Goal: Book appointment/travel/reservation

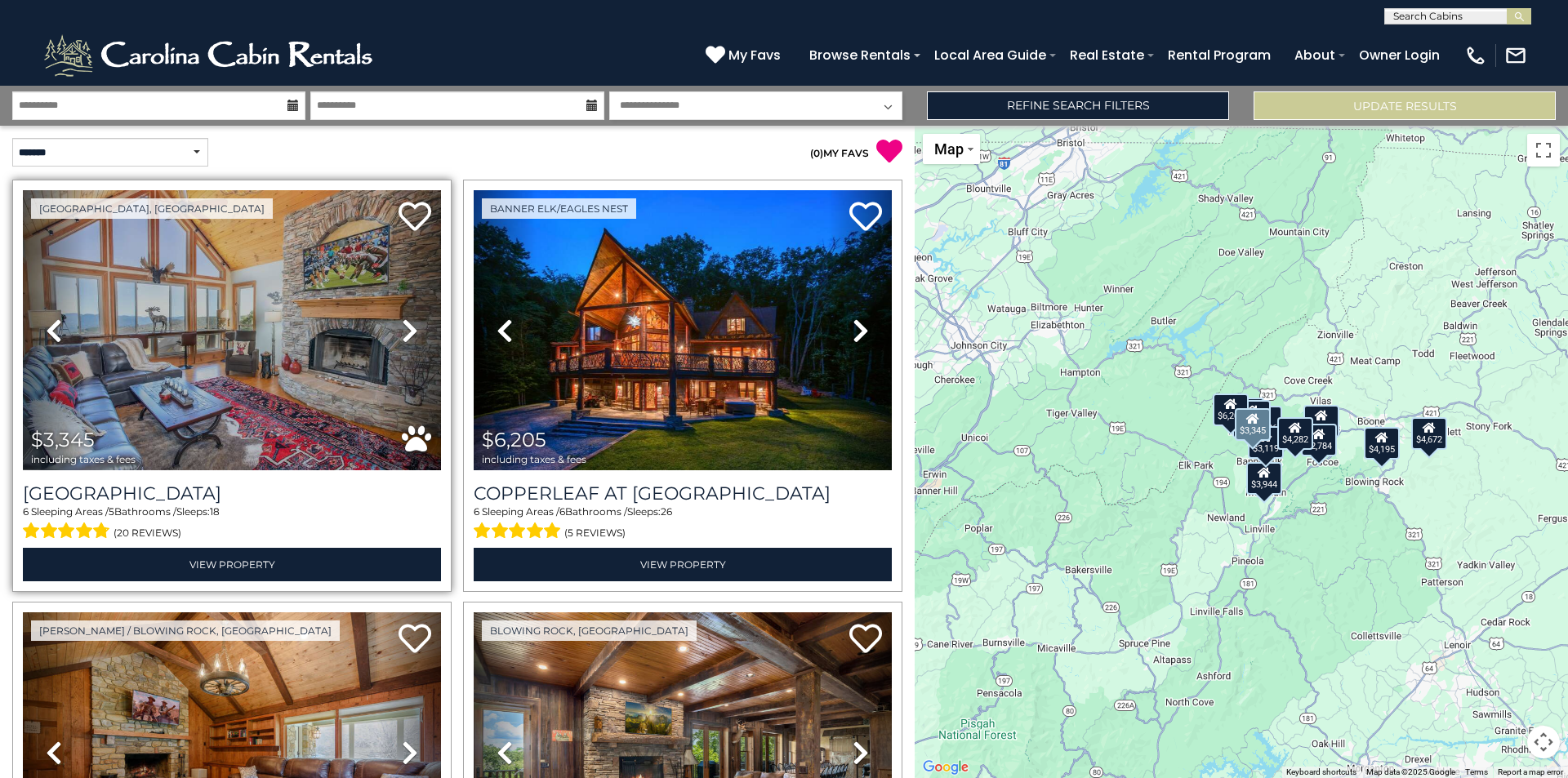
click at [402, 341] on icon at bounding box center [410, 330] width 16 height 26
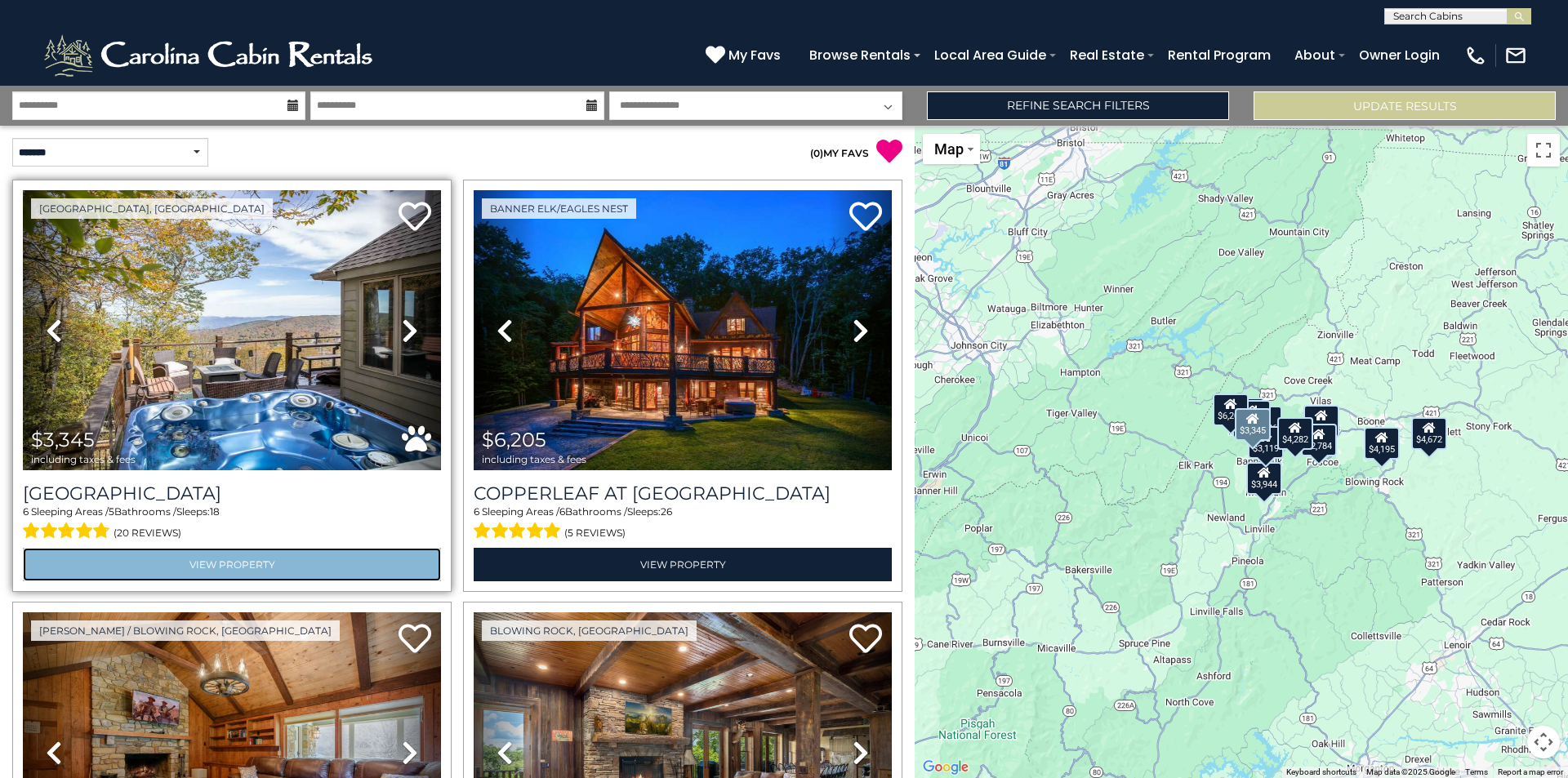
click at [251, 561] on link "View Property" at bounding box center [232, 565] width 418 height 34
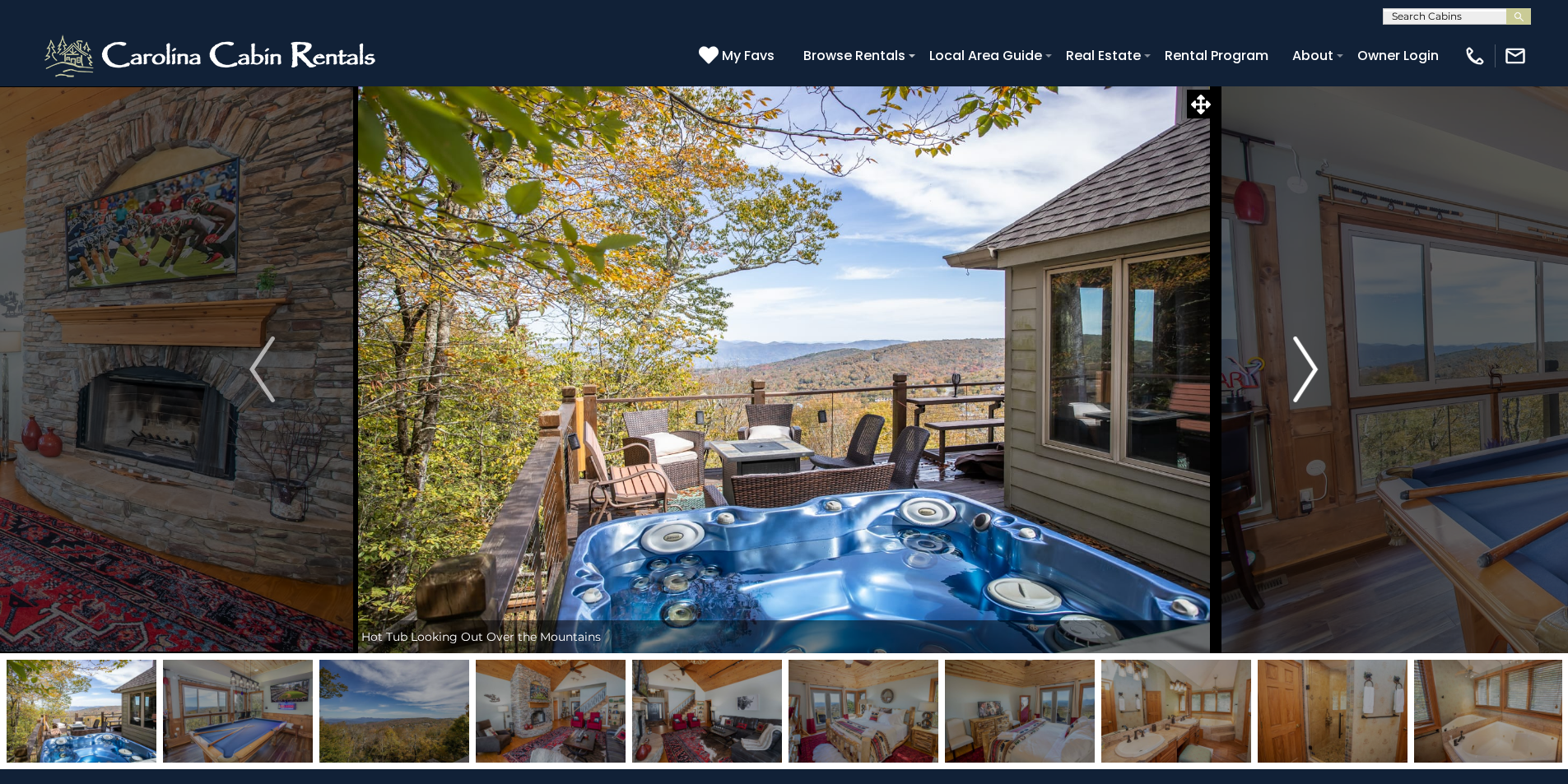
click at [1314, 382] on img "Next" at bounding box center [1305, 369] width 24 height 66
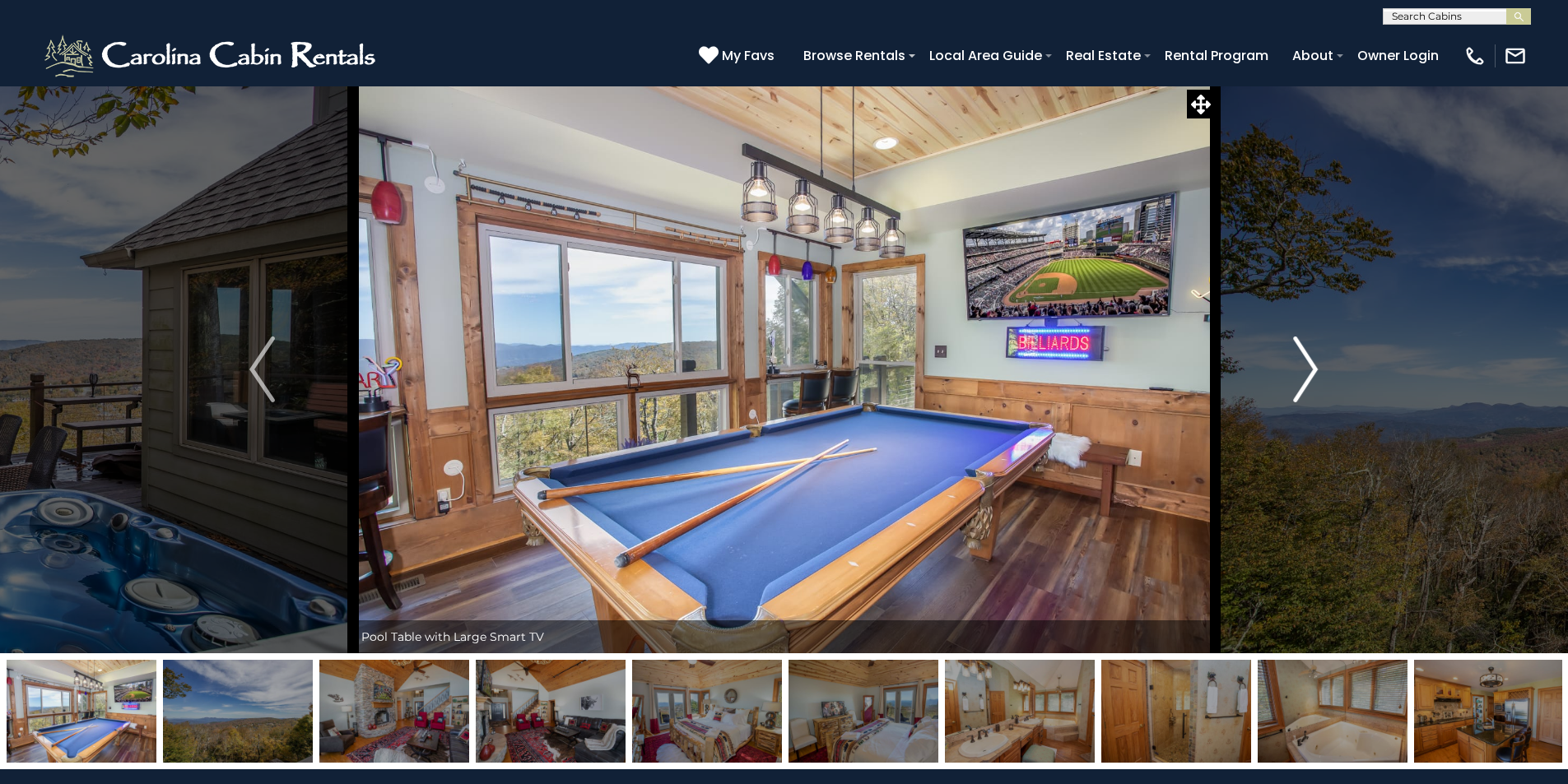
click at [1314, 382] on img "Next" at bounding box center [1305, 369] width 24 height 66
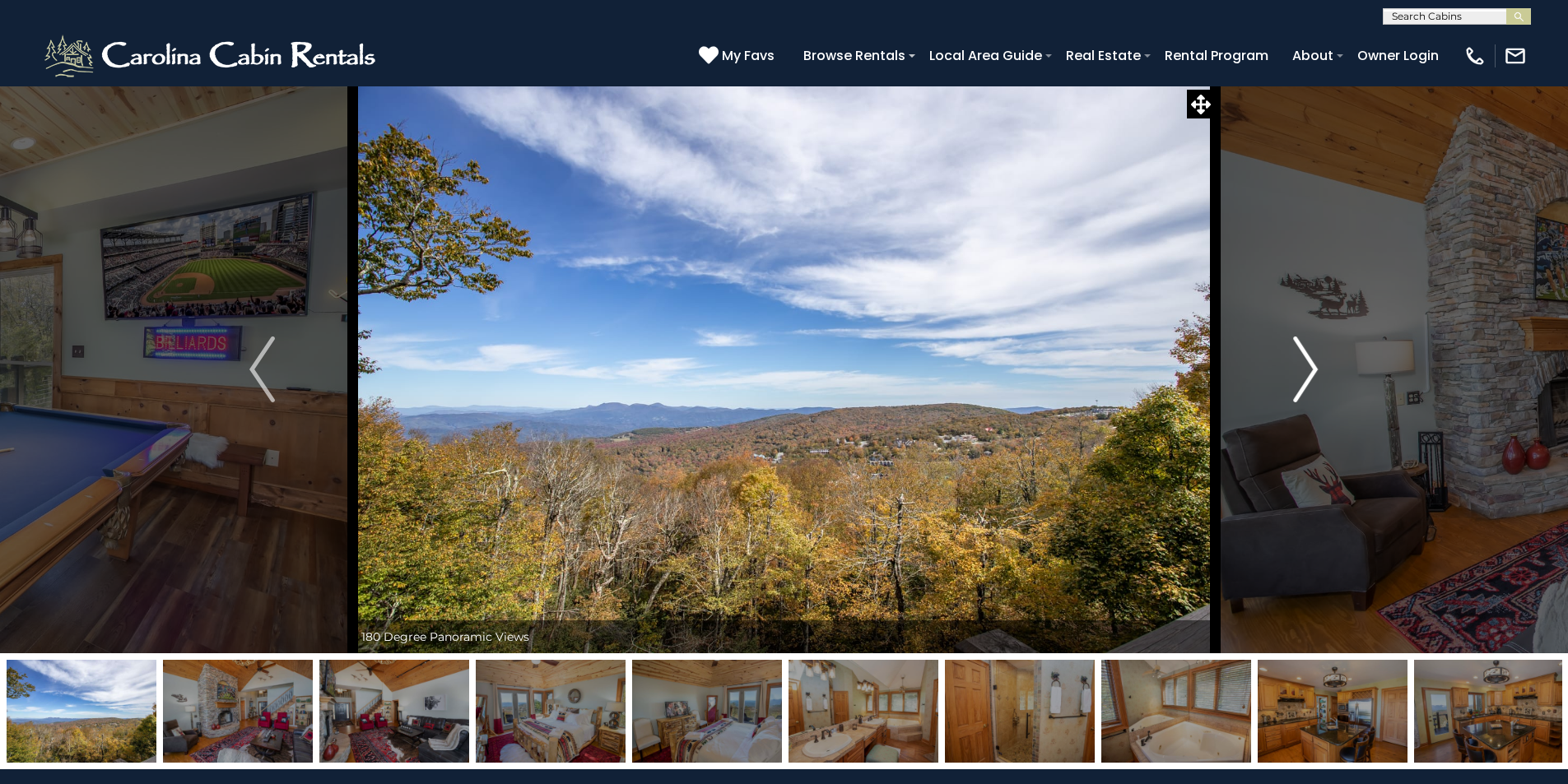
click at [1314, 382] on img "Next" at bounding box center [1305, 369] width 24 height 66
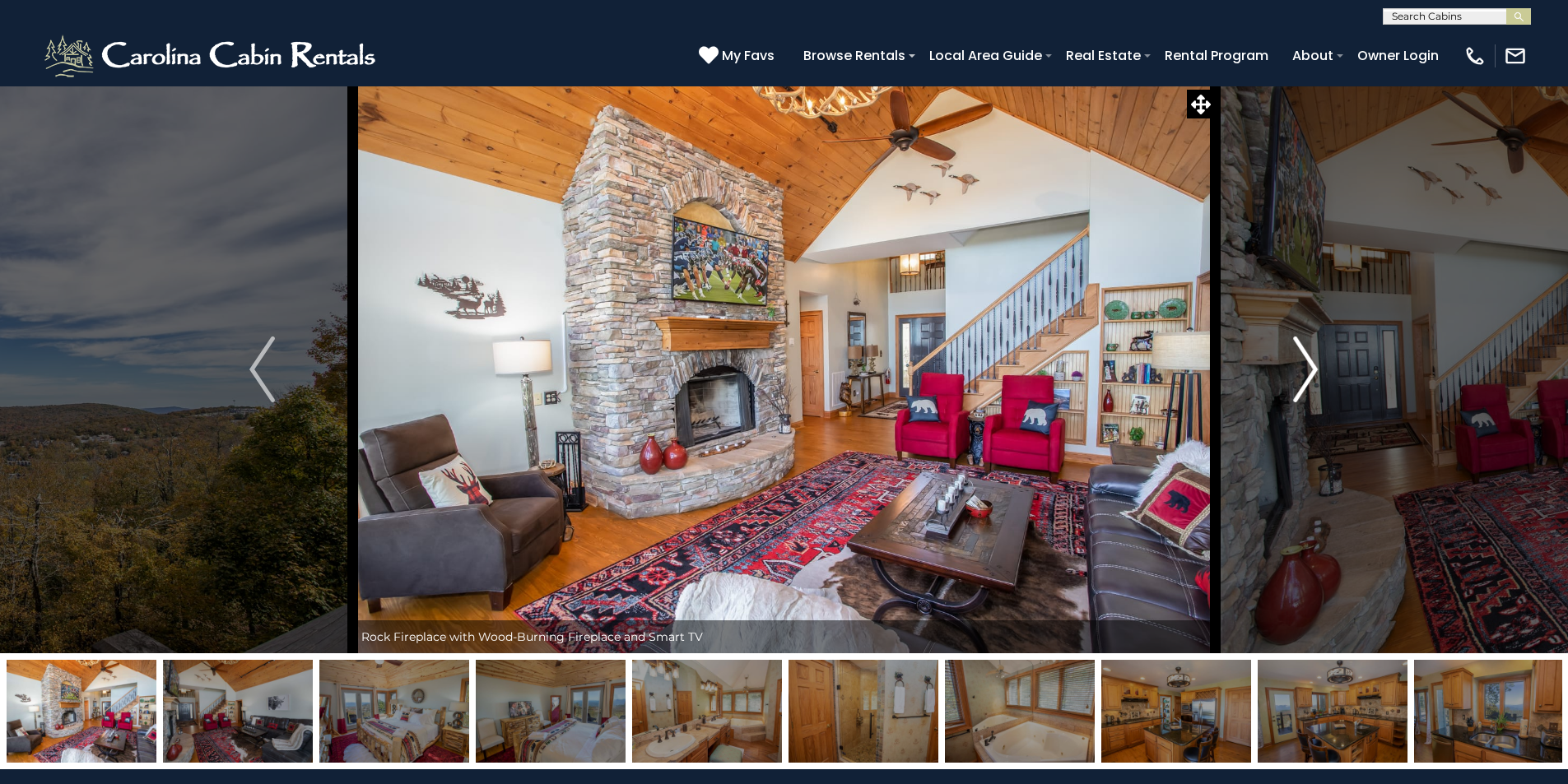
click at [1314, 382] on img "Next" at bounding box center [1305, 369] width 24 height 66
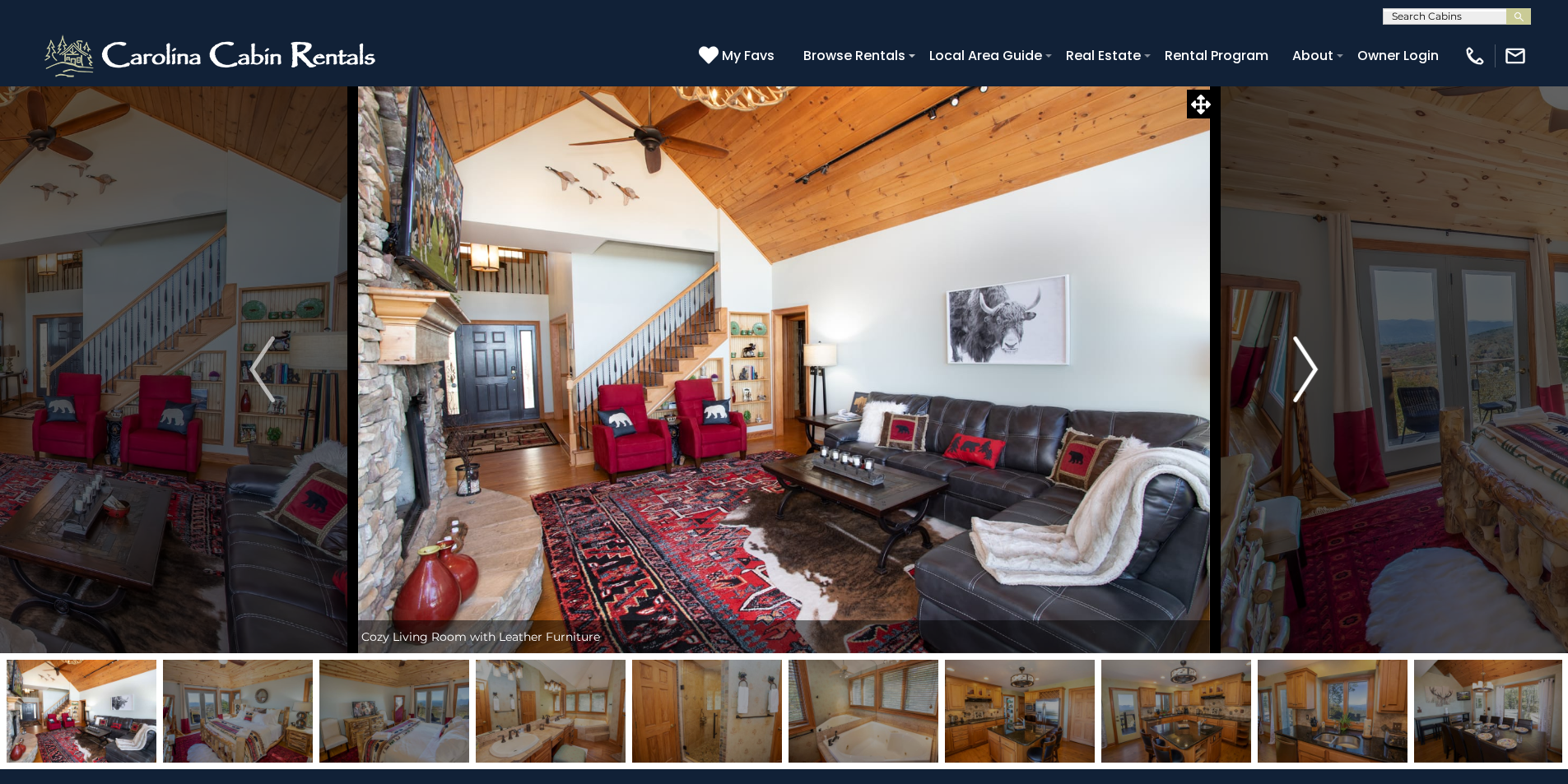
click at [1314, 382] on img "Next" at bounding box center [1305, 369] width 24 height 66
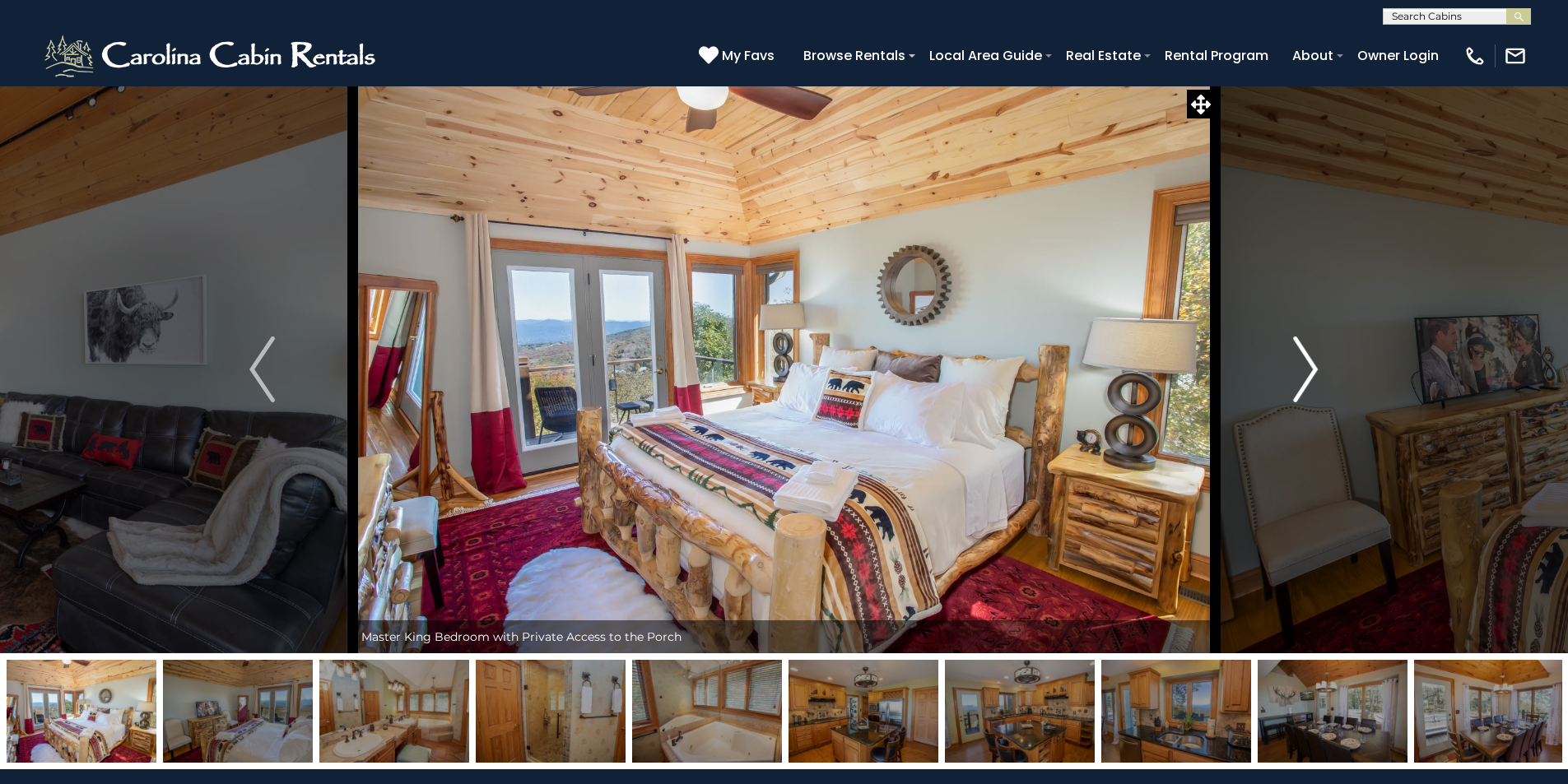
click at [1314, 382] on img "Next" at bounding box center [1305, 369] width 24 height 66
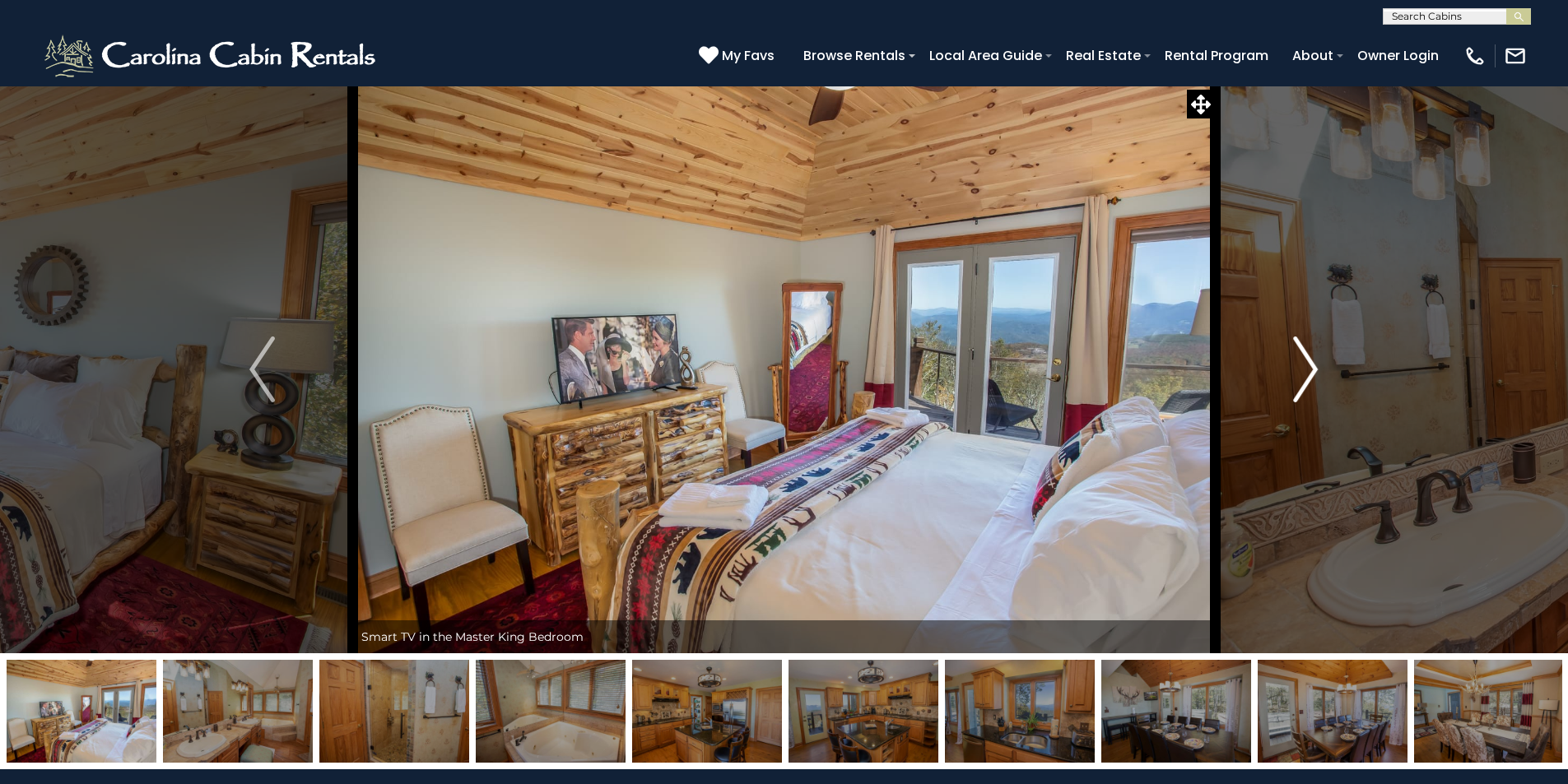
click at [1314, 382] on img "Next" at bounding box center [1305, 369] width 24 height 66
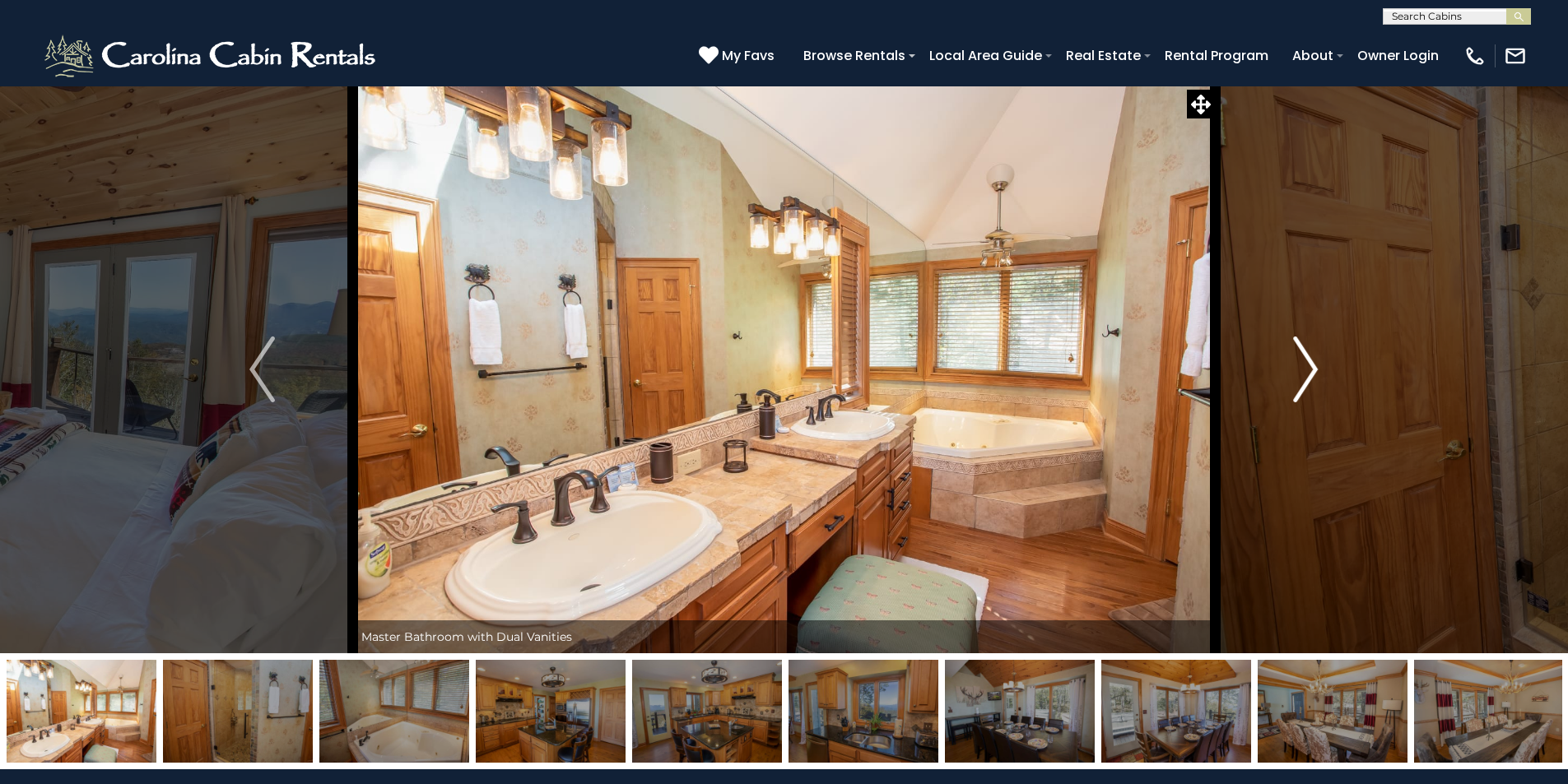
click at [1314, 382] on img "Next" at bounding box center [1305, 369] width 24 height 66
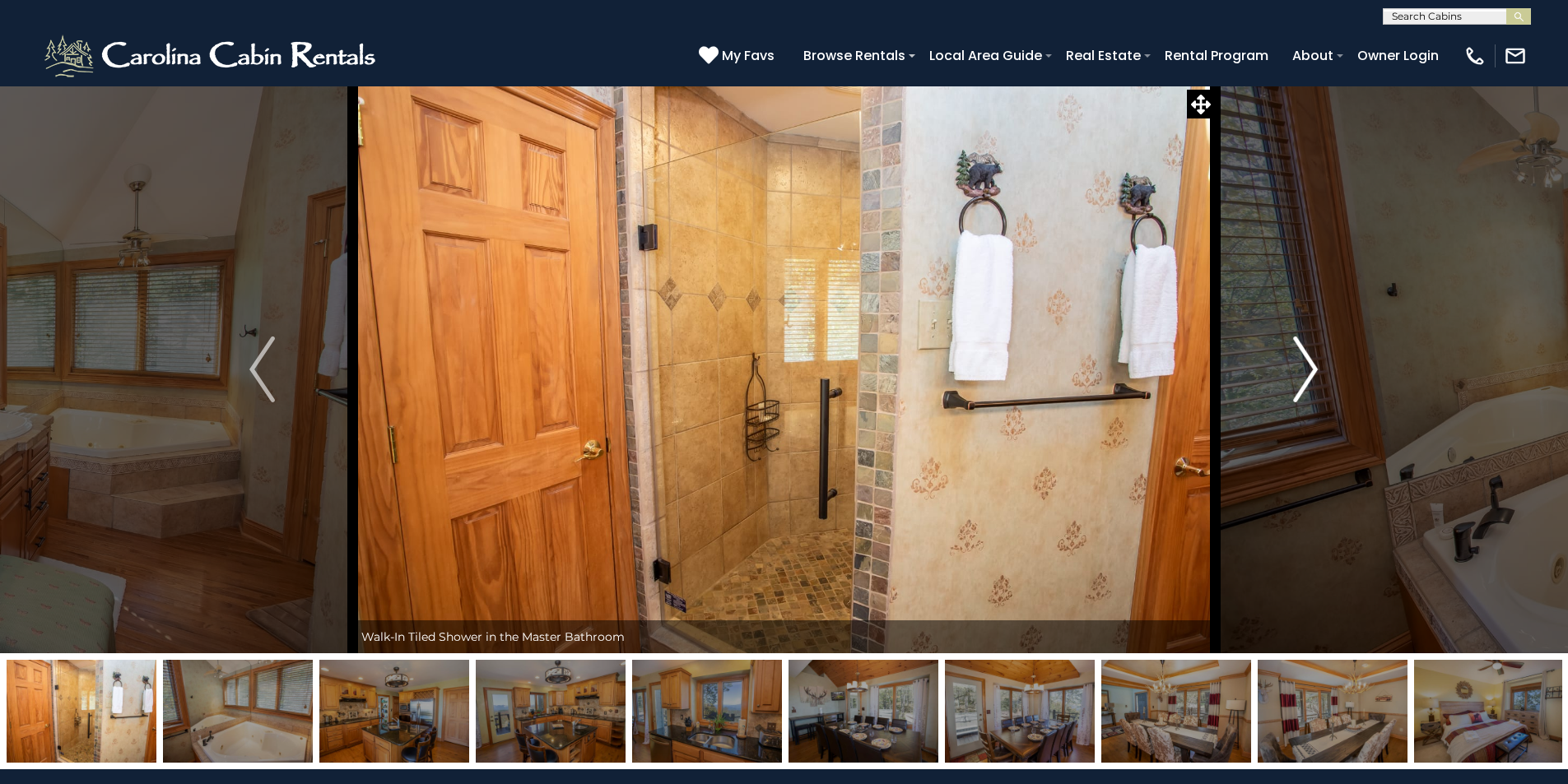
click at [1314, 382] on img "Next" at bounding box center [1305, 369] width 24 height 66
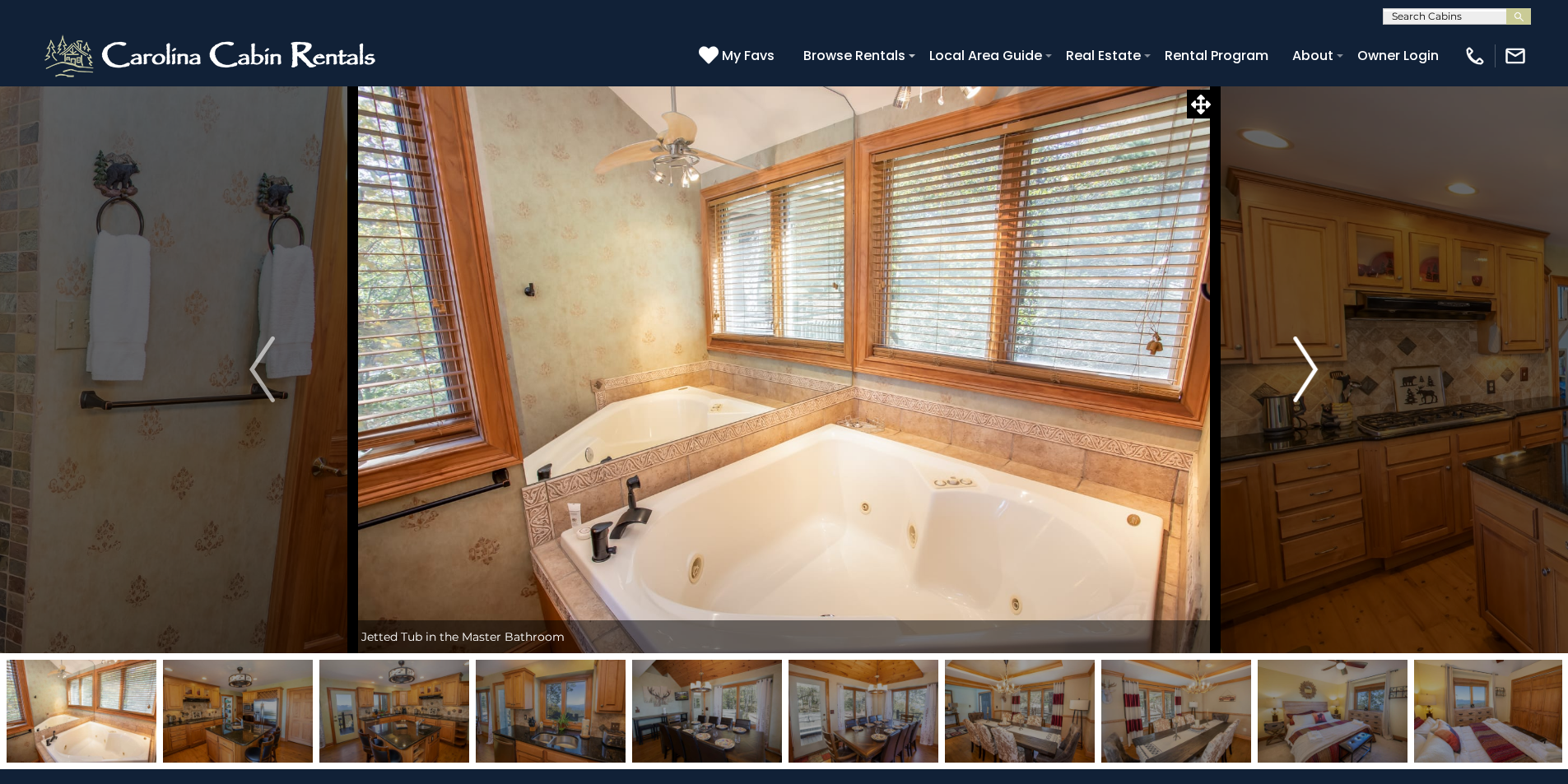
click at [1314, 382] on img "Next" at bounding box center [1305, 369] width 24 height 66
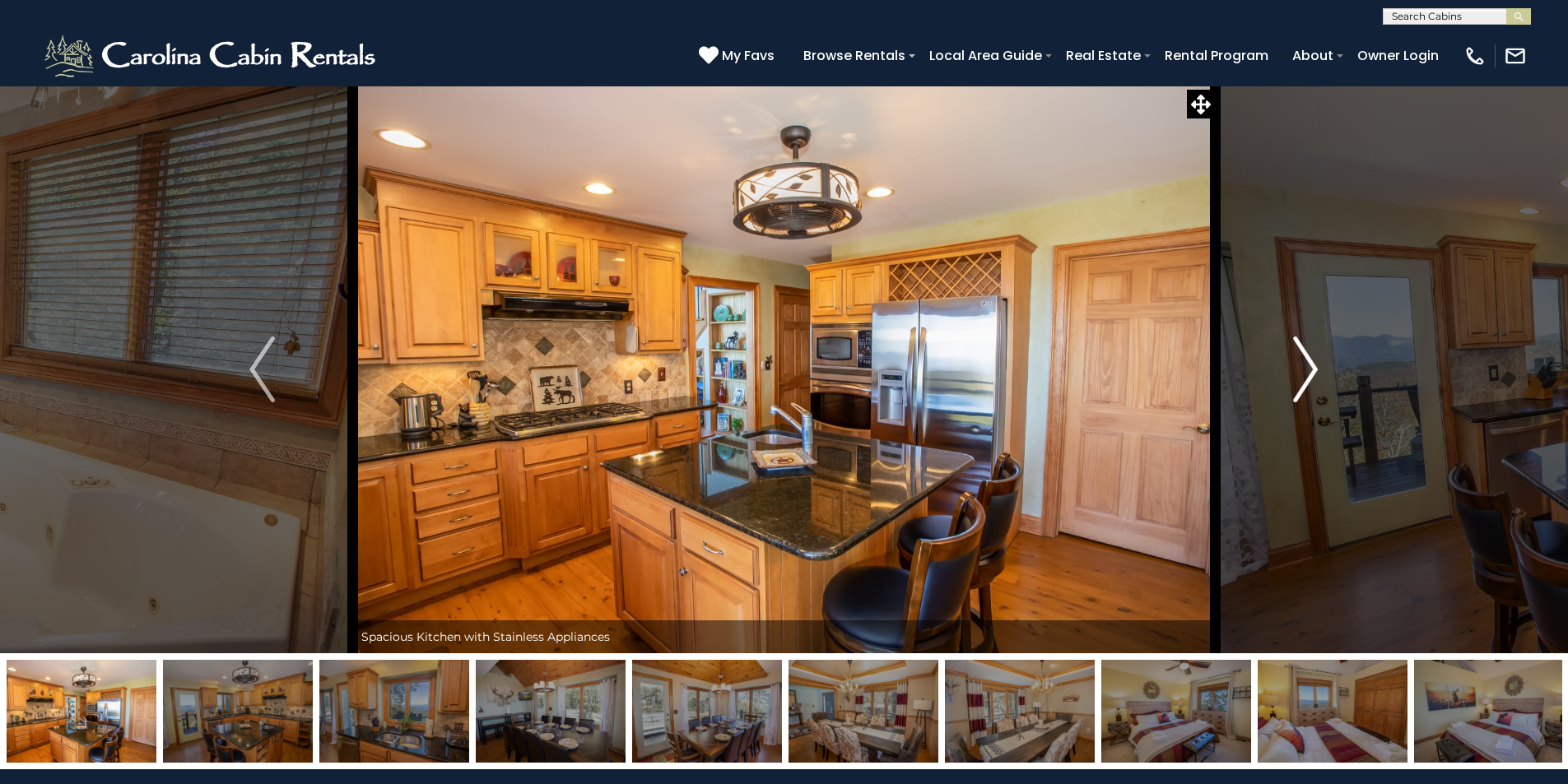
click at [1314, 382] on img "Next" at bounding box center [1305, 369] width 24 height 66
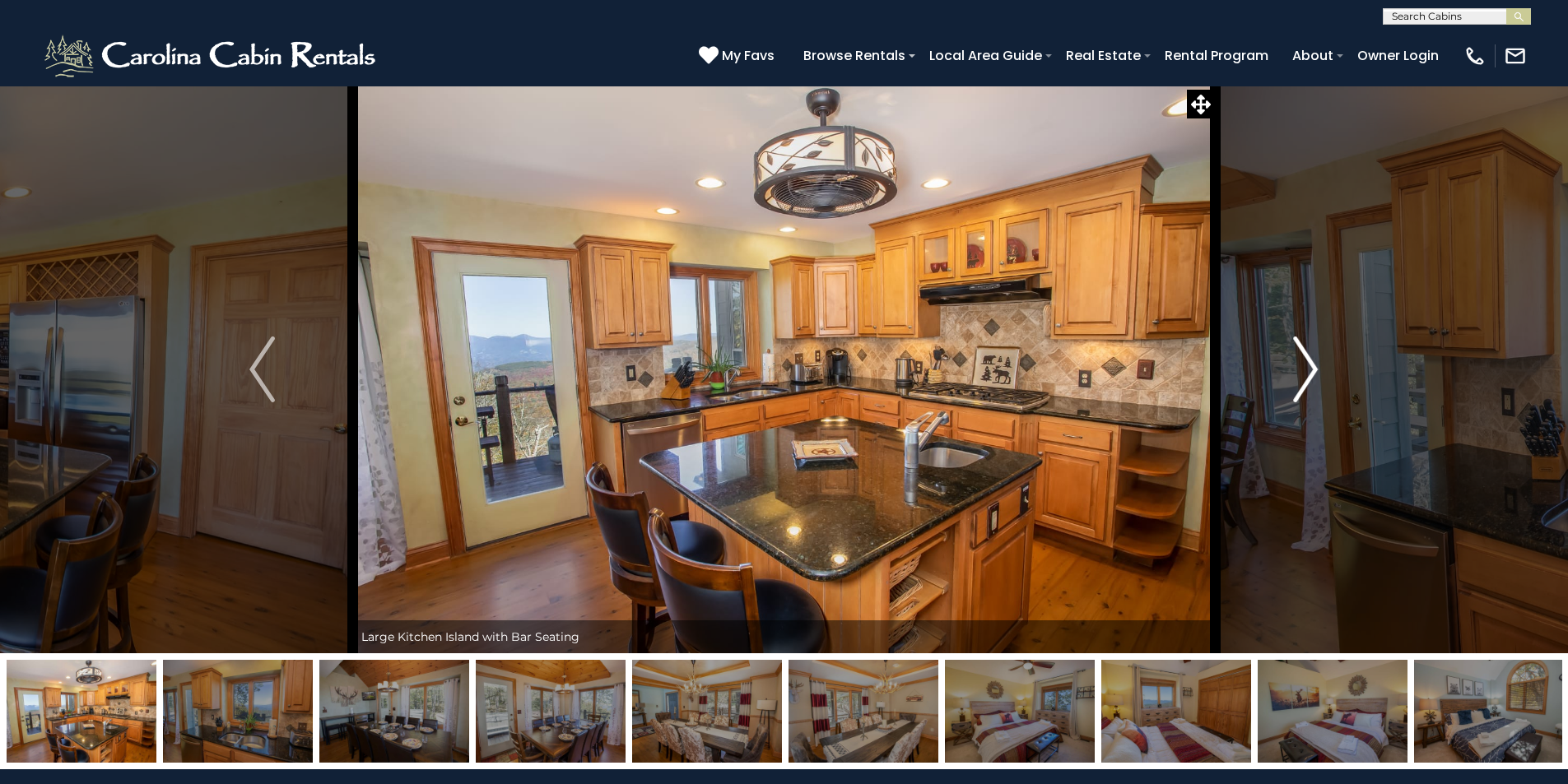
click at [1314, 382] on img "Next" at bounding box center [1305, 369] width 24 height 66
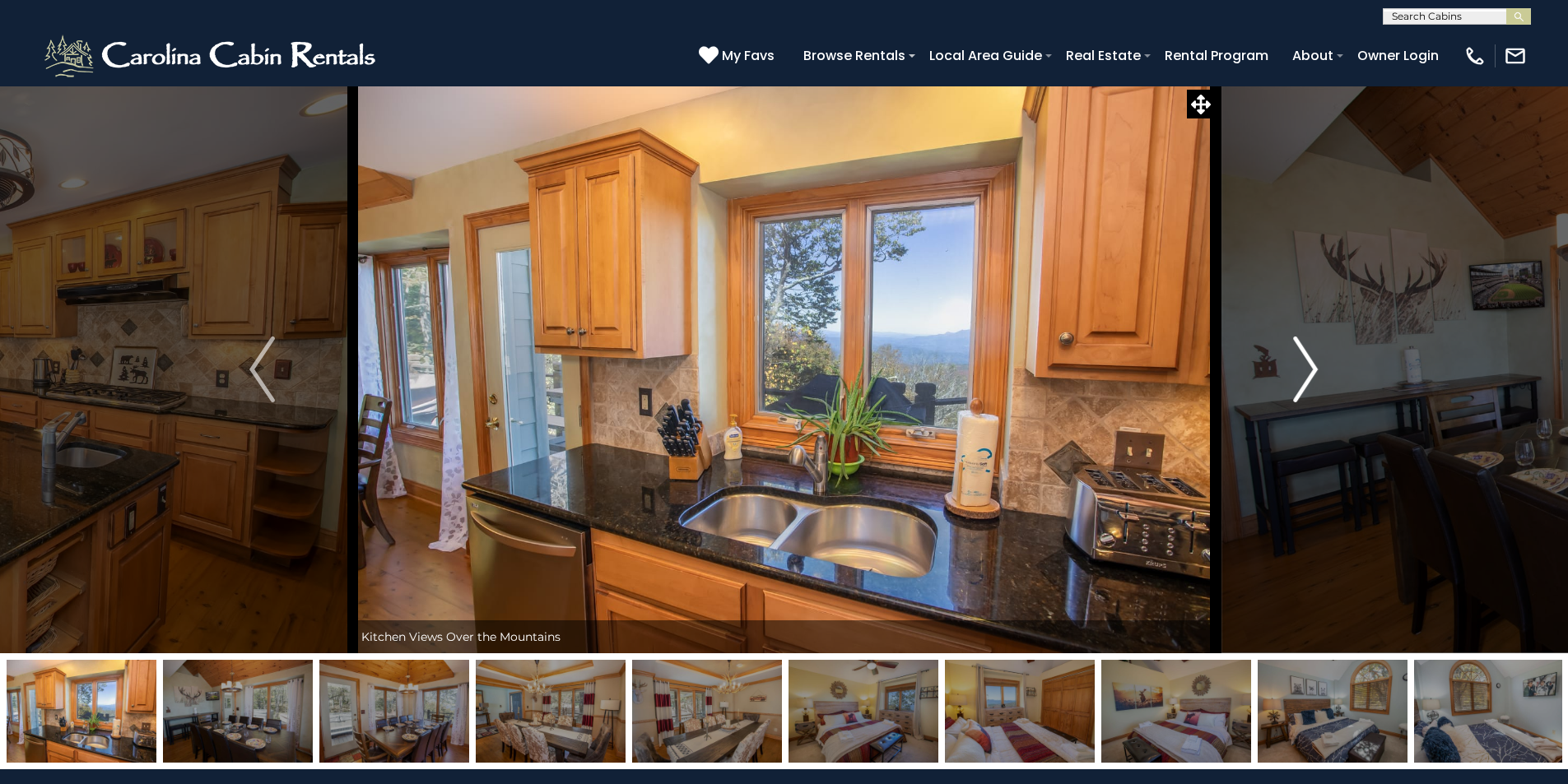
click at [1314, 382] on img "Next" at bounding box center [1305, 369] width 24 height 66
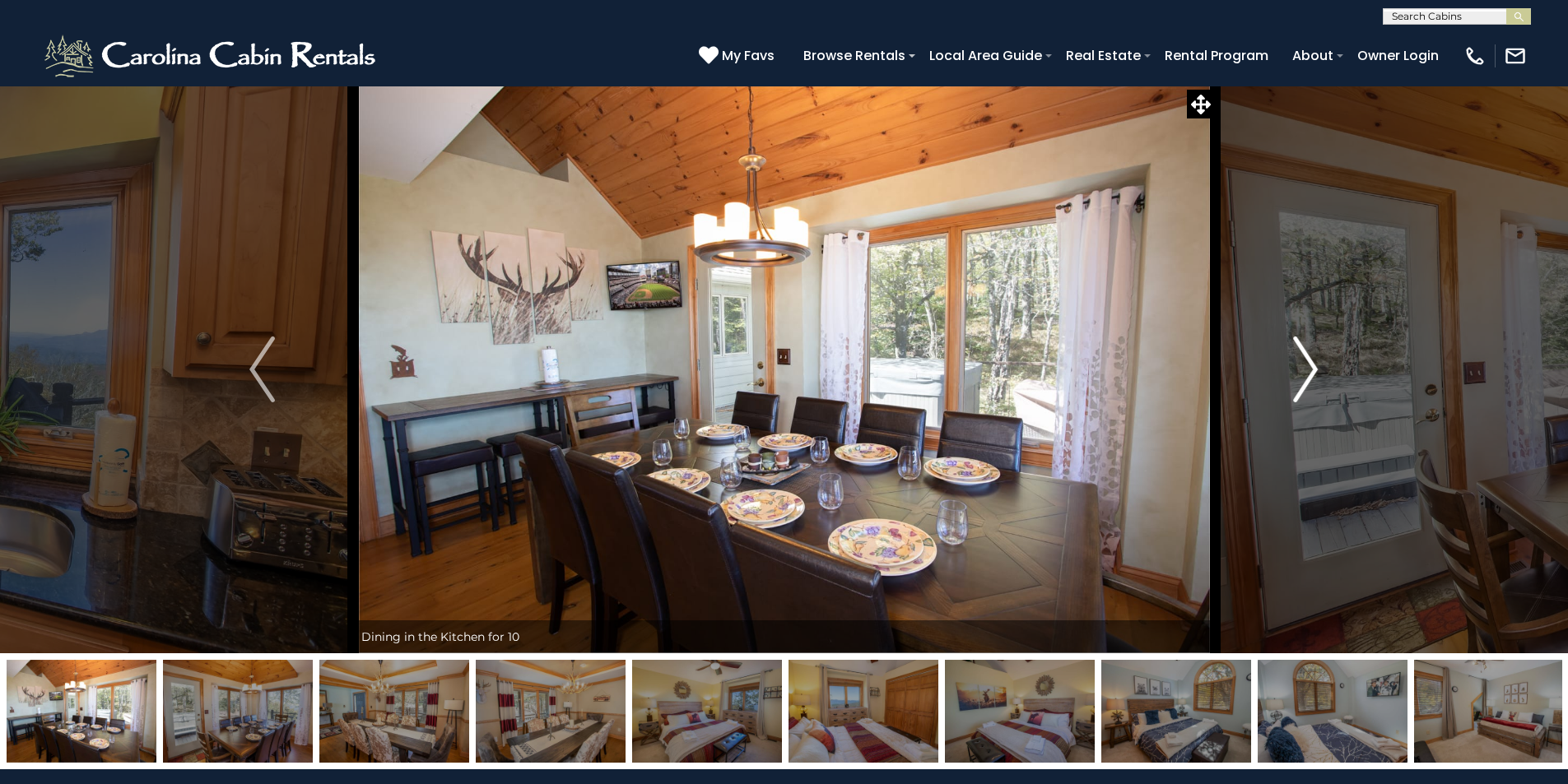
click at [1314, 382] on img "Next" at bounding box center [1305, 369] width 24 height 66
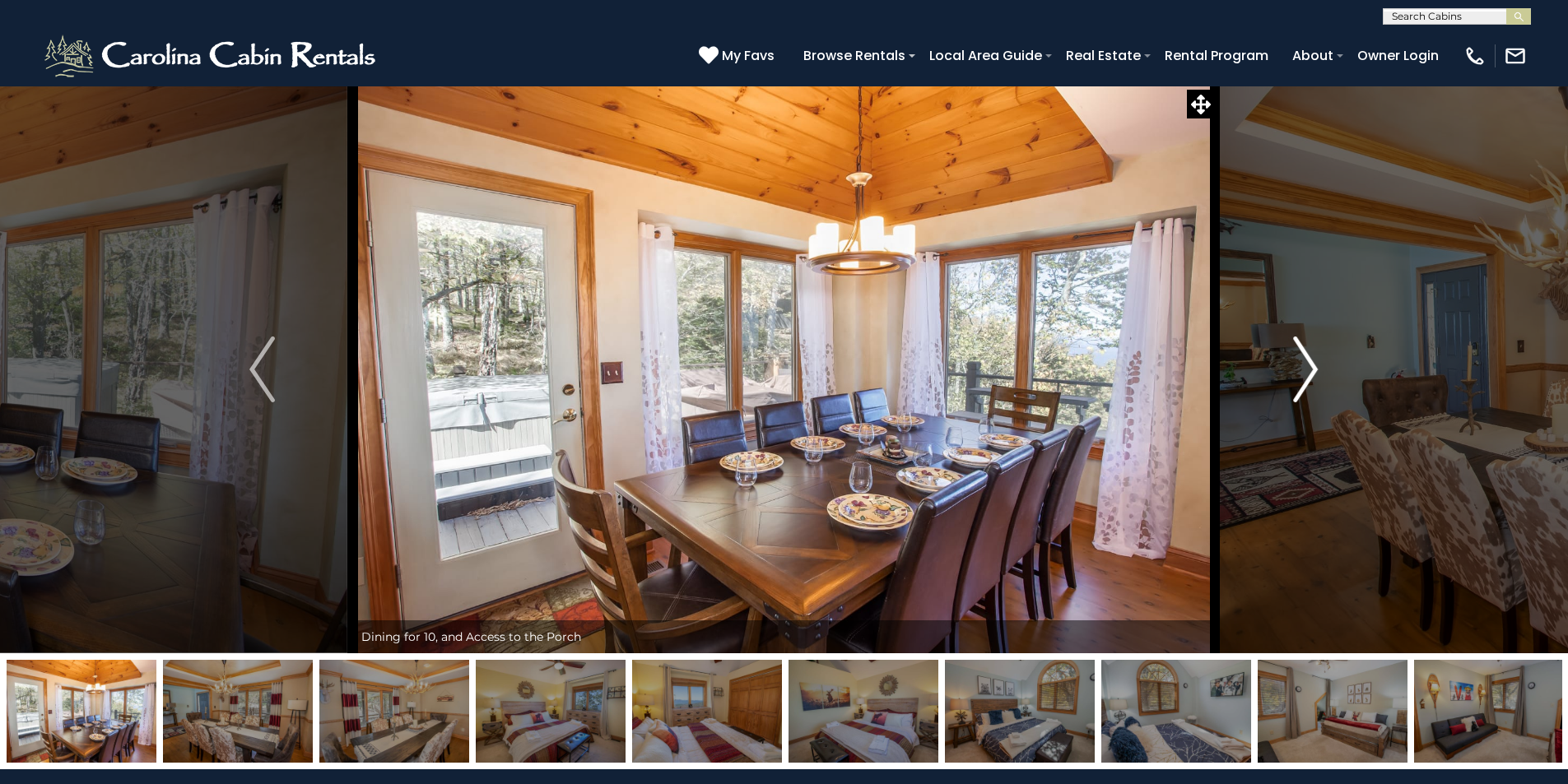
click at [1314, 382] on img "Next" at bounding box center [1305, 369] width 24 height 66
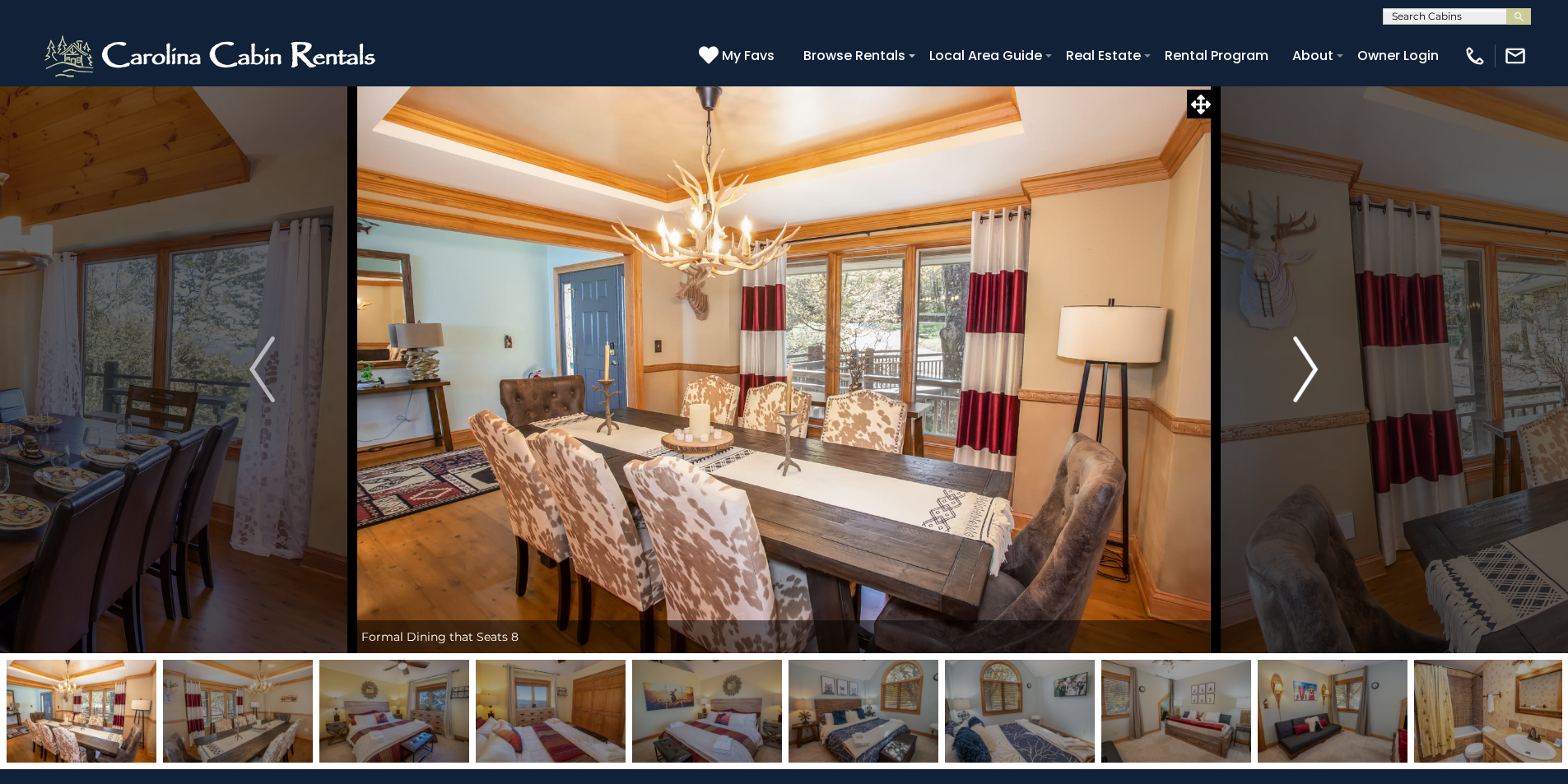
click at [1314, 382] on img "Next" at bounding box center [1305, 369] width 24 height 66
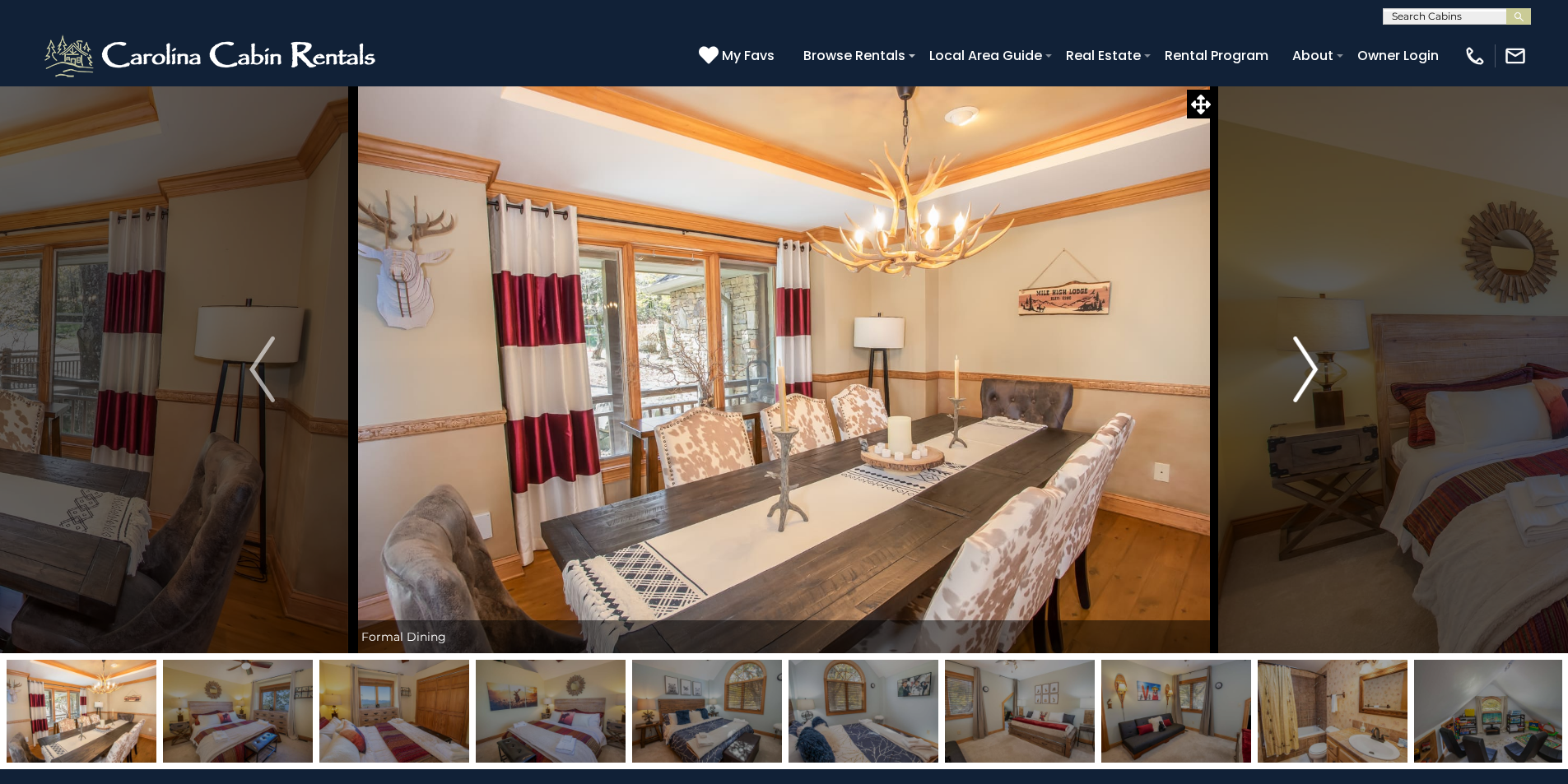
click at [1314, 382] on img "Next" at bounding box center [1305, 369] width 24 height 66
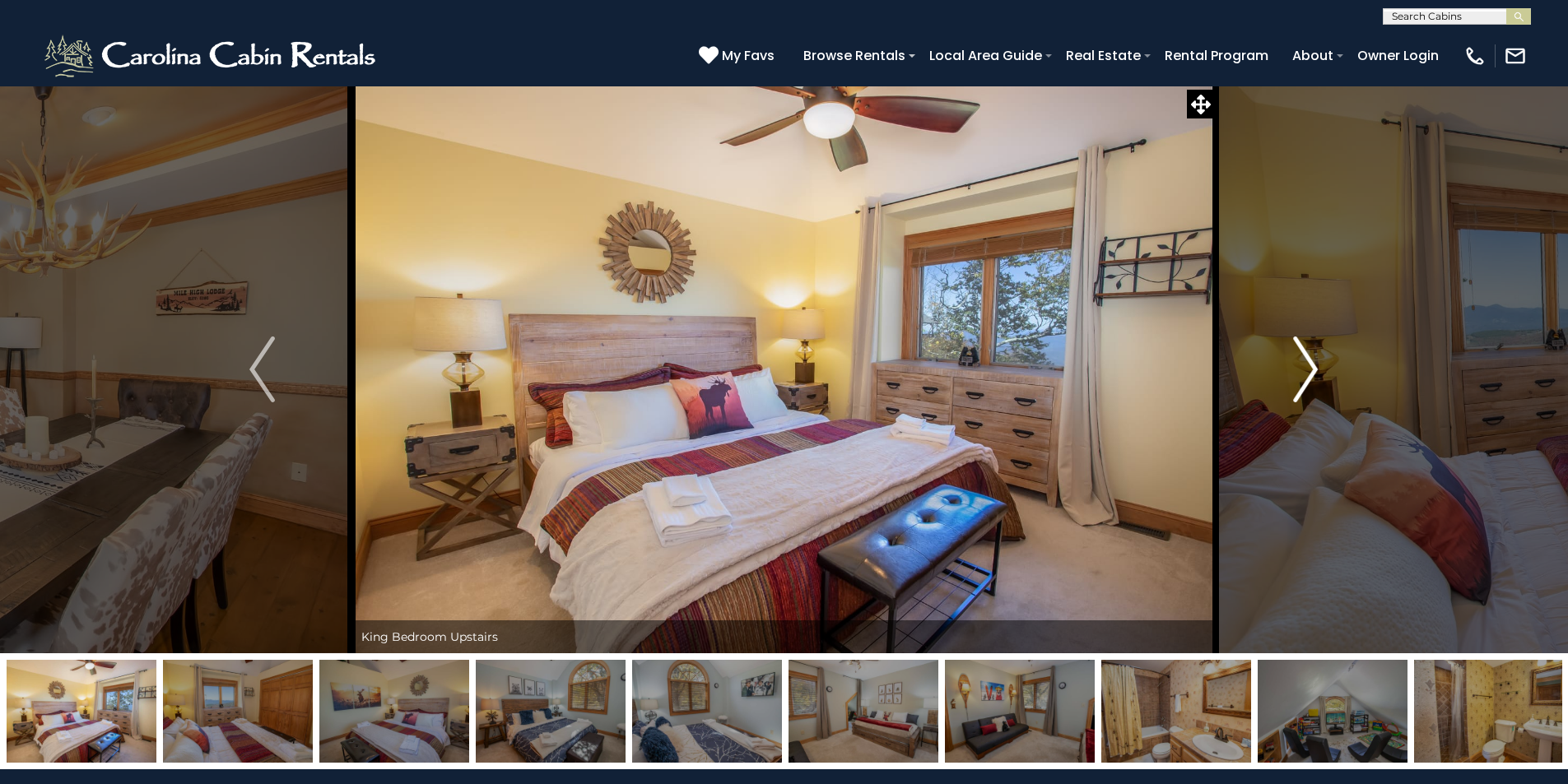
click at [1314, 382] on img "Next" at bounding box center [1305, 369] width 24 height 66
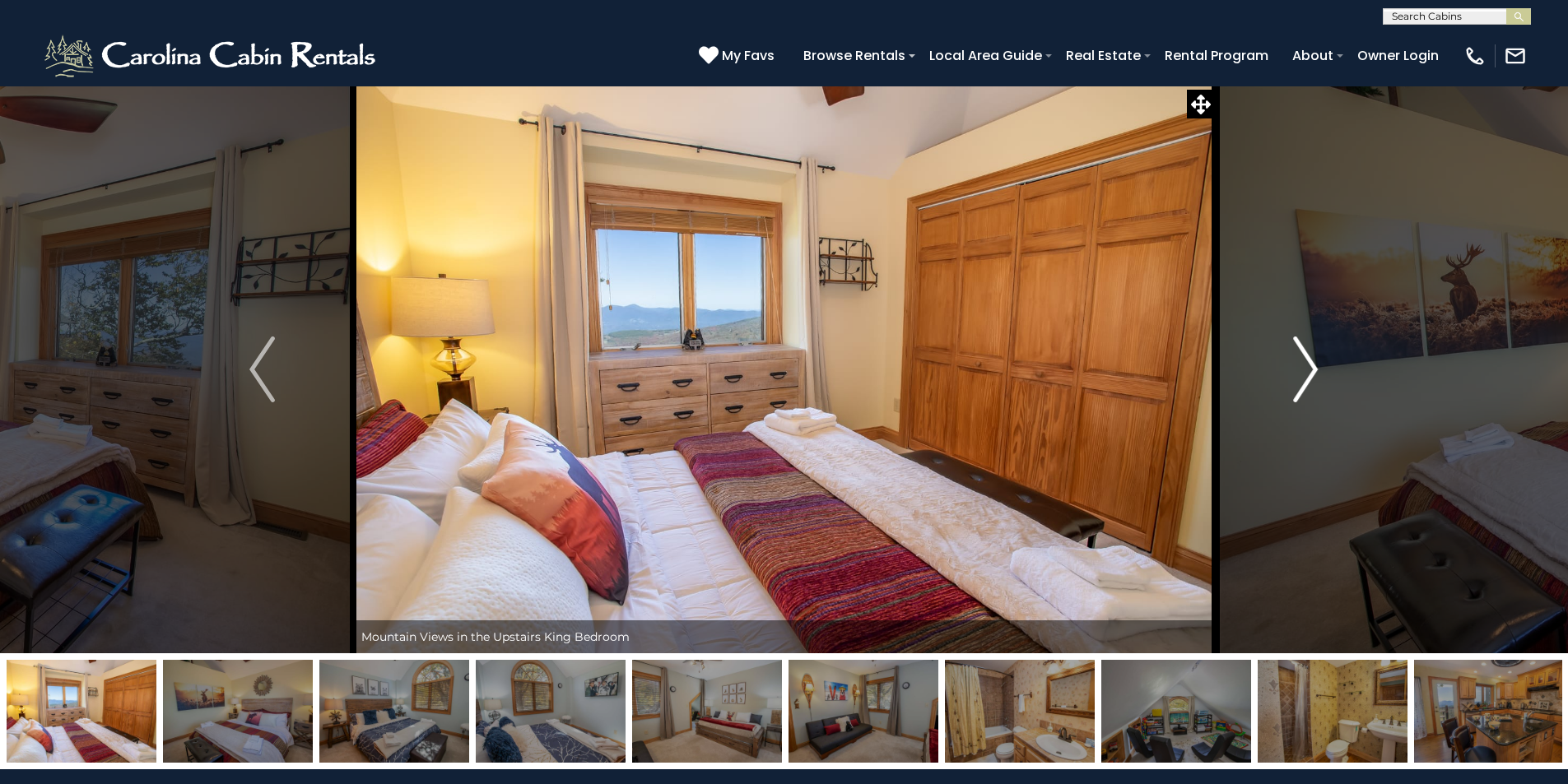
click at [1314, 382] on img "Next" at bounding box center [1305, 369] width 24 height 66
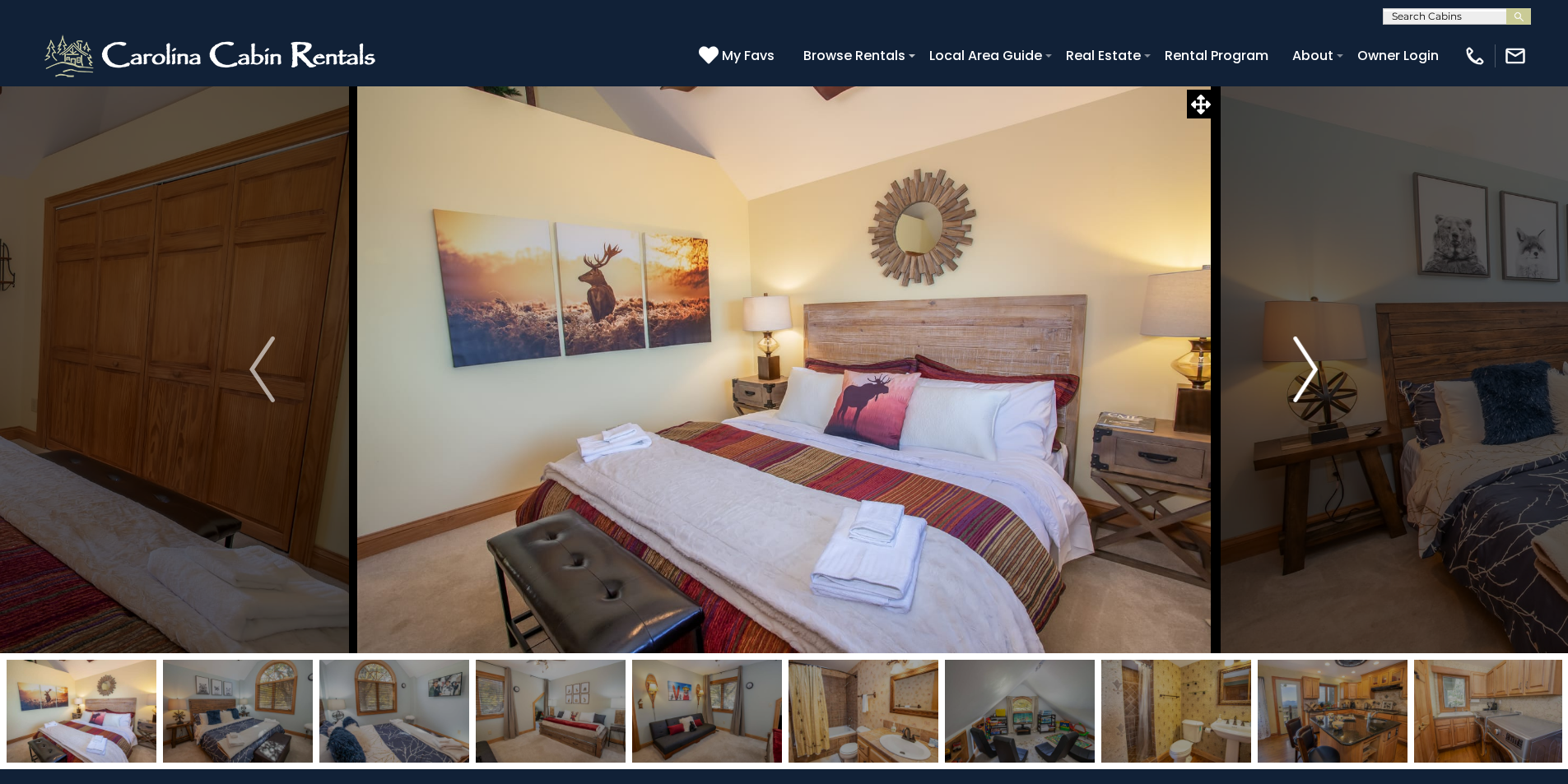
click at [1314, 382] on img "Next" at bounding box center [1305, 369] width 24 height 66
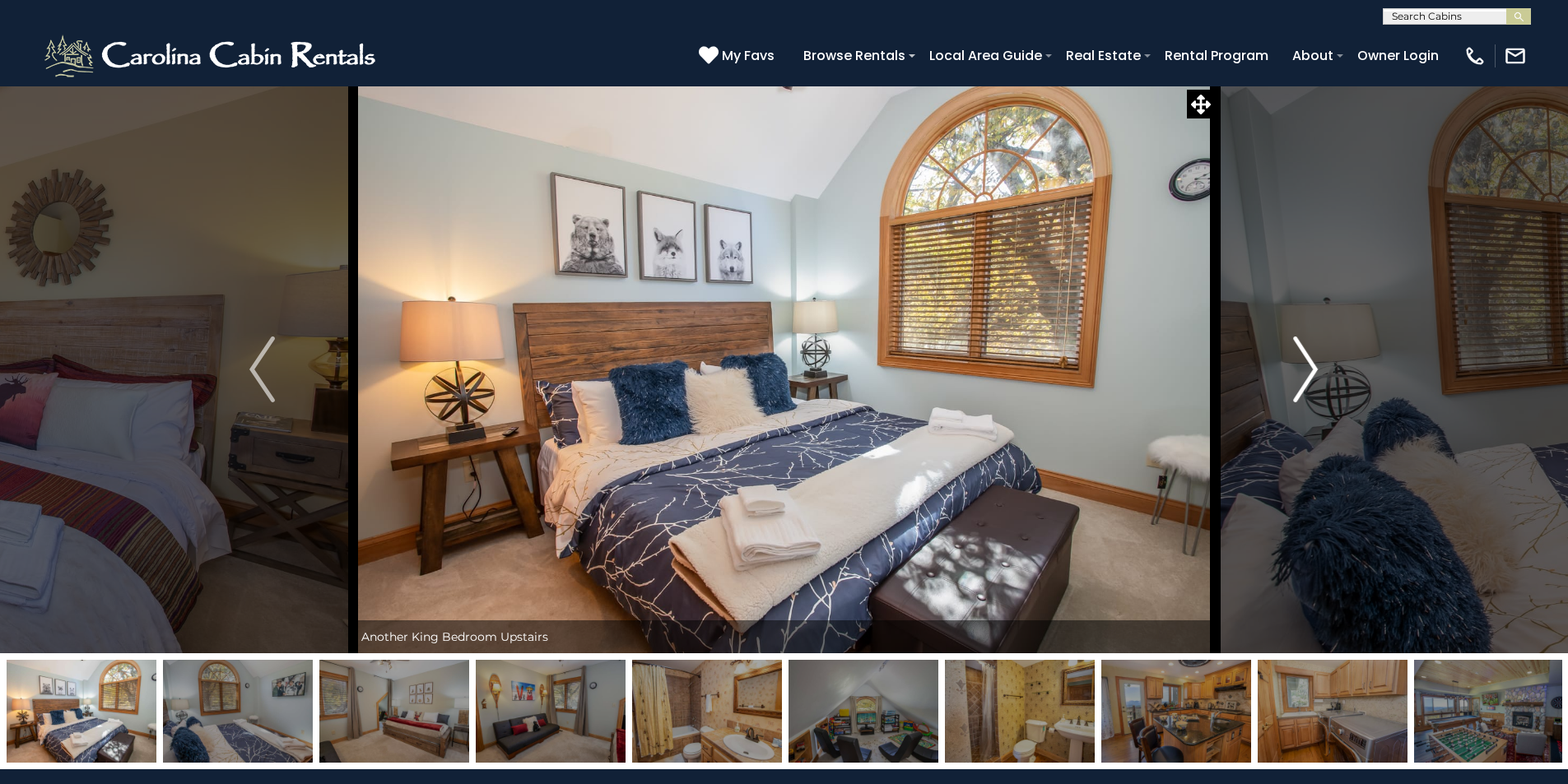
click at [1314, 382] on img "Next" at bounding box center [1305, 369] width 24 height 66
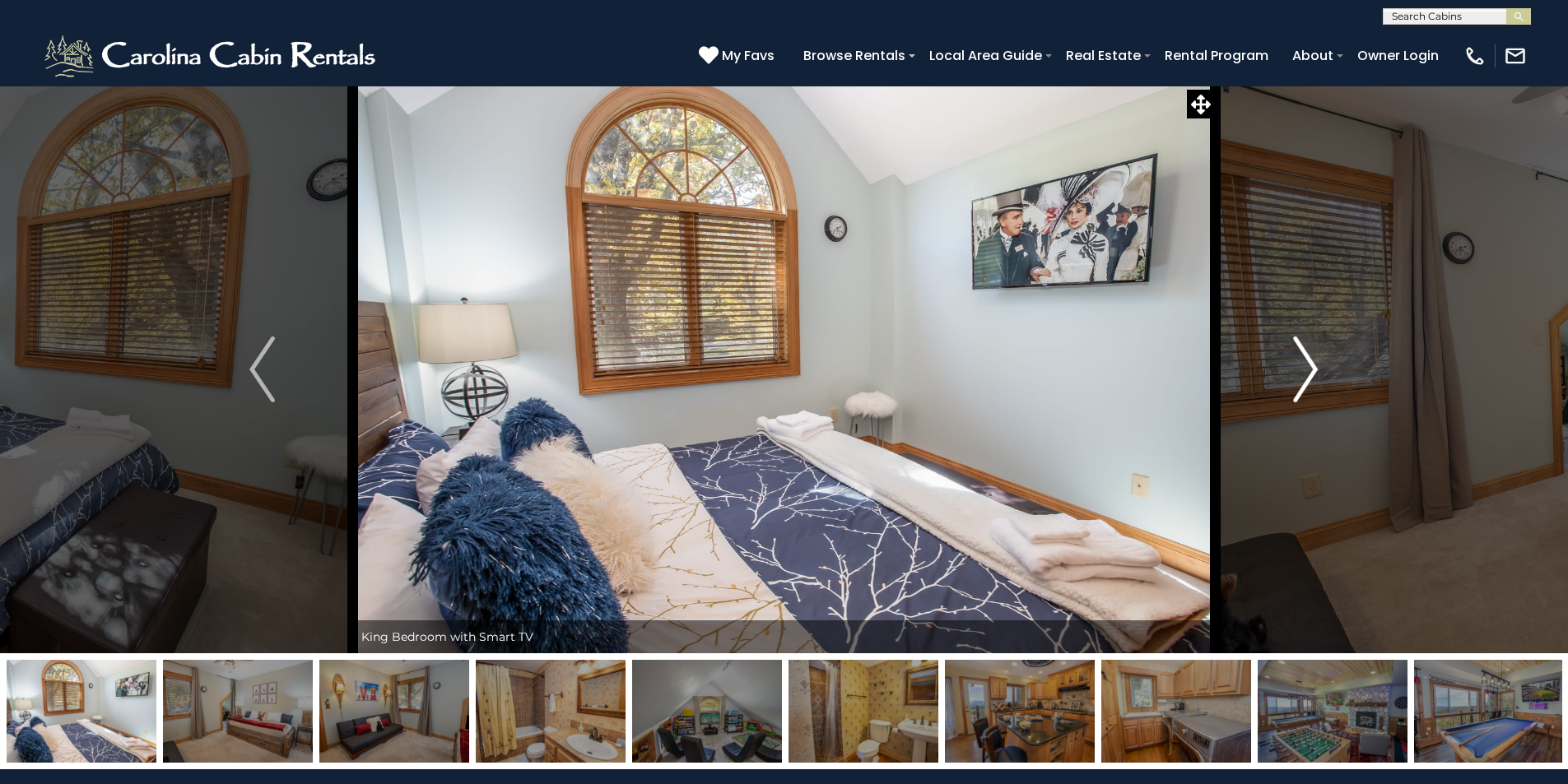
click at [1315, 382] on img "Next" at bounding box center [1305, 369] width 24 height 66
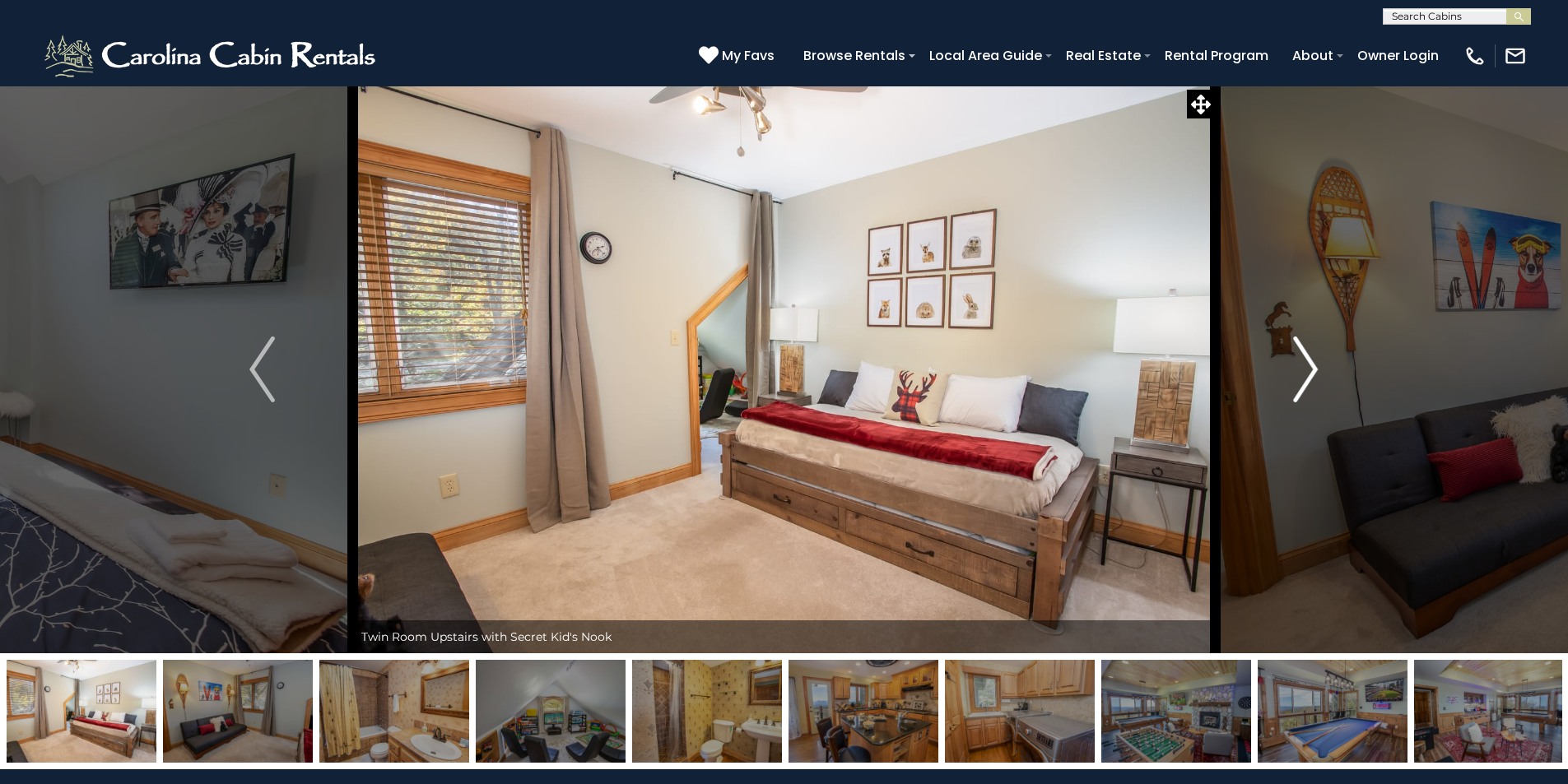
click at [1315, 382] on img "Next" at bounding box center [1305, 369] width 24 height 66
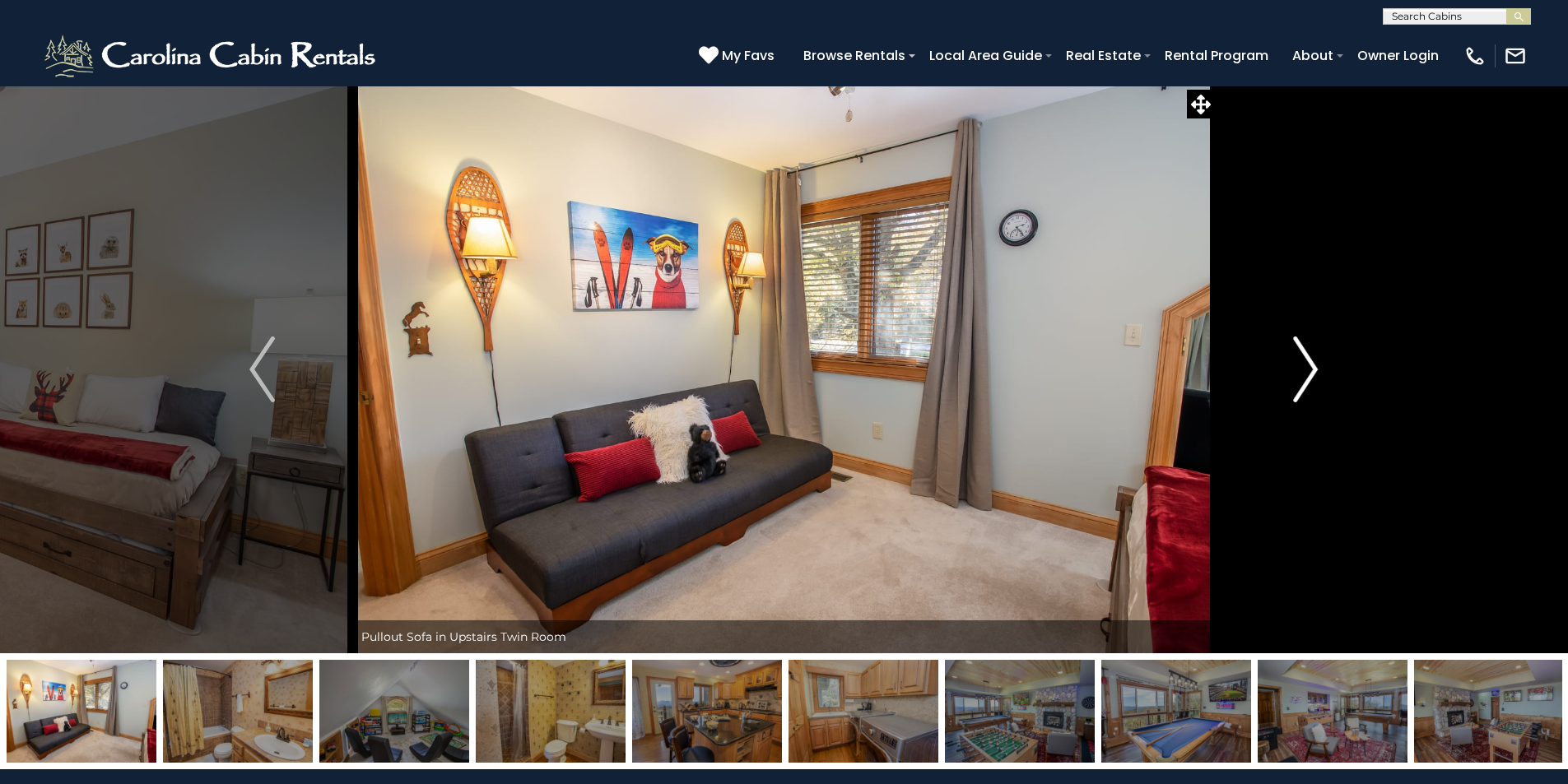
click at [1315, 382] on img "Next" at bounding box center [1305, 369] width 24 height 66
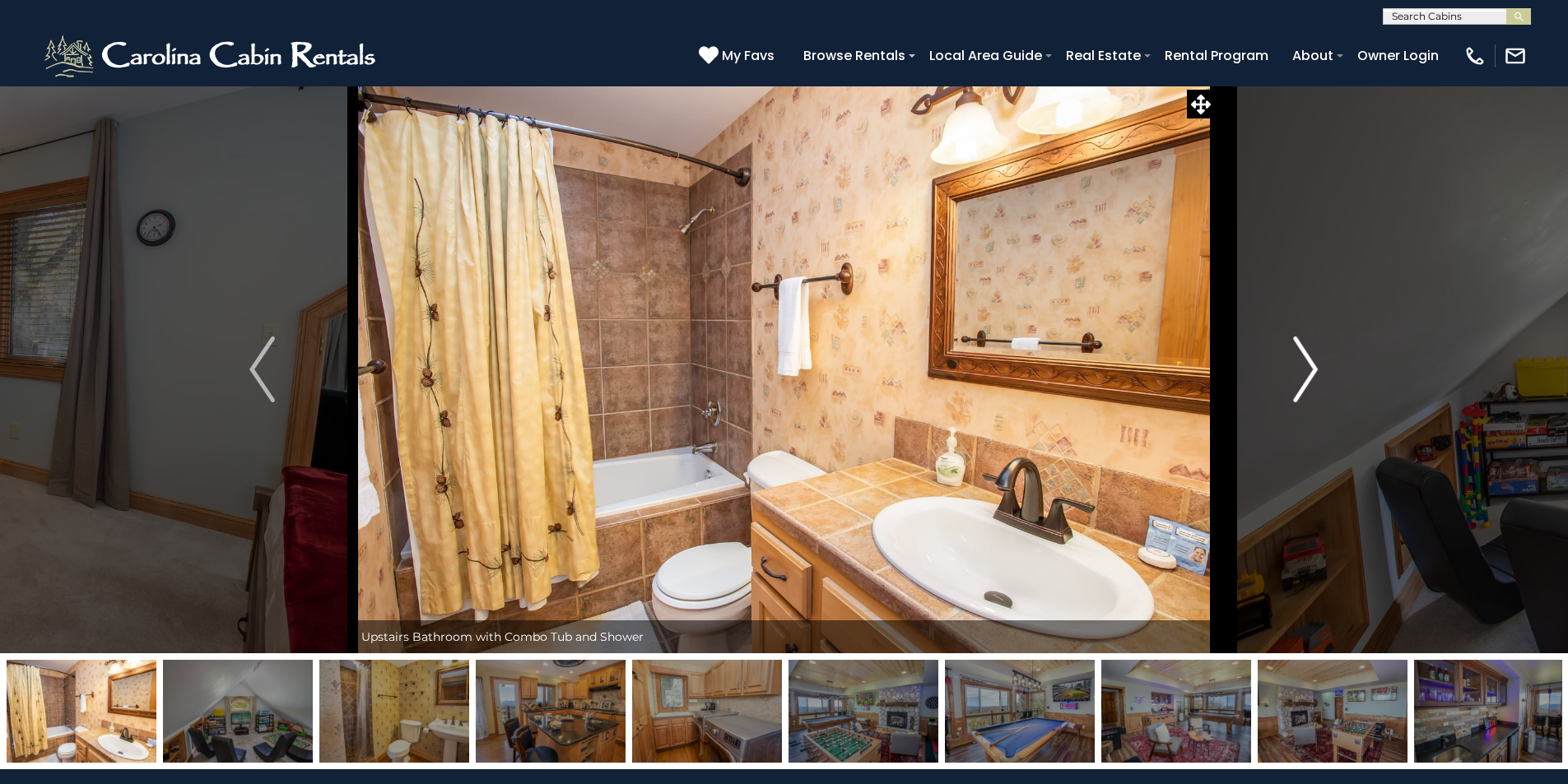
click at [1315, 382] on img "Next" at bounding box center [1305, 369] width 24 height 66
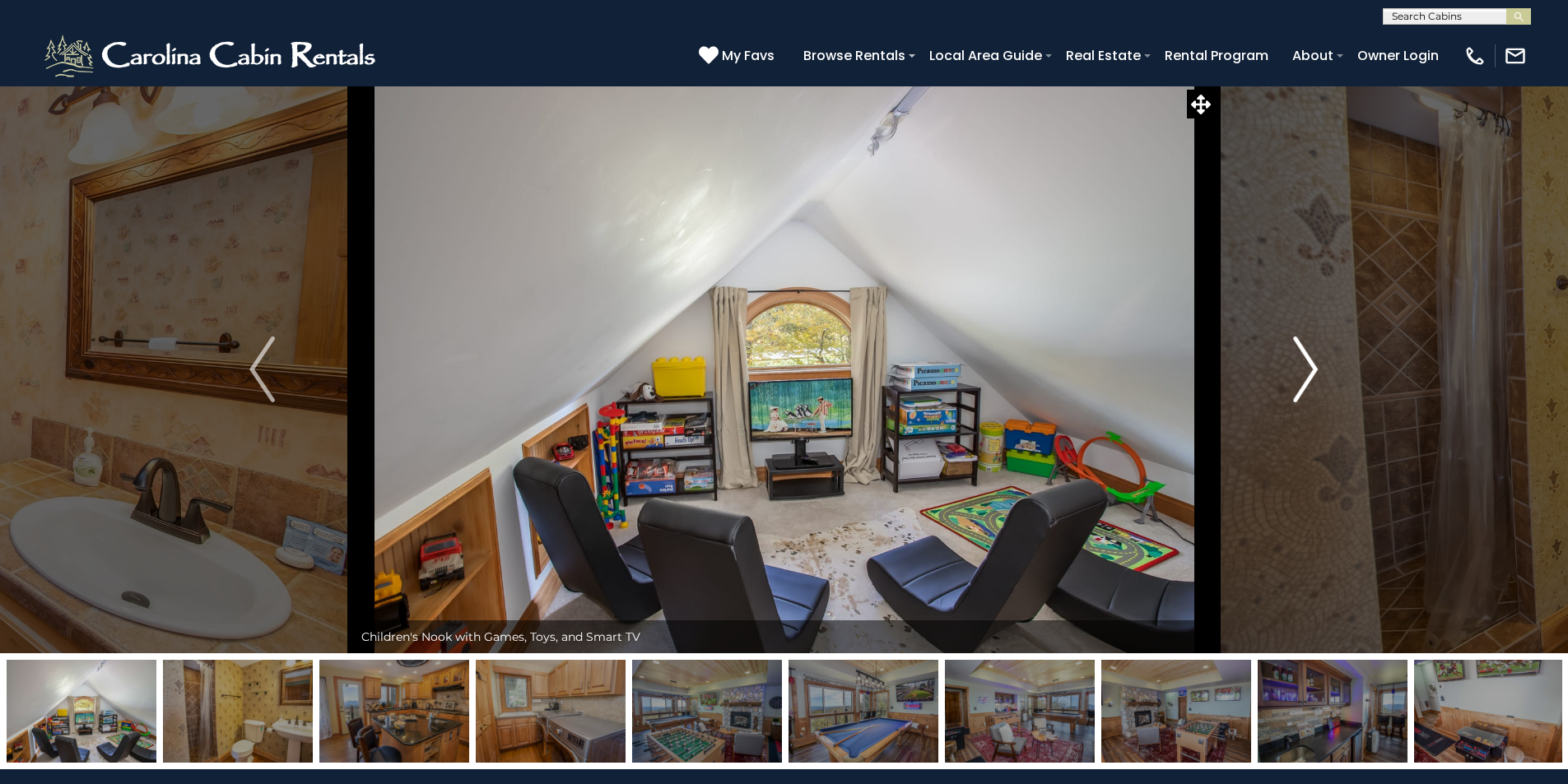
click at [1315, 382] on img "Next" at bounding box center [1305, 369] width 24 height 66
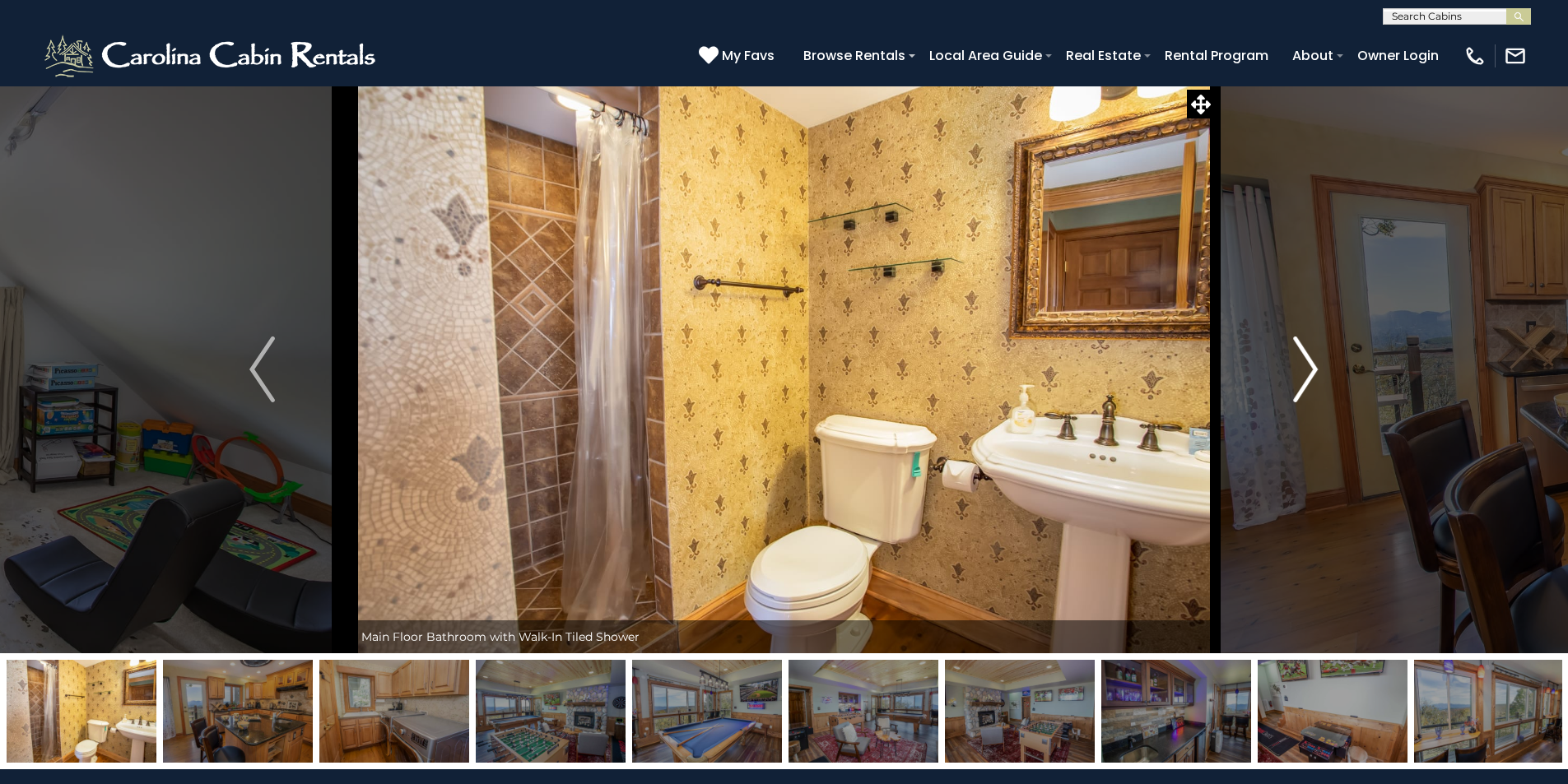
click at [1315, 382] on img "Next" at bounding box center [1305, 369] width 24 height 66
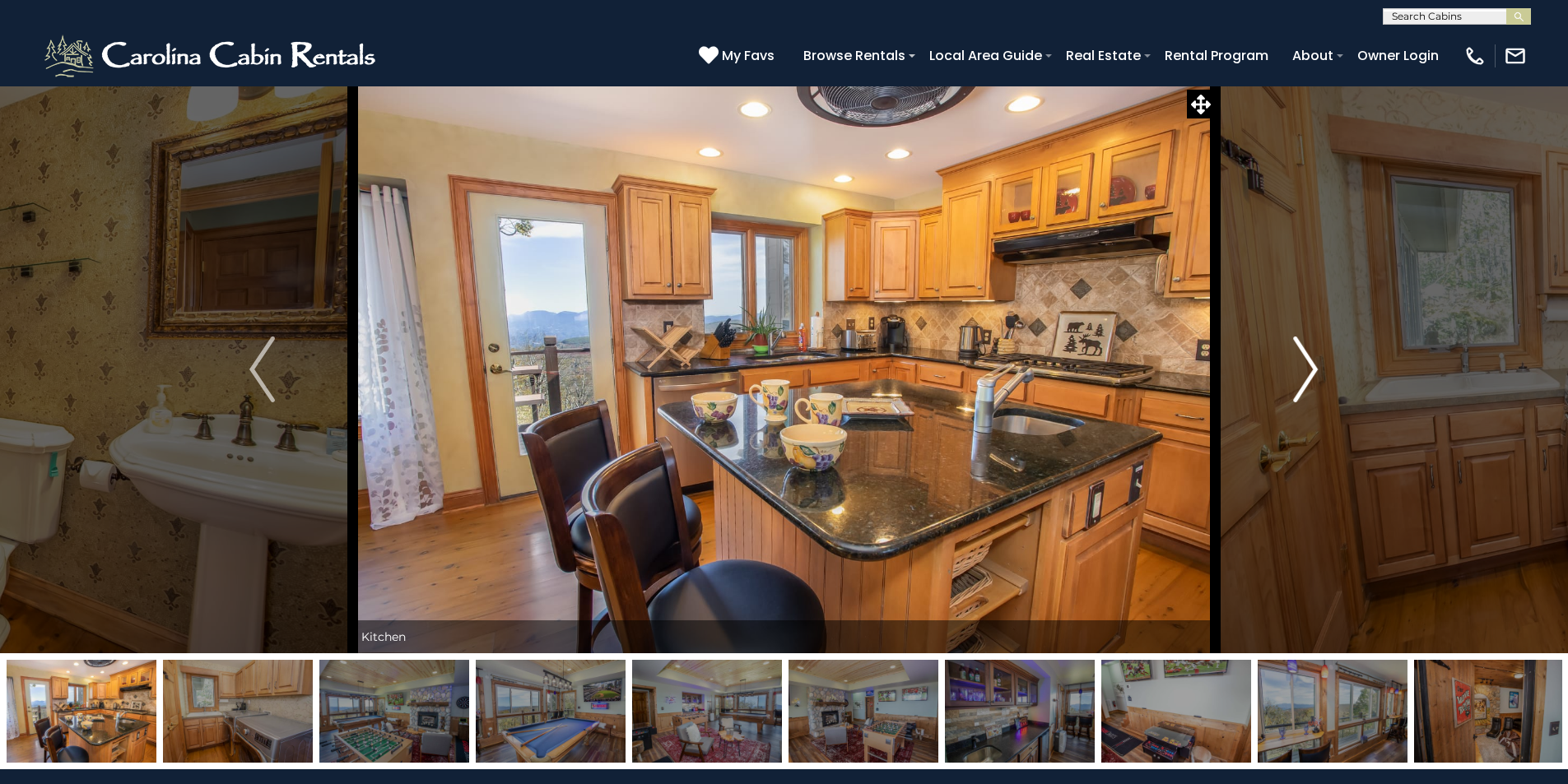
click at [1315, 382] on img "Next" at bounding box center [1305, 369] width 24 height 66
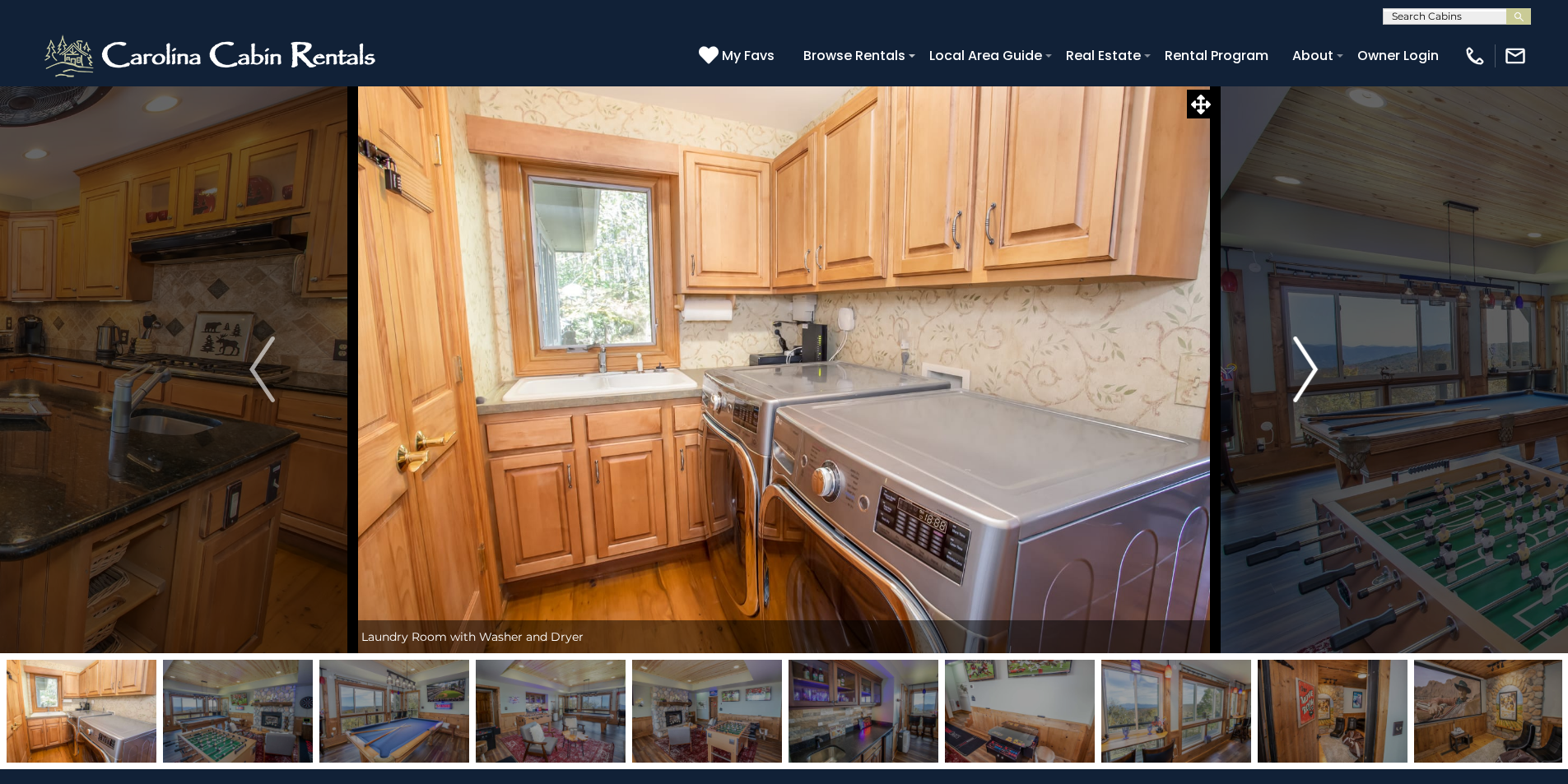
click at [1315, 382] on img "Next" at bounding box center [1305, 369] width 24 height 66
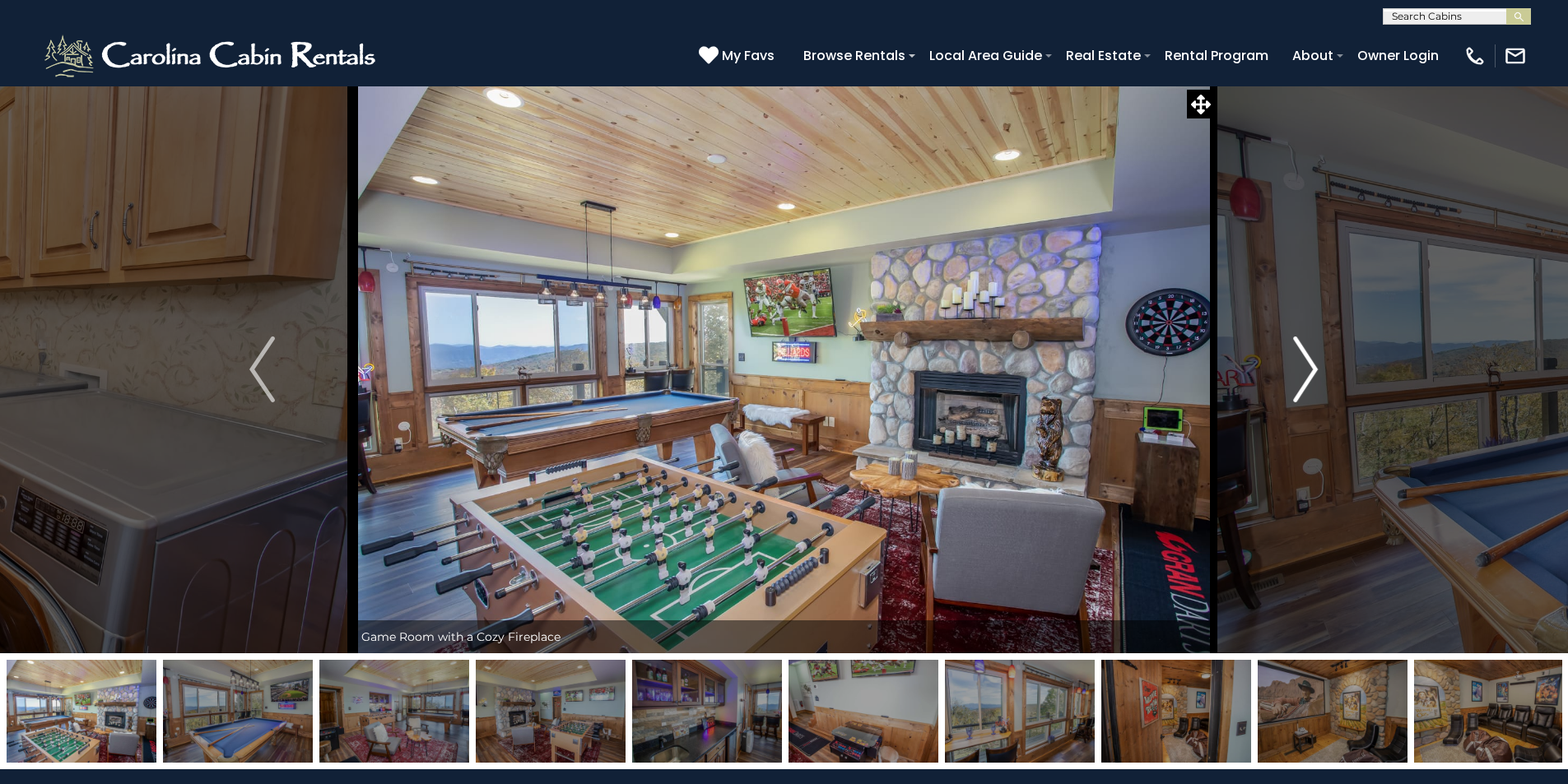
click at [1314, 376] on img "Next" at bounding box center [1305, 369] width 24 height 66
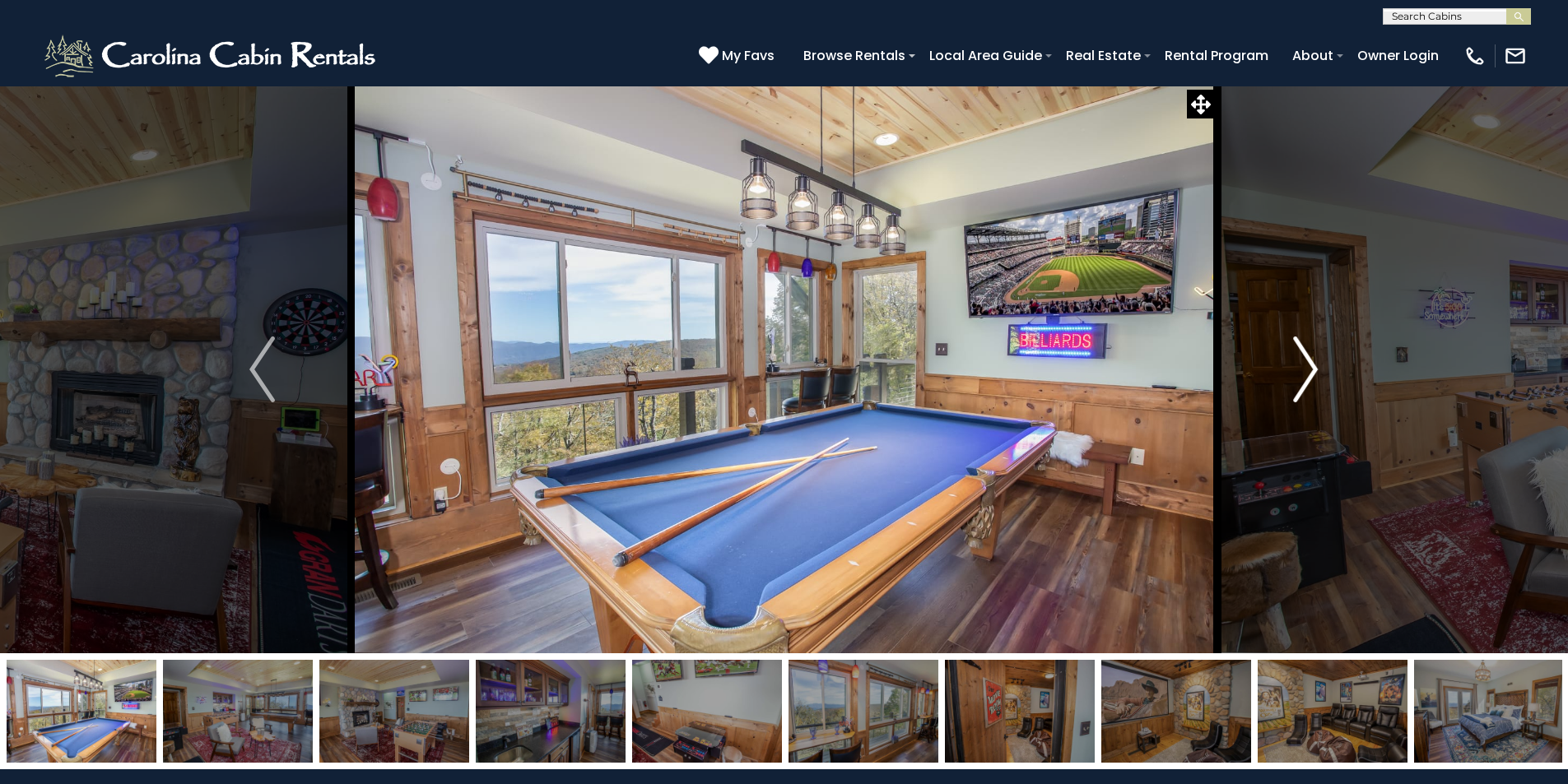
click at [1314, 376] on img "Next" at bounding box center [1305, 369] width 24 height 66
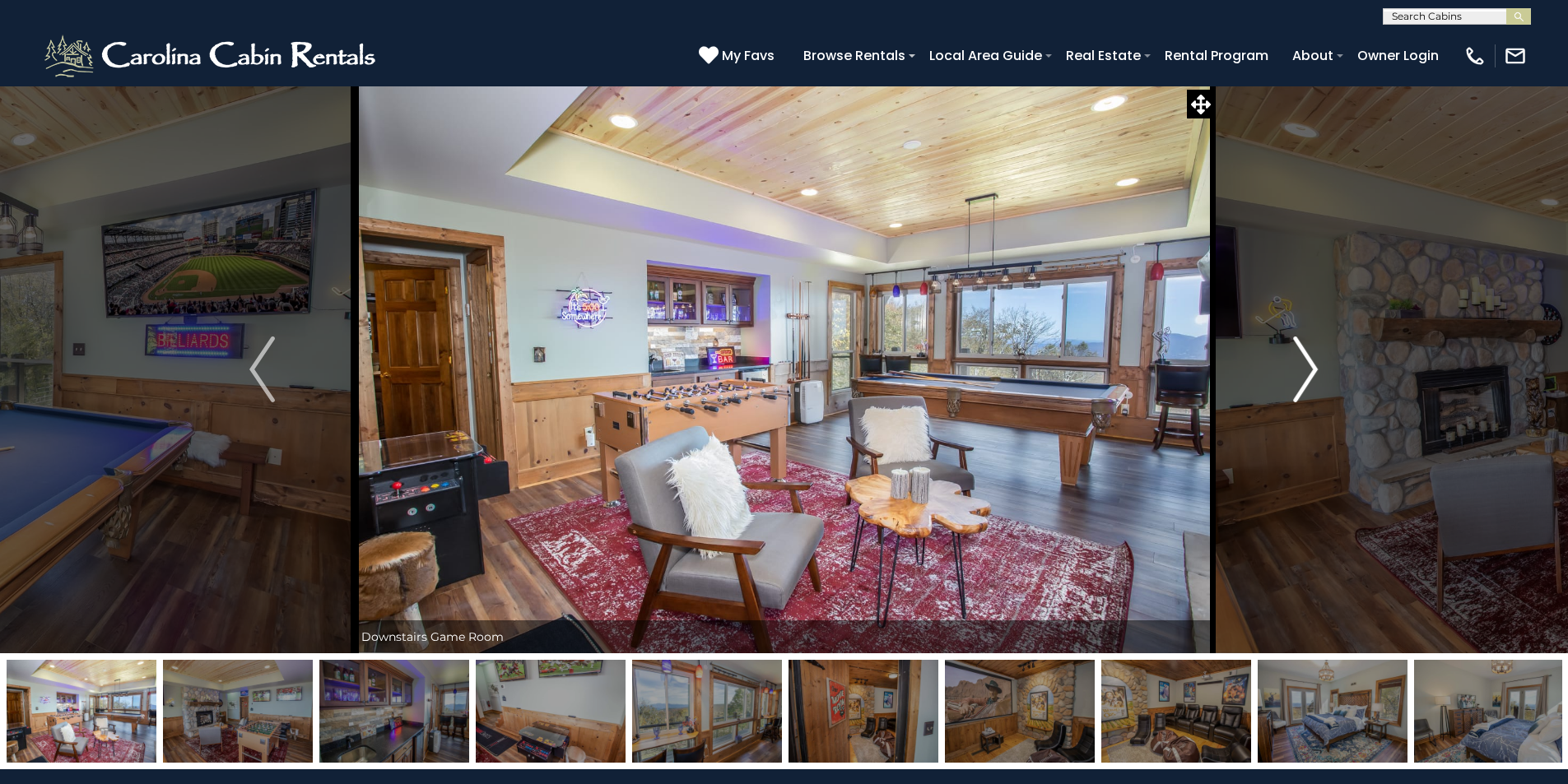
click at [1314, 376] on img "Next" at bounding box center [1305, 369] width 24 height 66
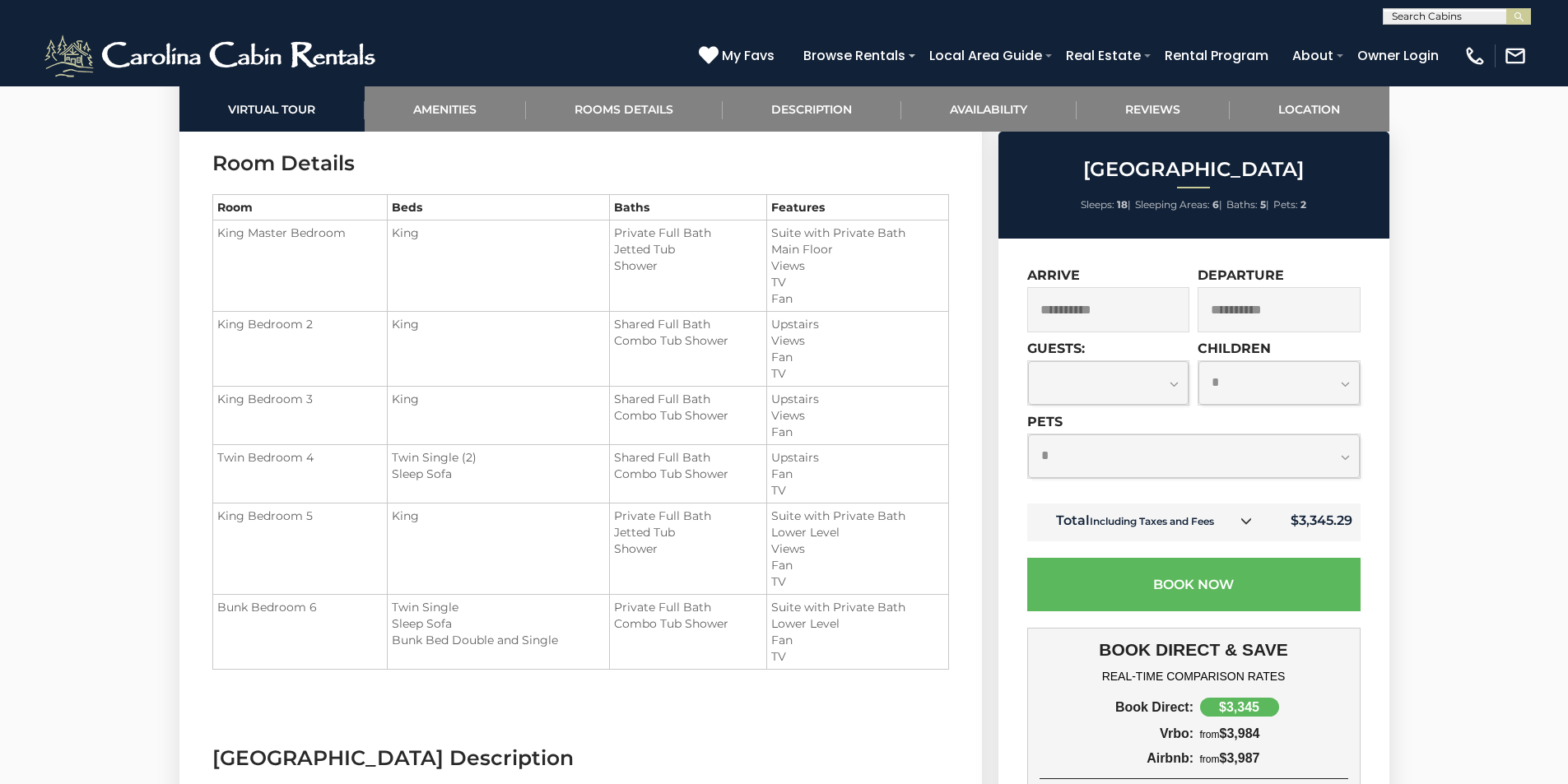
scroll to position [2550, 0]
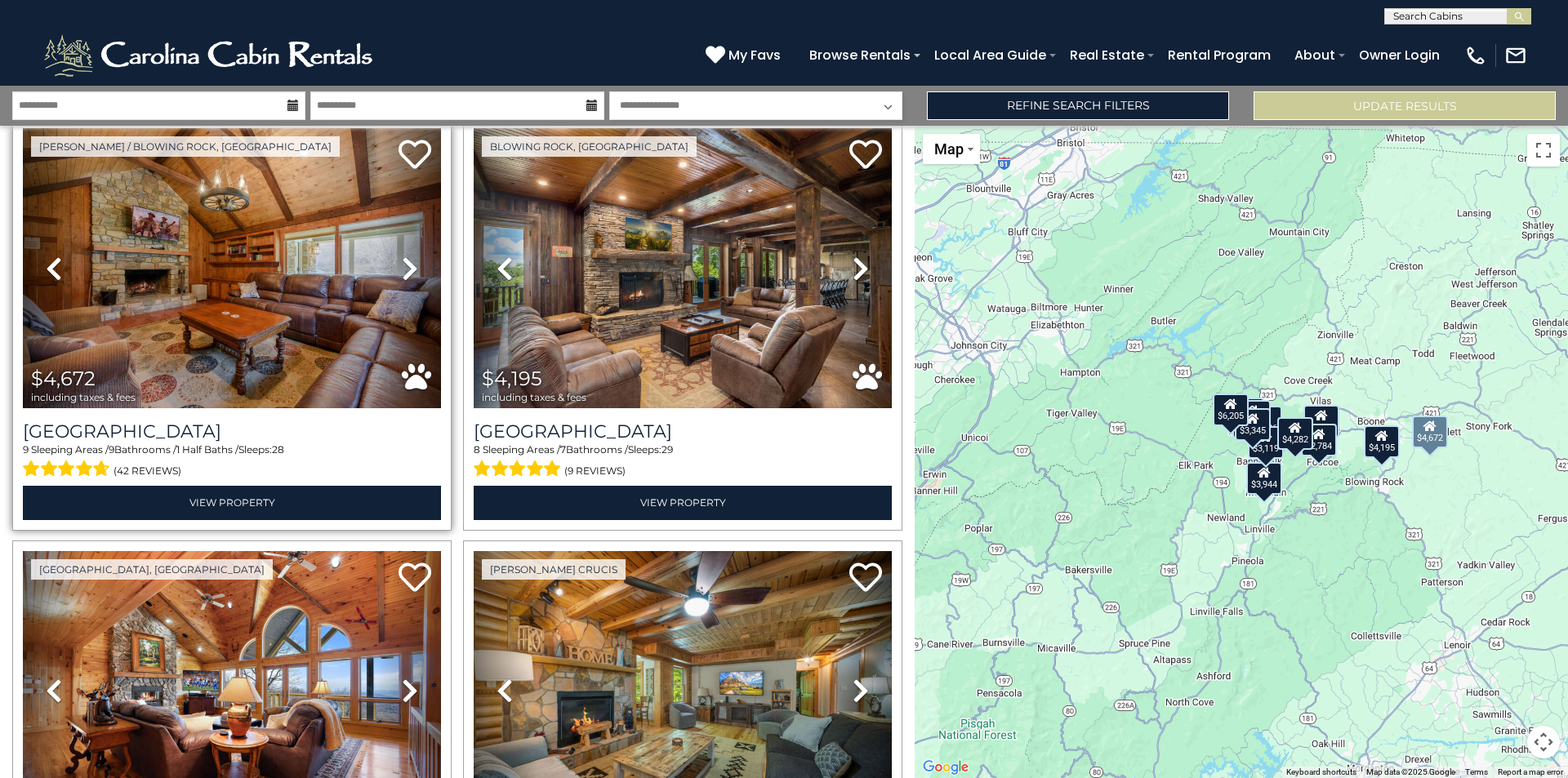
scroll to position [490, 0]
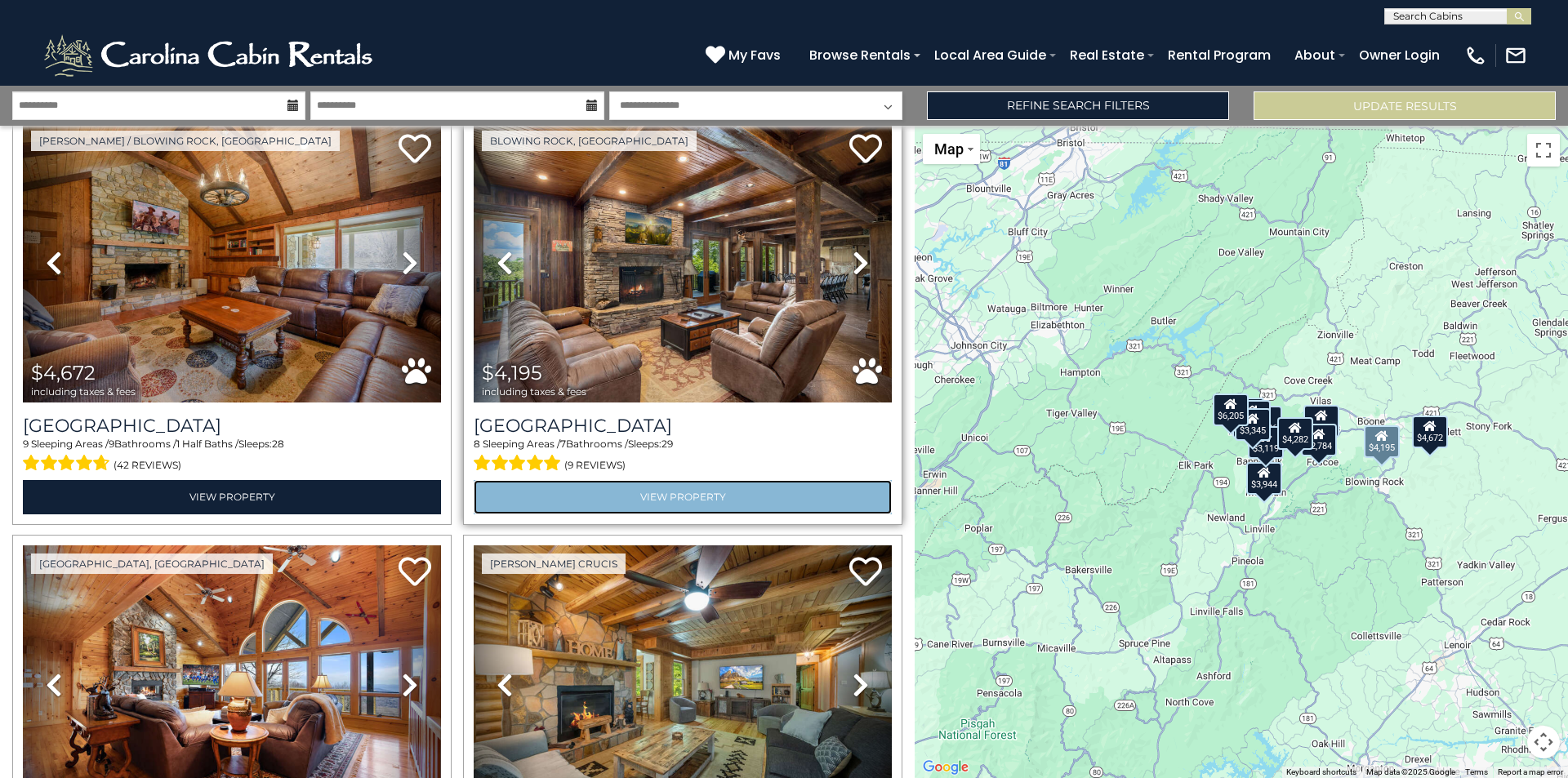
click at [683, 490] on link "View Property" at bounding box center [682, 497] width 418 height 34
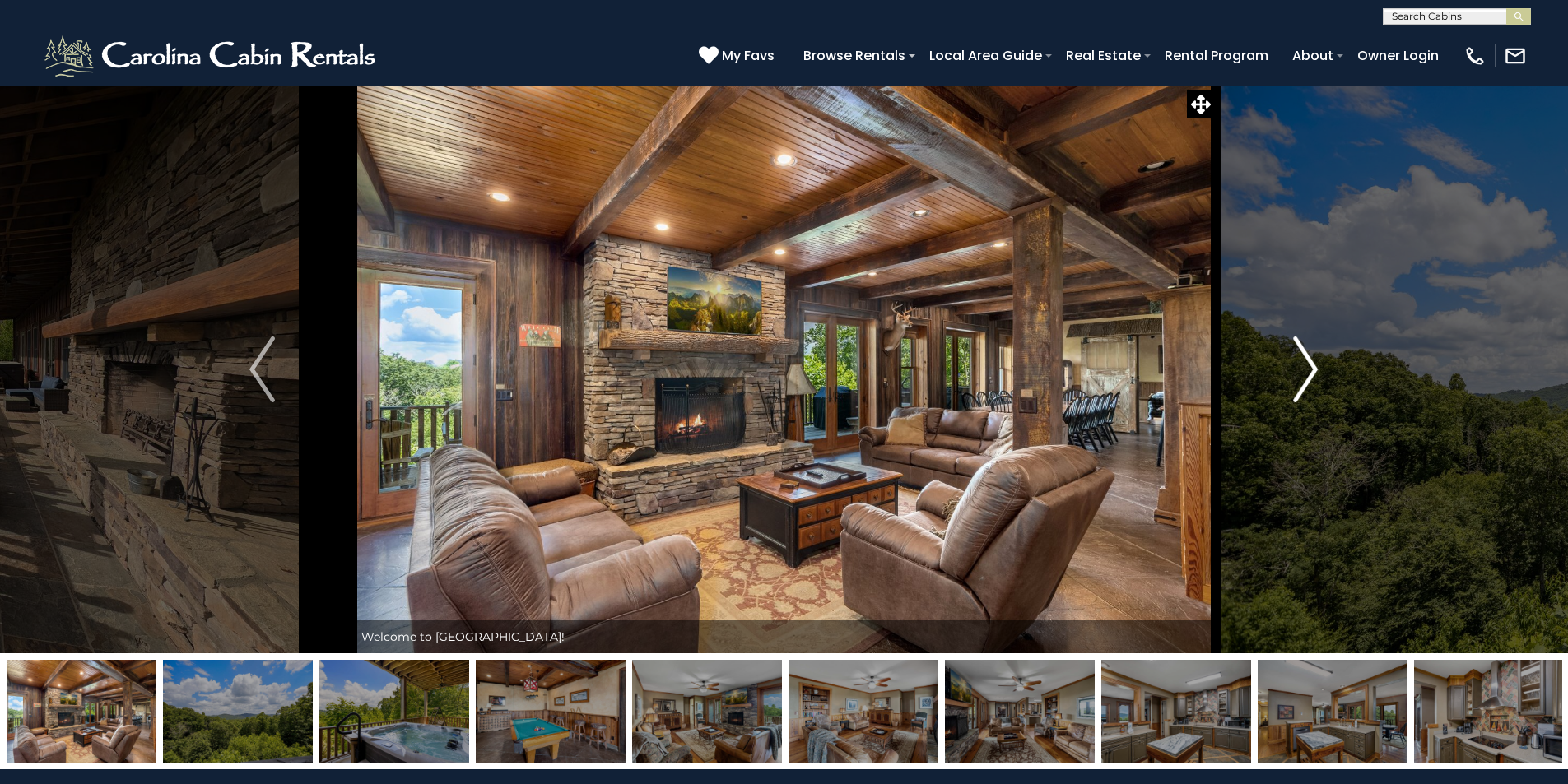
click at [1342, 384] on button "Next" at bounding box center [1306, 369] width 182 height 568
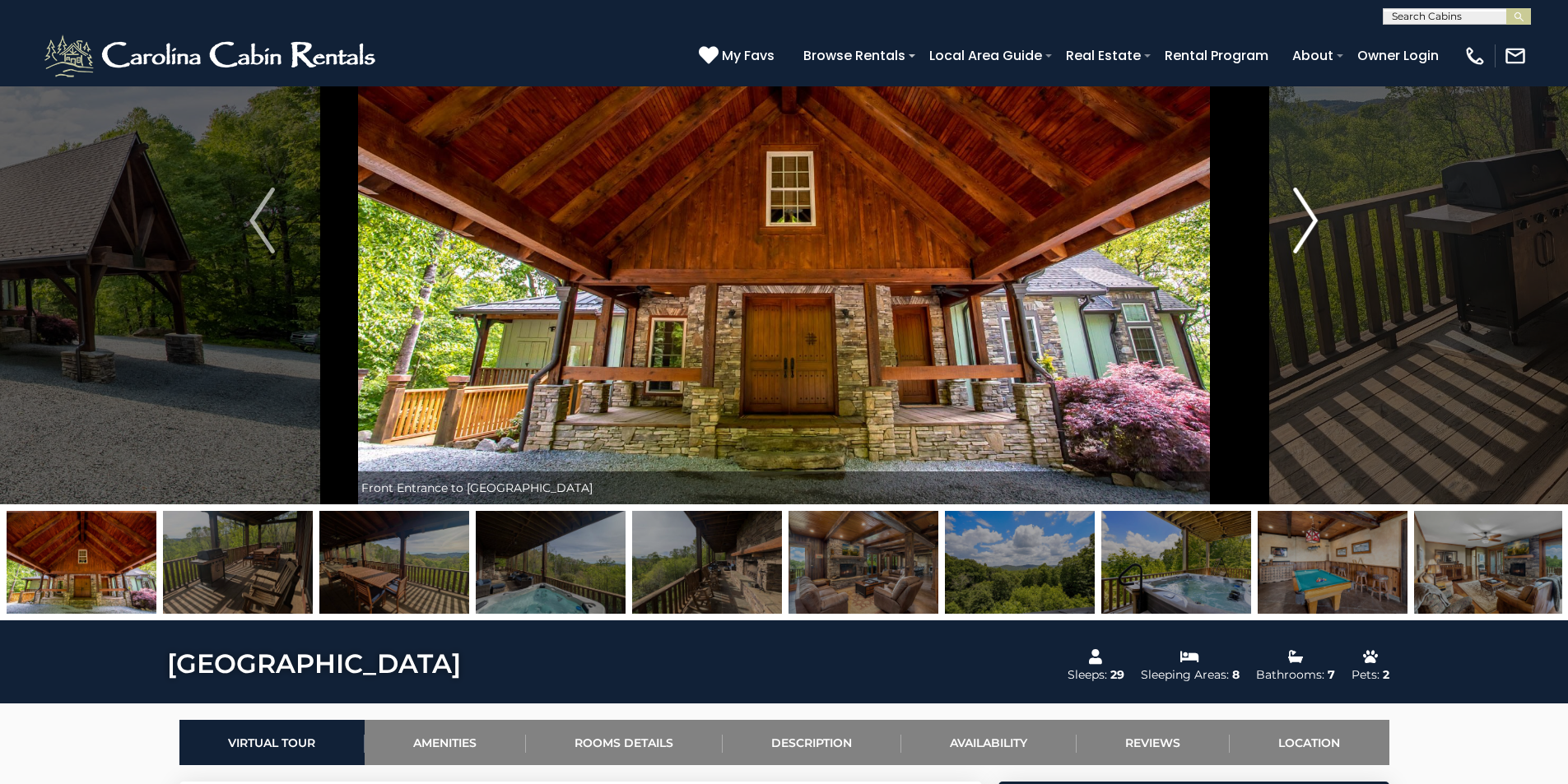
scroll to position [164, 0]
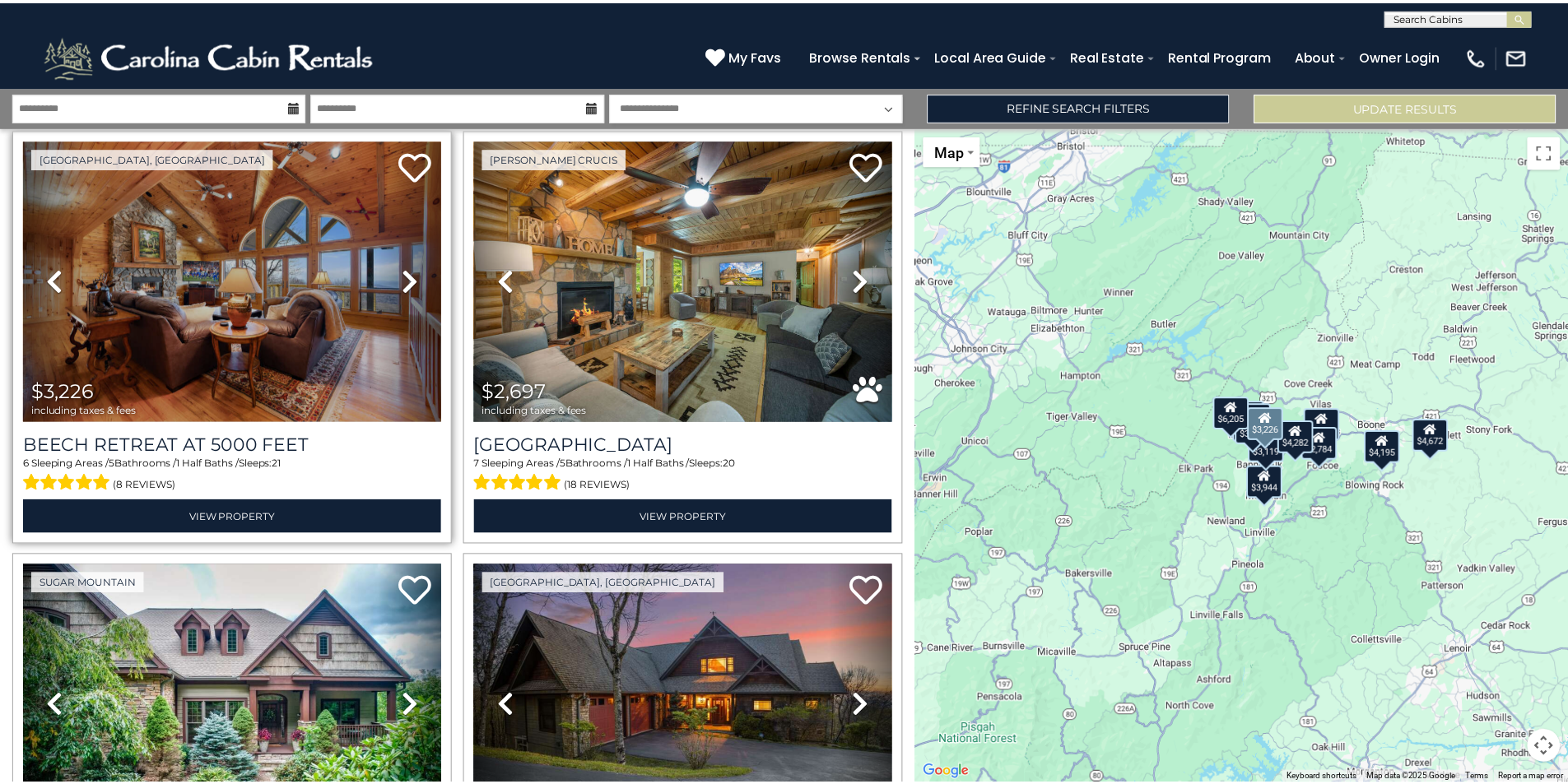
scroll to position [905, 0]
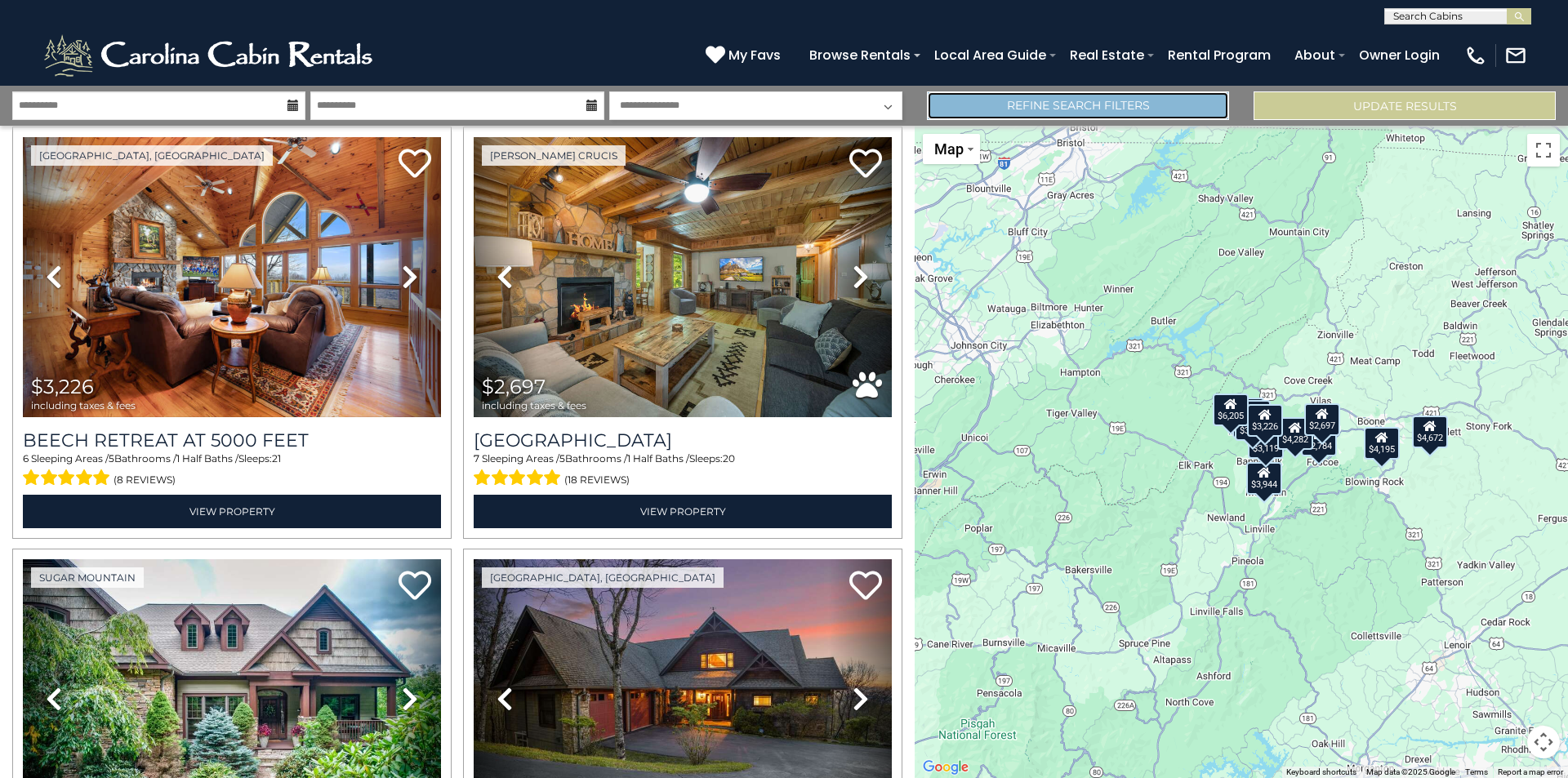
click at [1077, 105] on link "Refine Search Filters" at bounding box center [1078, 106] width 302 height 29
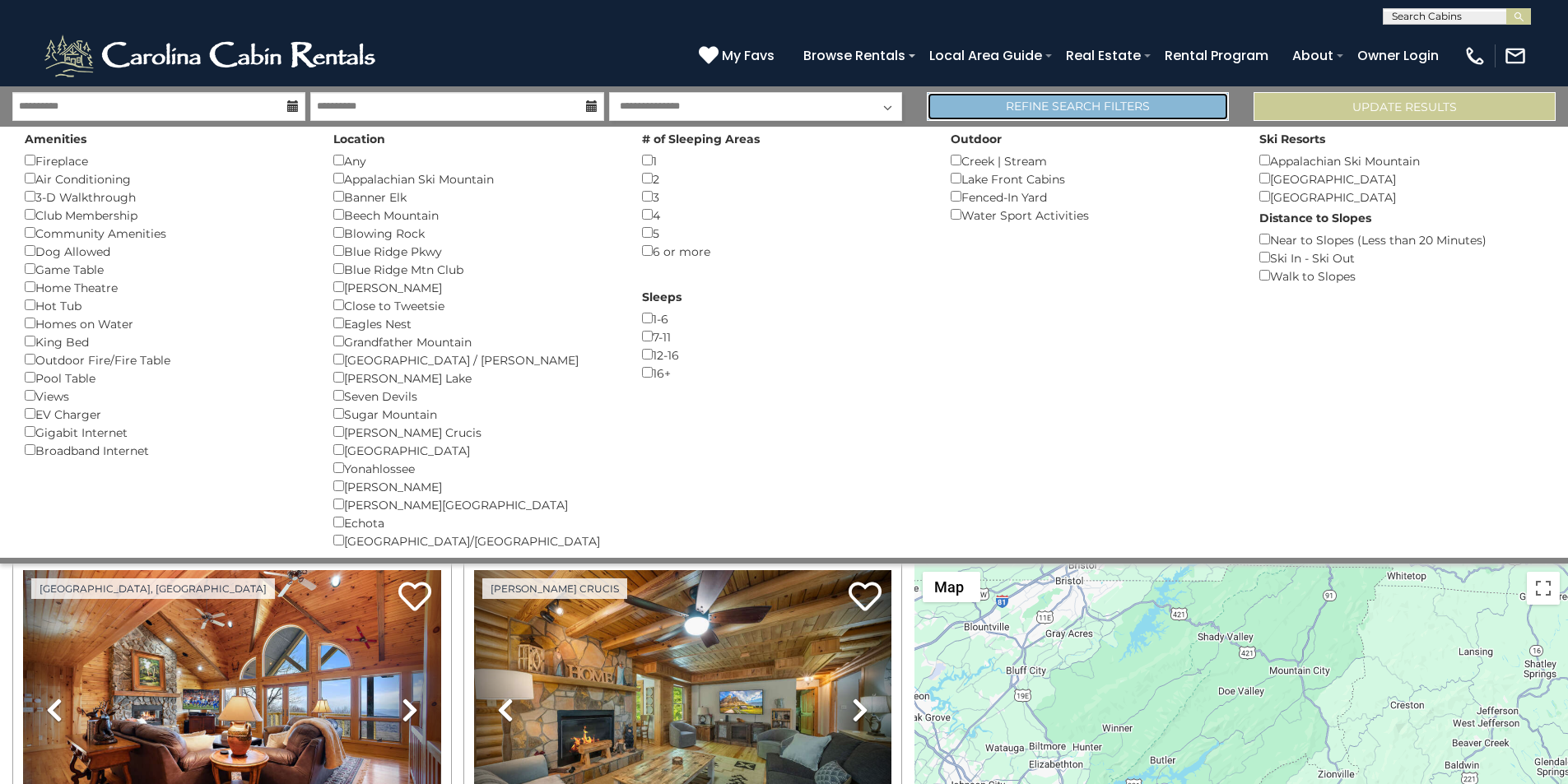
scroll to position [900, 0]
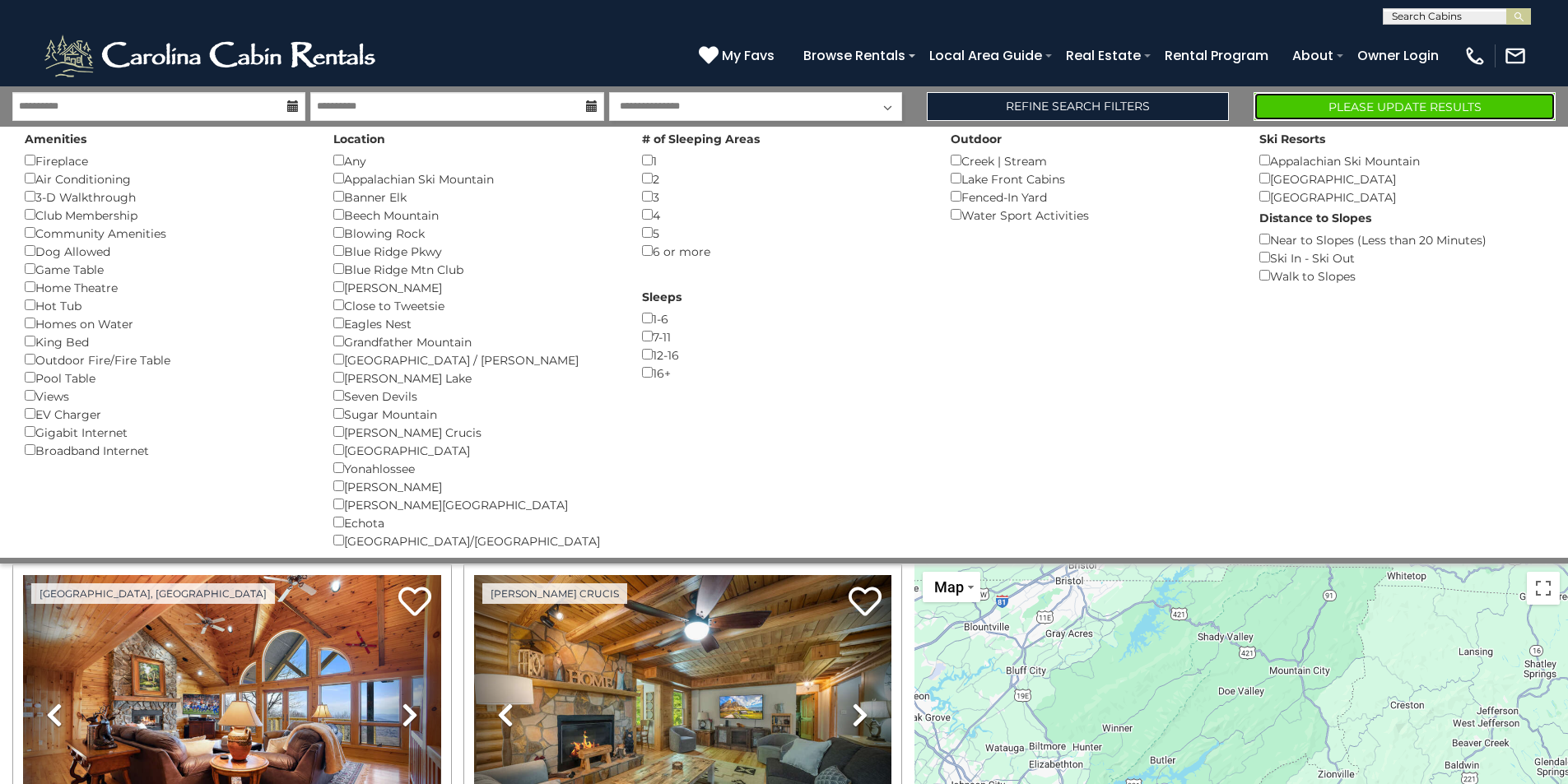
click at [1342, 110] on button "Please Update Results" at bounding box center [1404, 107] width 302 height 29
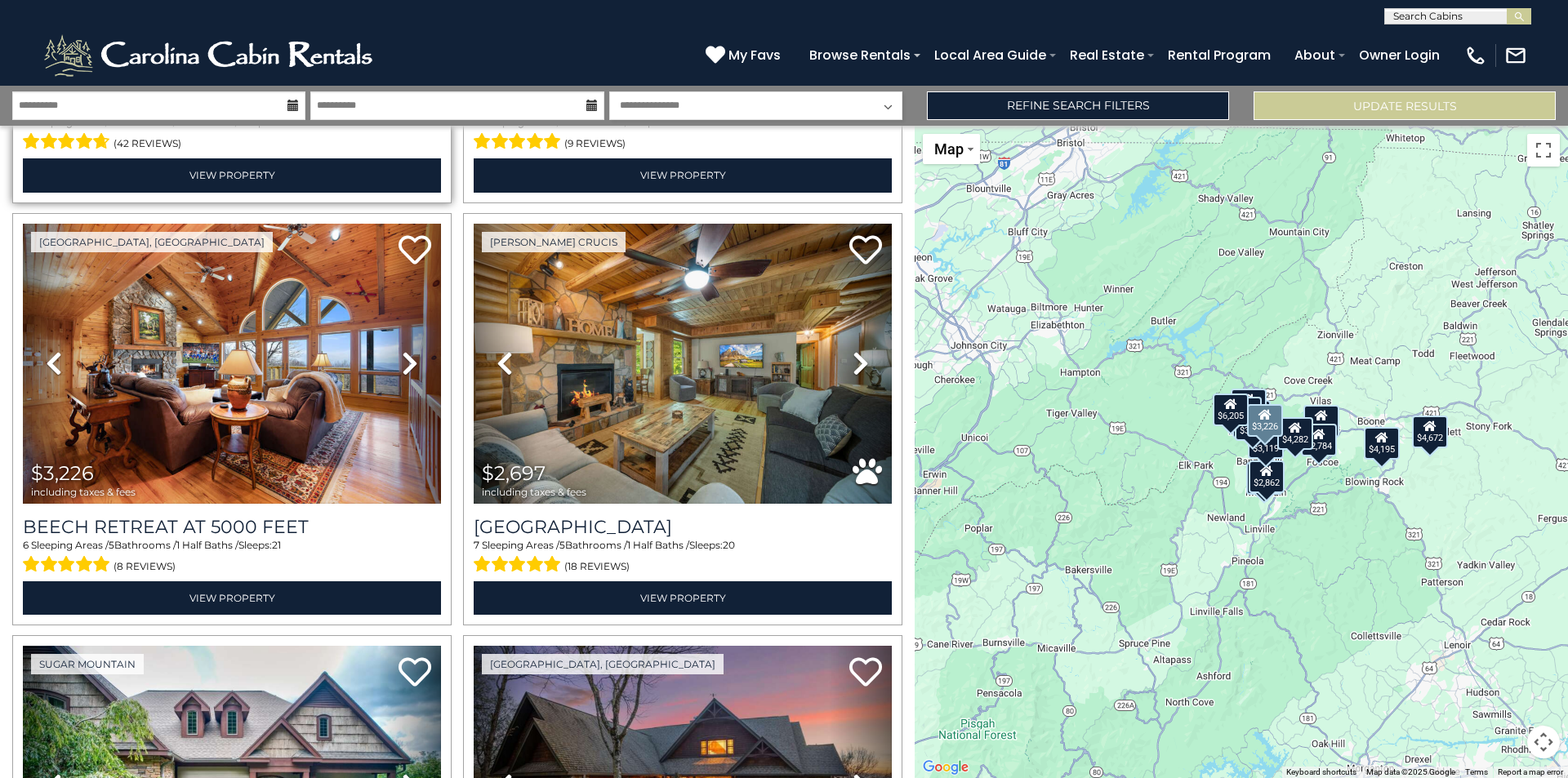
scroll to position [816, 0]
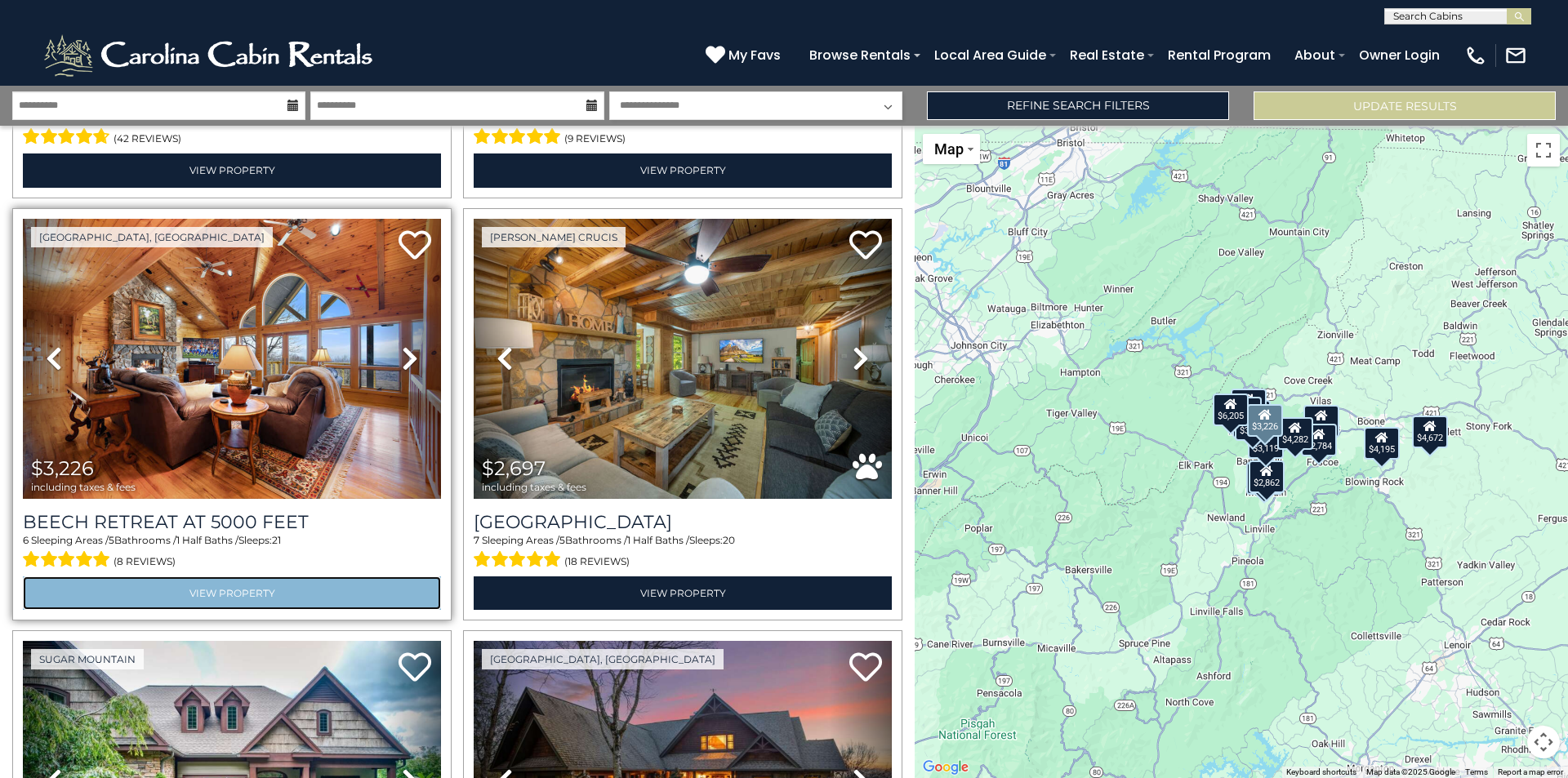
click at [316, 577] on link "View Property" at bounding box center [232, 594] width 418 height 34
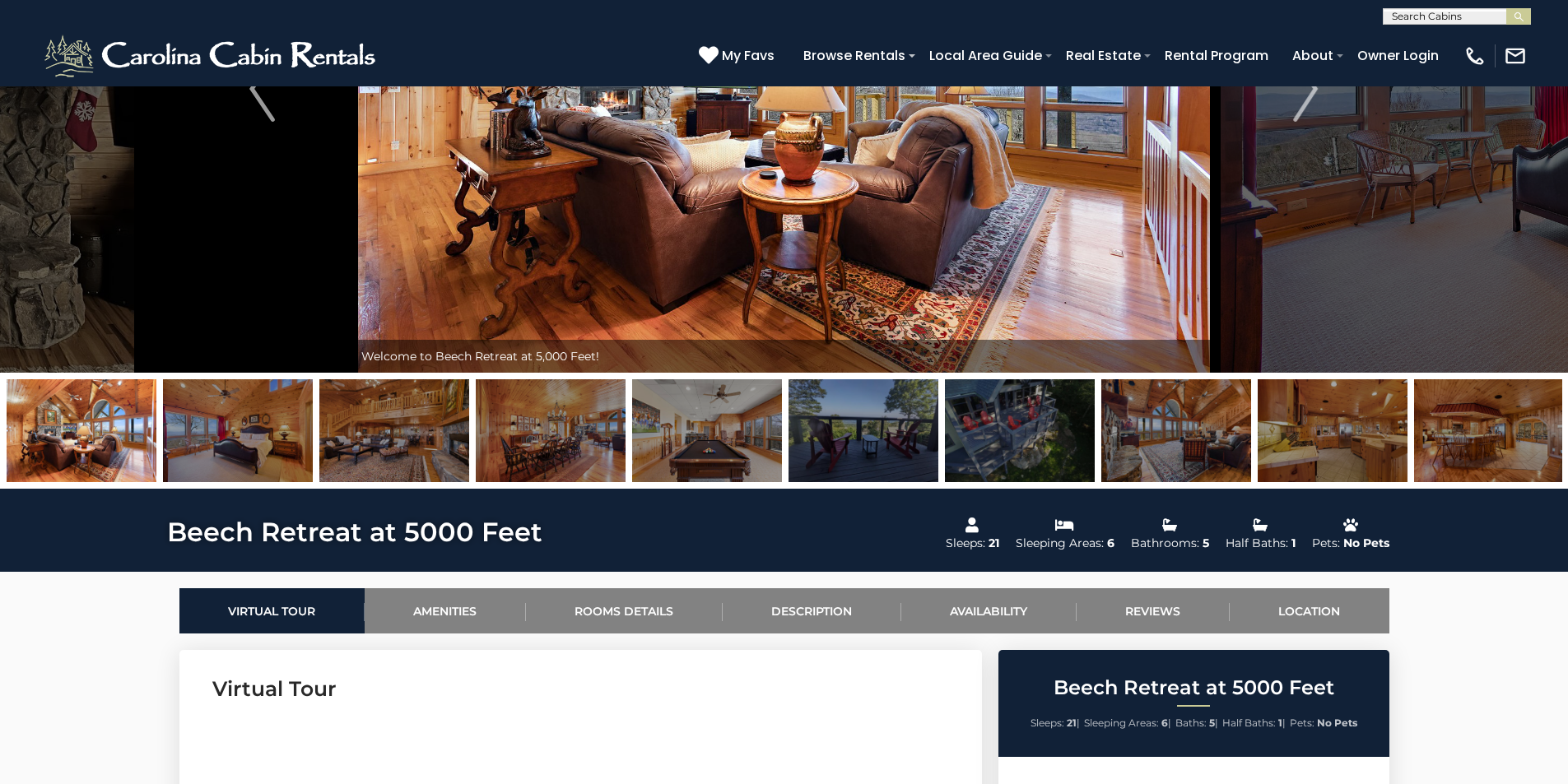
scroll to position [268, 0]
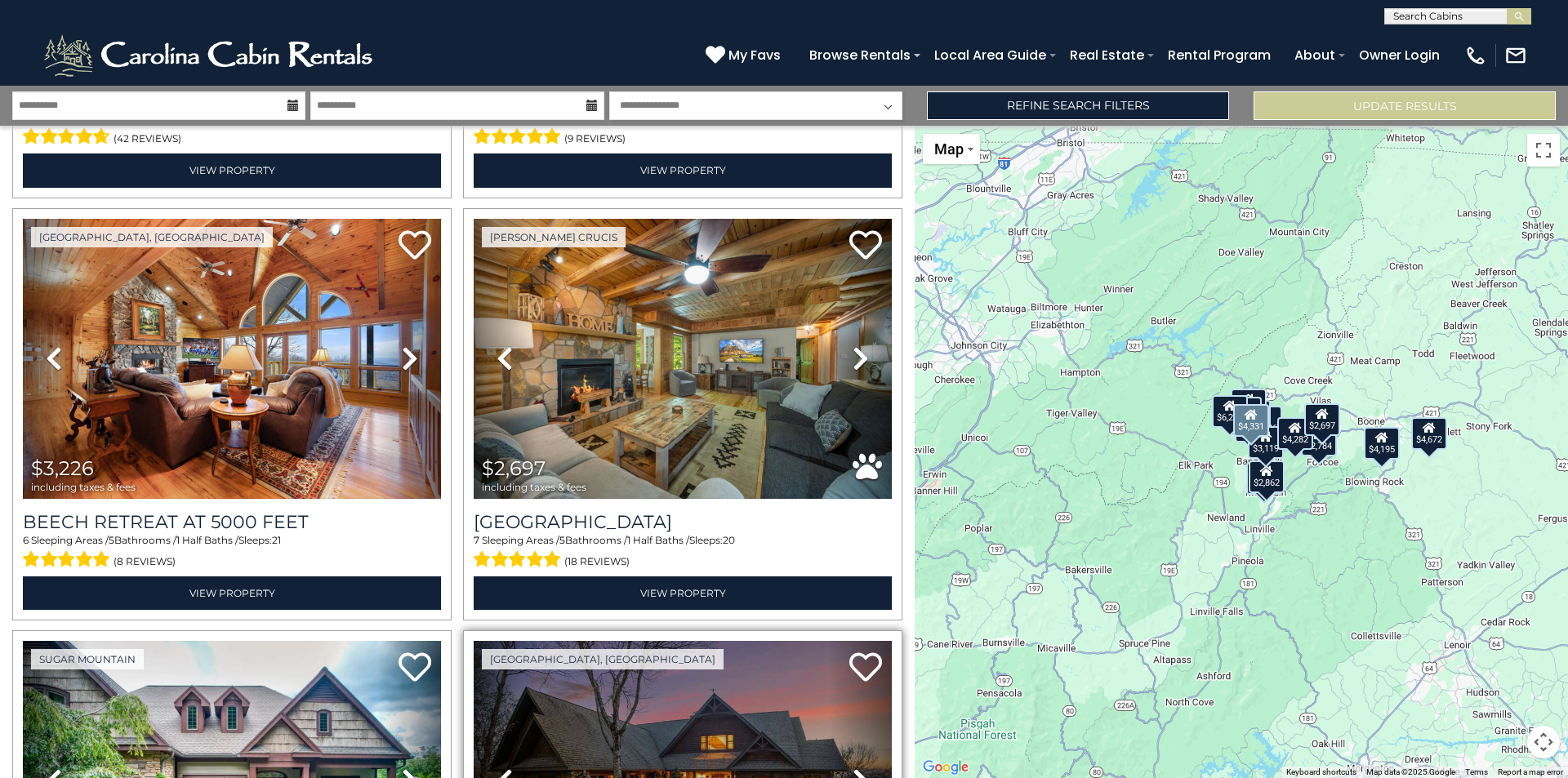
scroll to position [1306, 0]
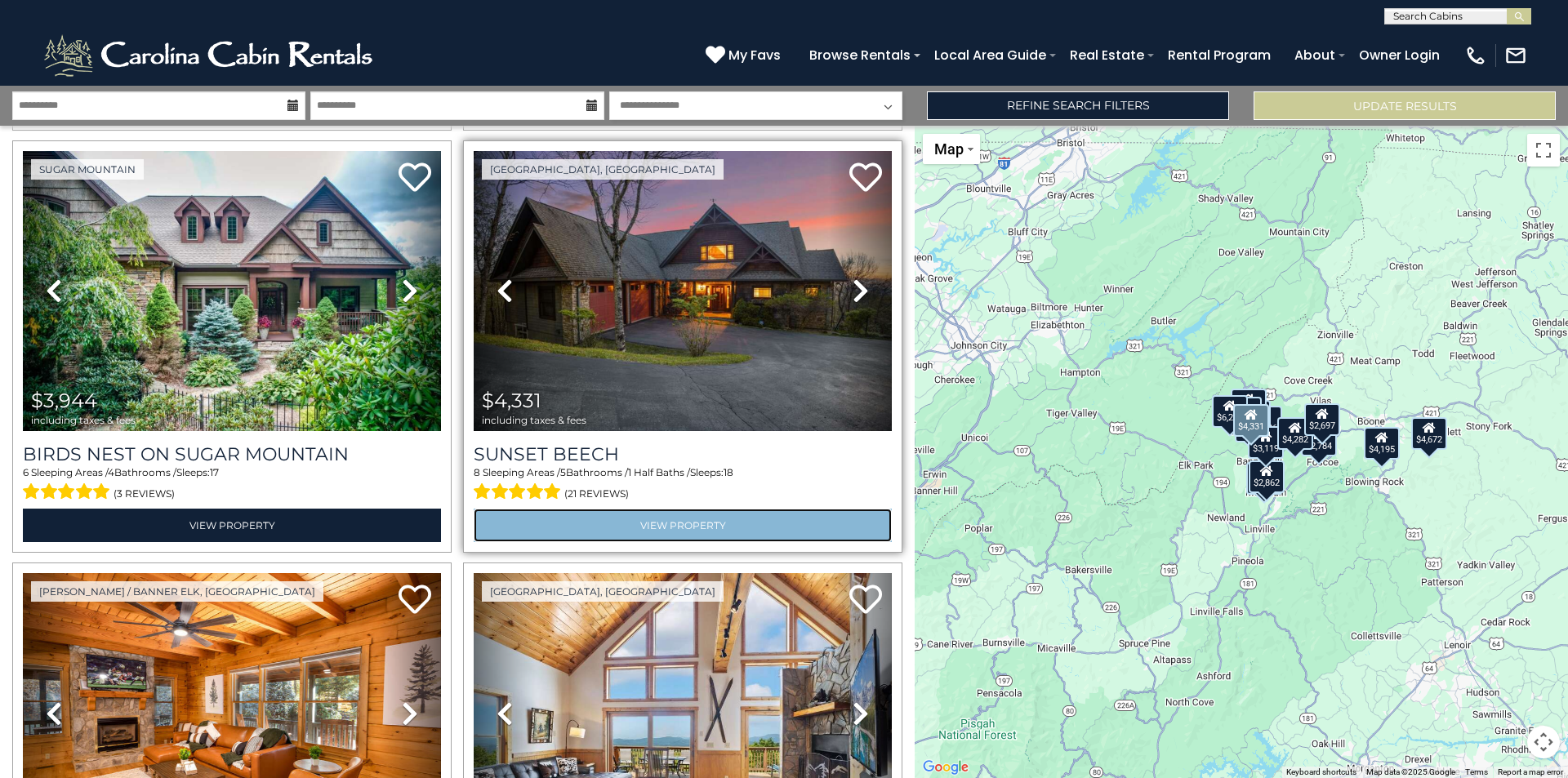
click at [724, 511] on link "View Property" at bounding box center [682, 526] width 418 height 34
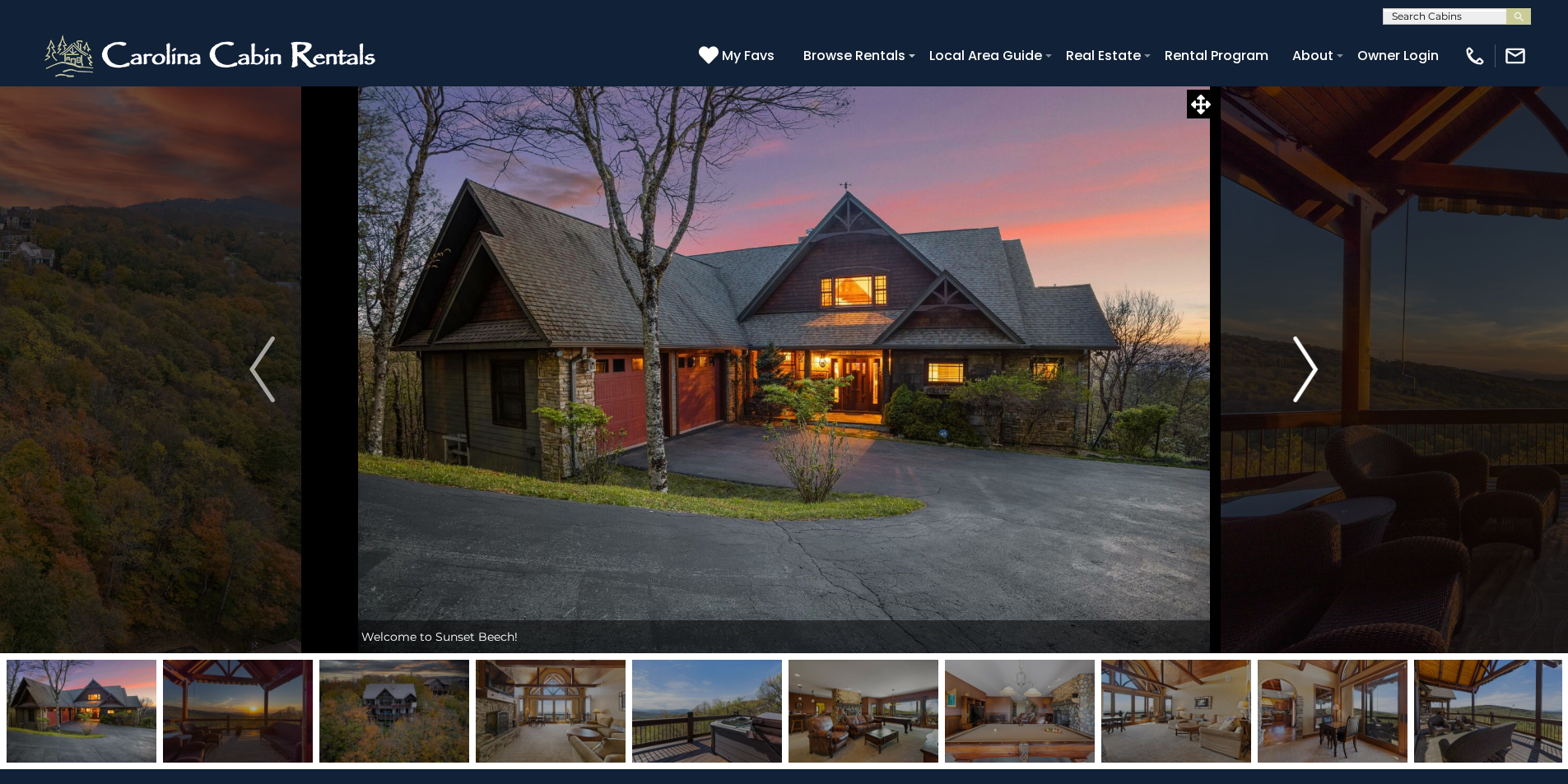
click at [1312, 392] on img "Next" at bounding box center [1305, 369] width 24 height 66
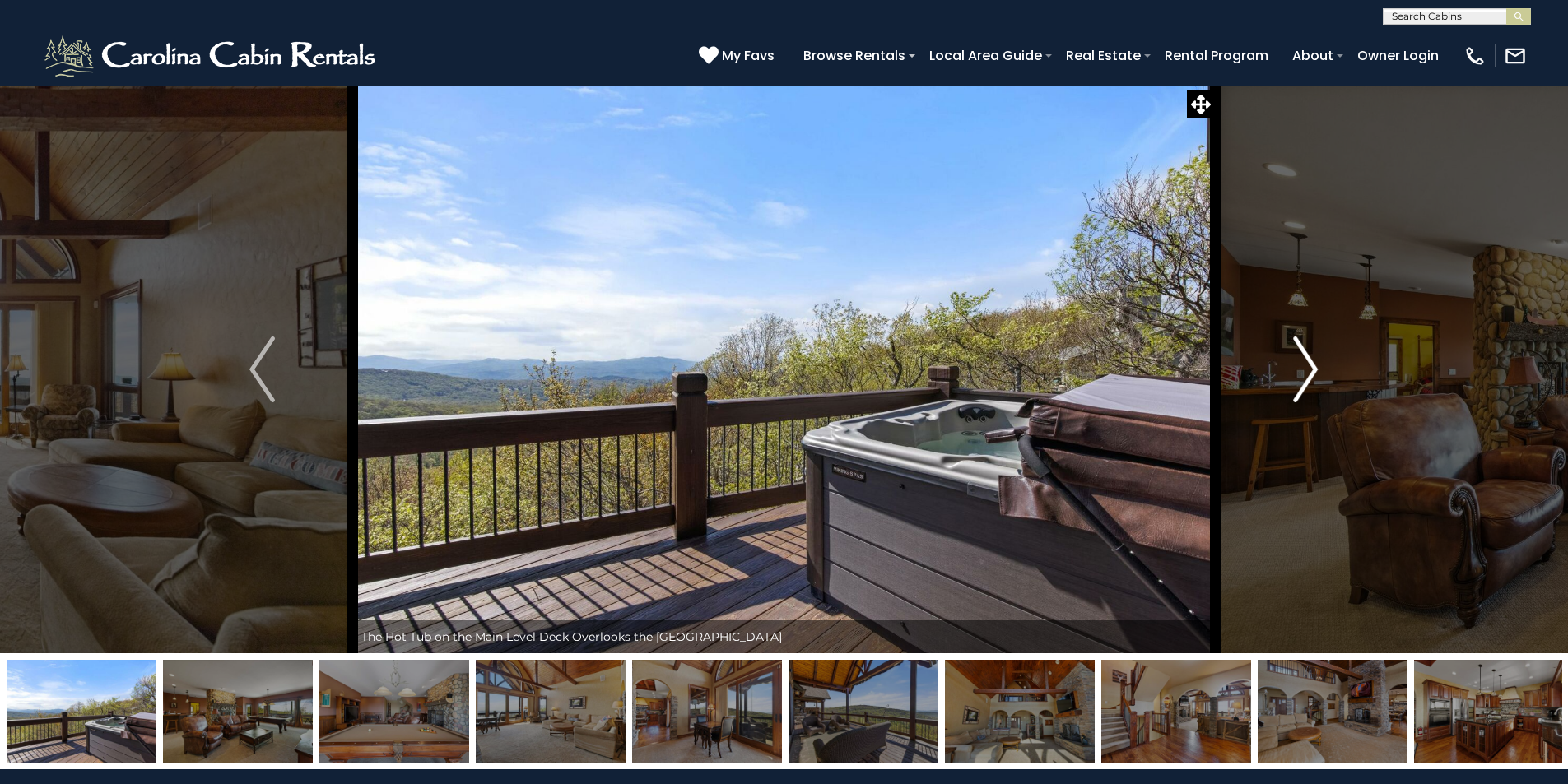
click at [1315, 388] on img "Next" at bounding box center [1305, 369] width 24 height 66
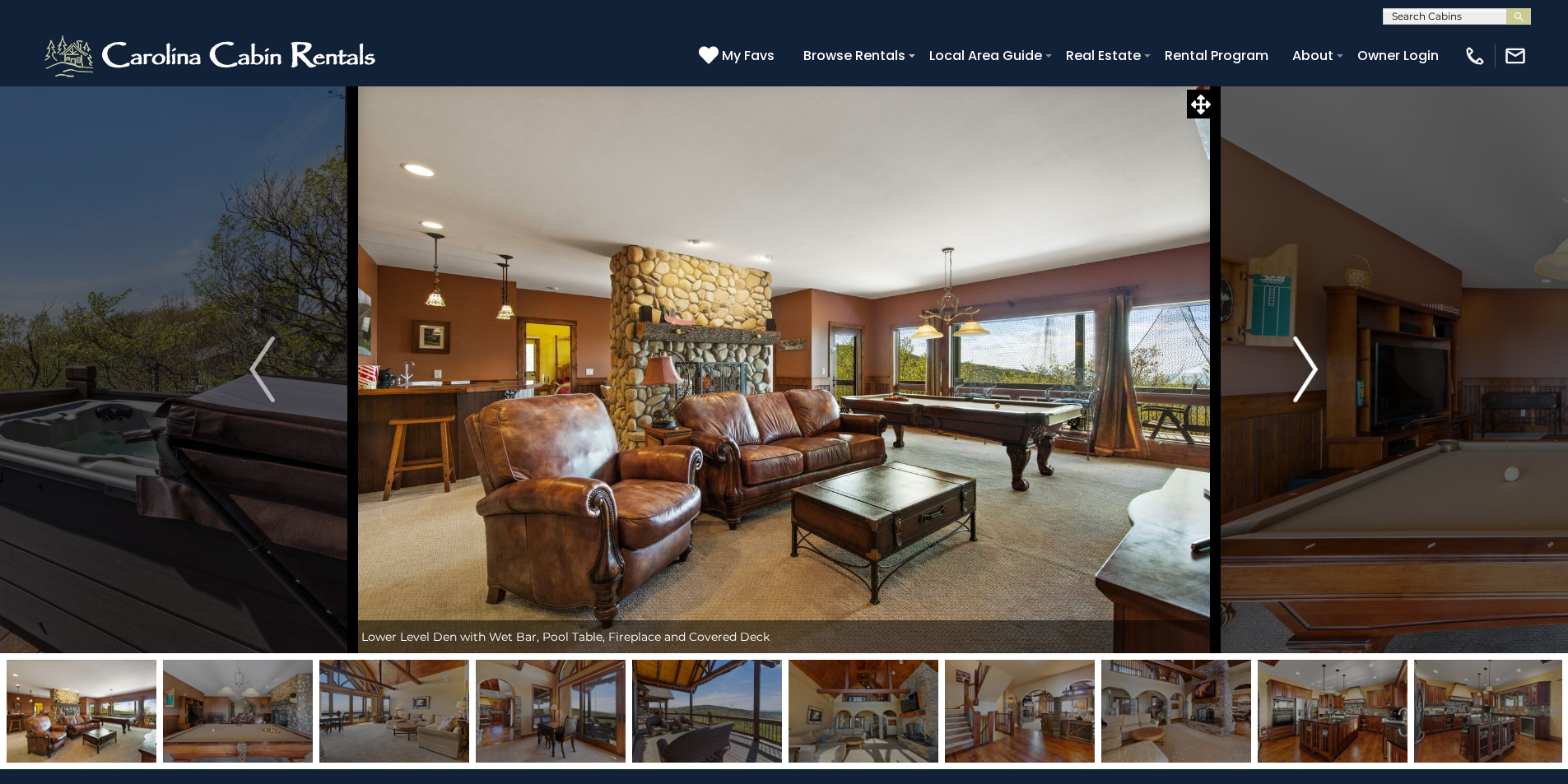
click at [1307, 379] on img "Next" at bounding box center [1305, 369] width 24 height 66
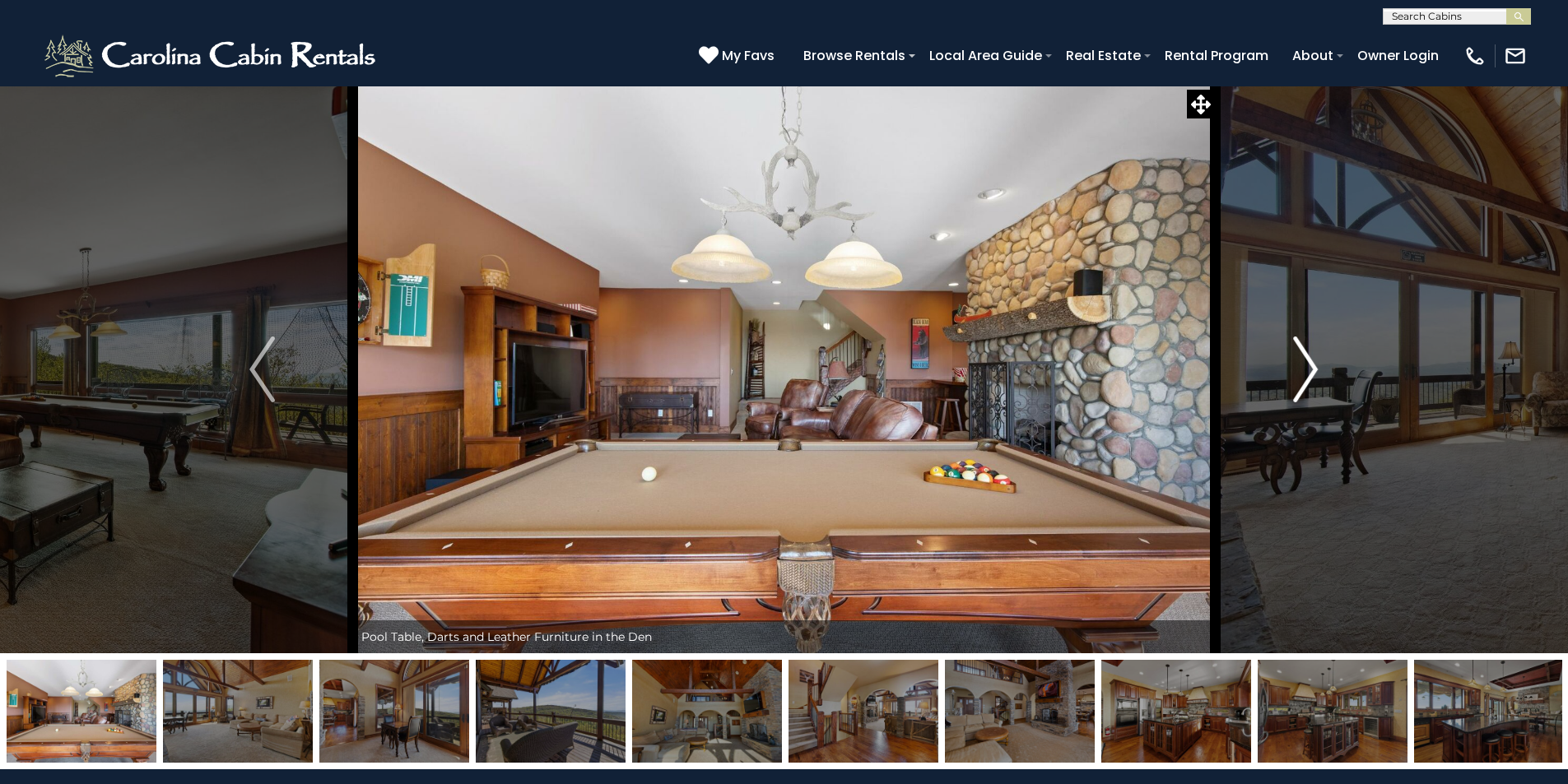
click at [1307, 379] on img "Next" at bounding box center [1305, 369] width 24 height 66
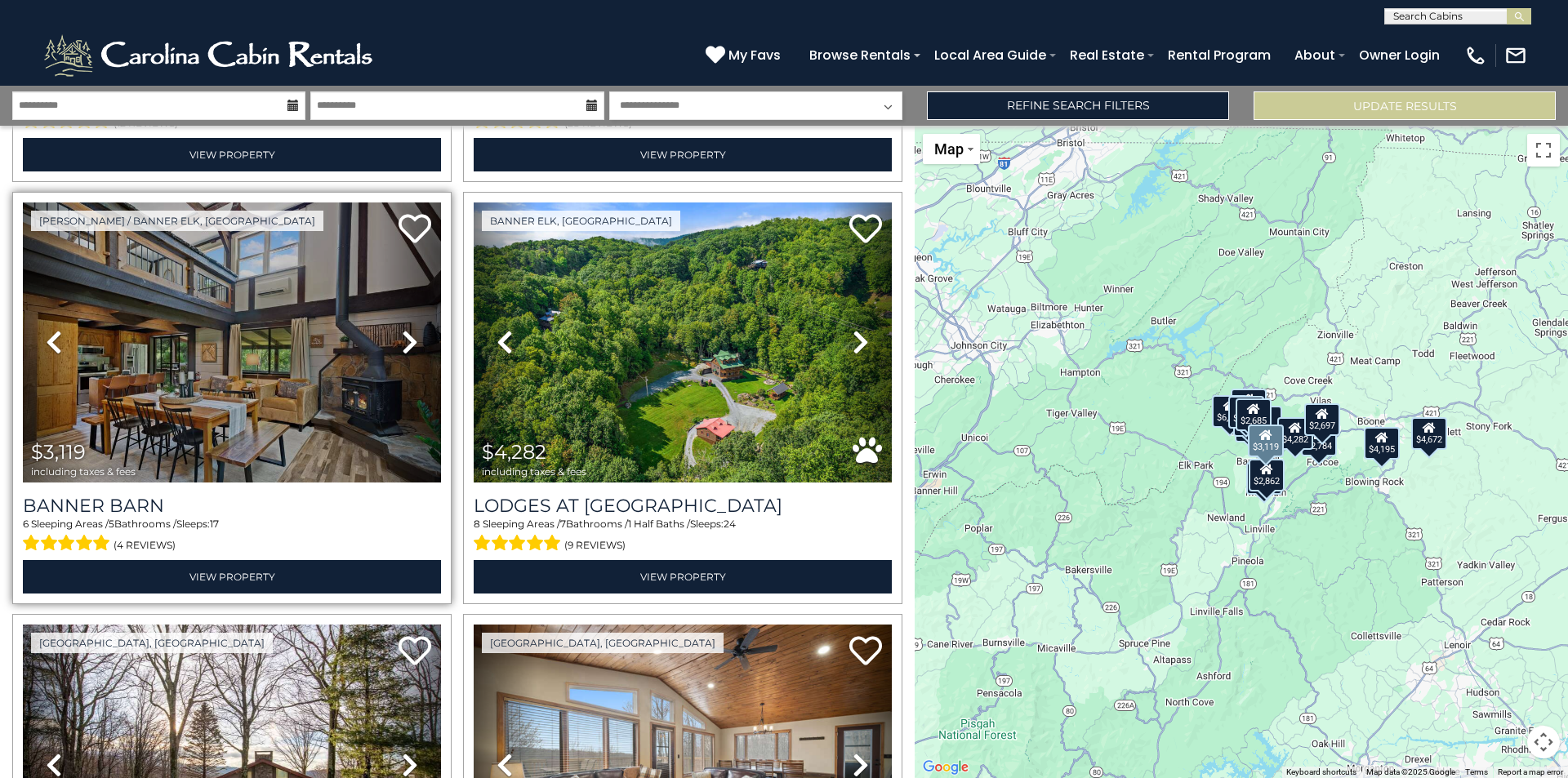
scroll to position [2531, 0]
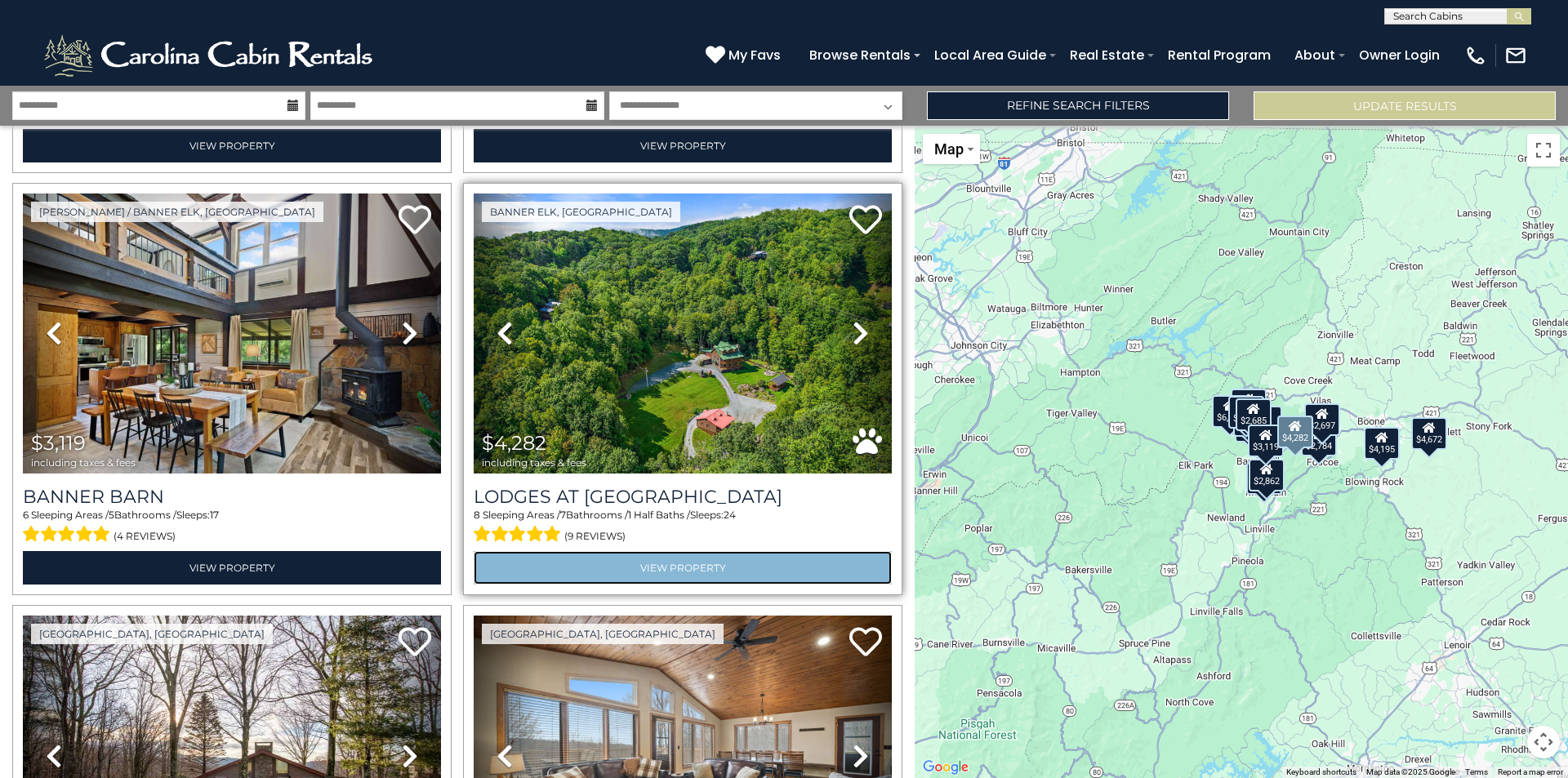
click at [724, 551] on link "View Property" at bounding box center [682, 568] width 418 height 34
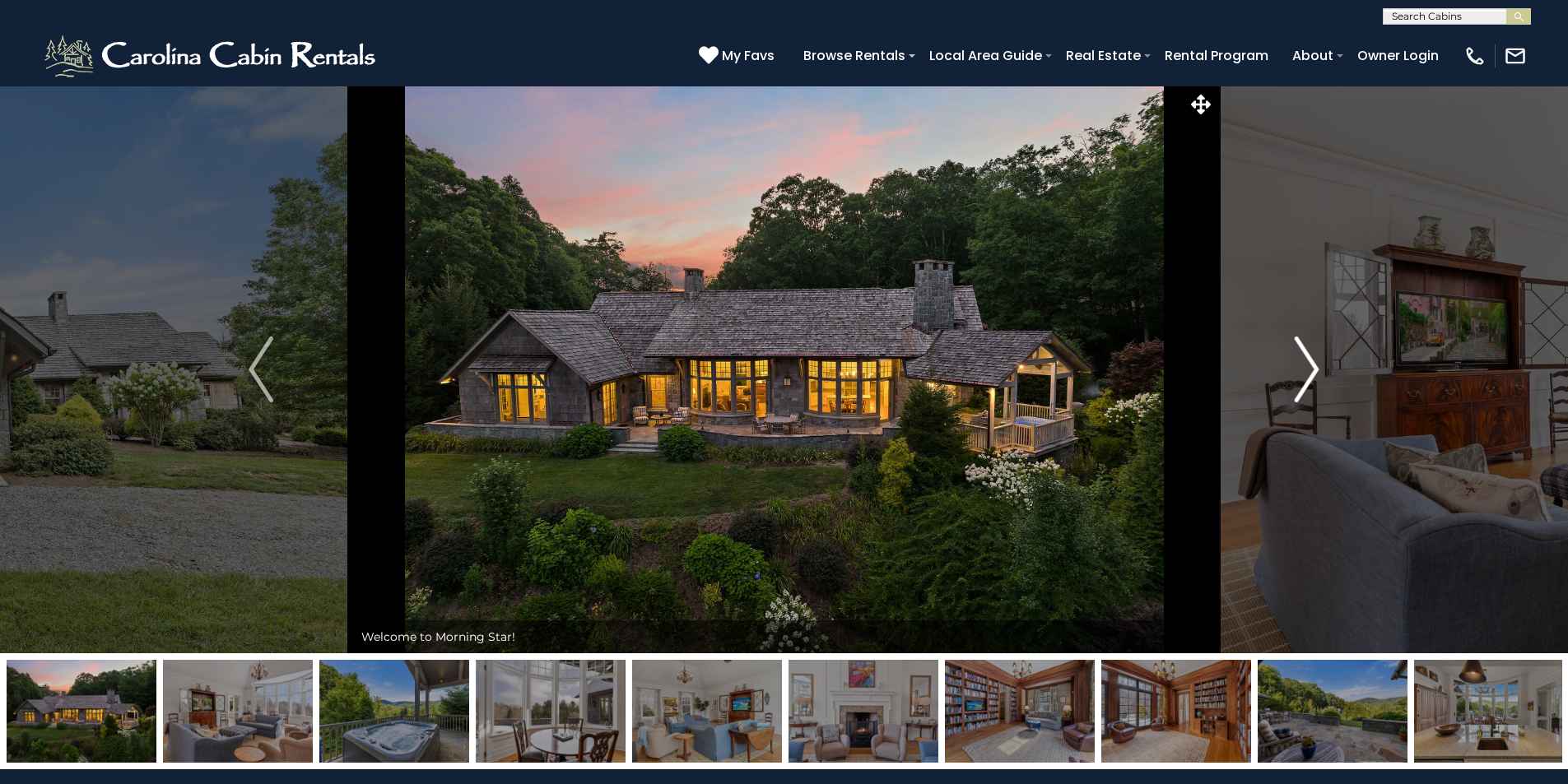
click at [1302, 371] on img "Next" at bounding box center [1307, 369] width 24 height 66
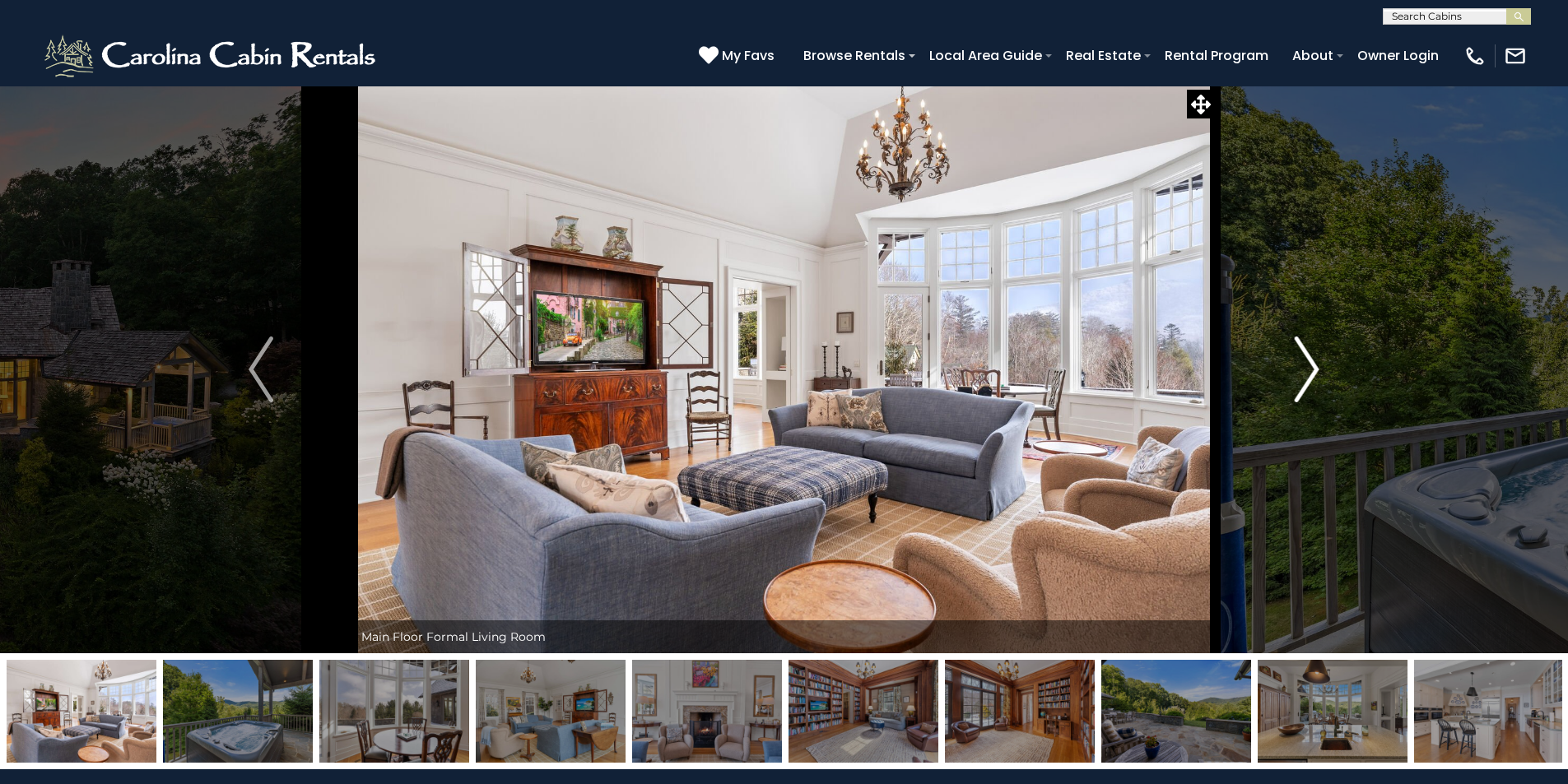
click at [1302, 371] on img "Next" at bounding box center [1307, 369] width 24 height 66
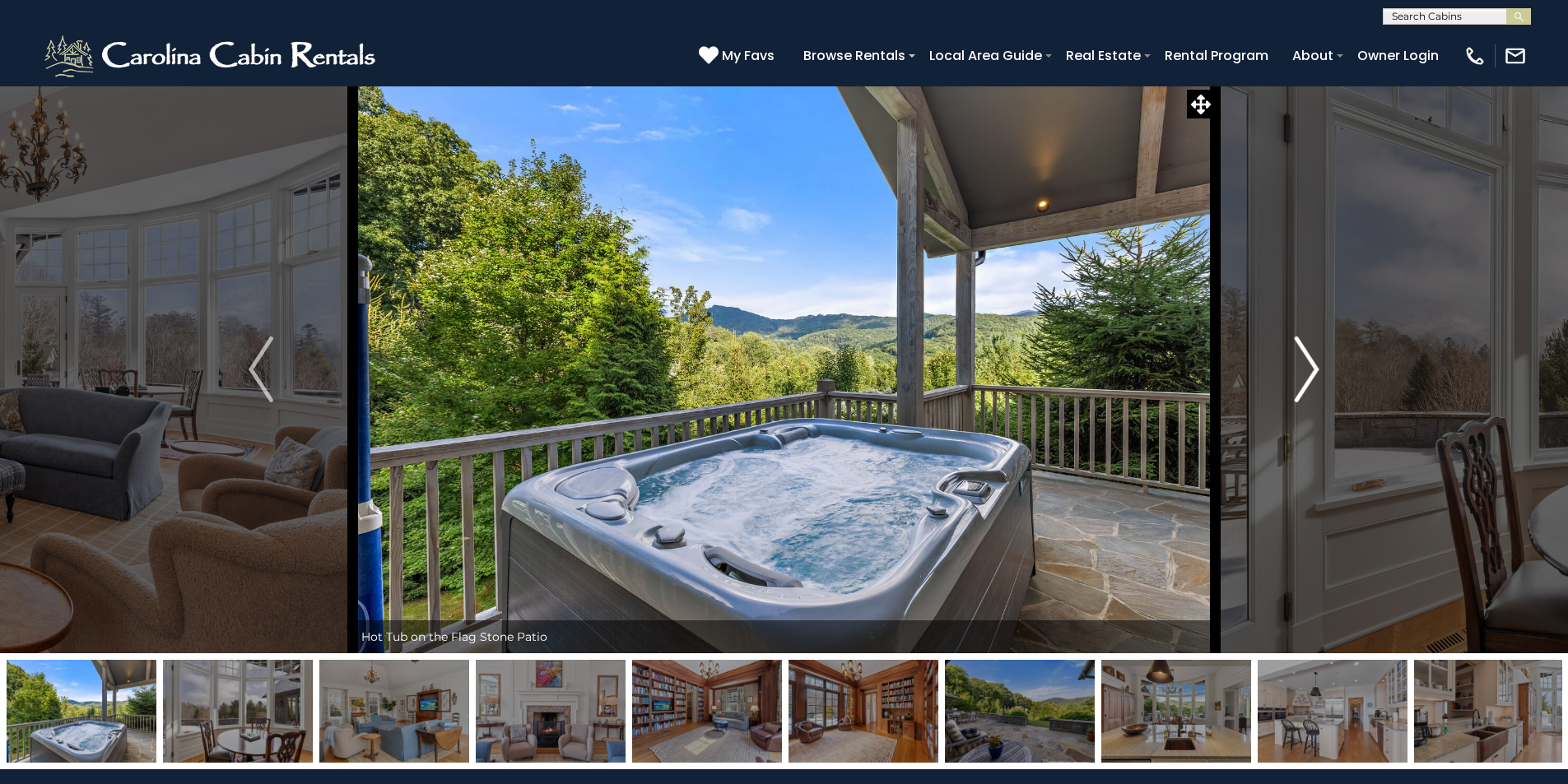
click at [1302, 371] on img "Next" at bounding box center [1307, 369] width 24 height 66
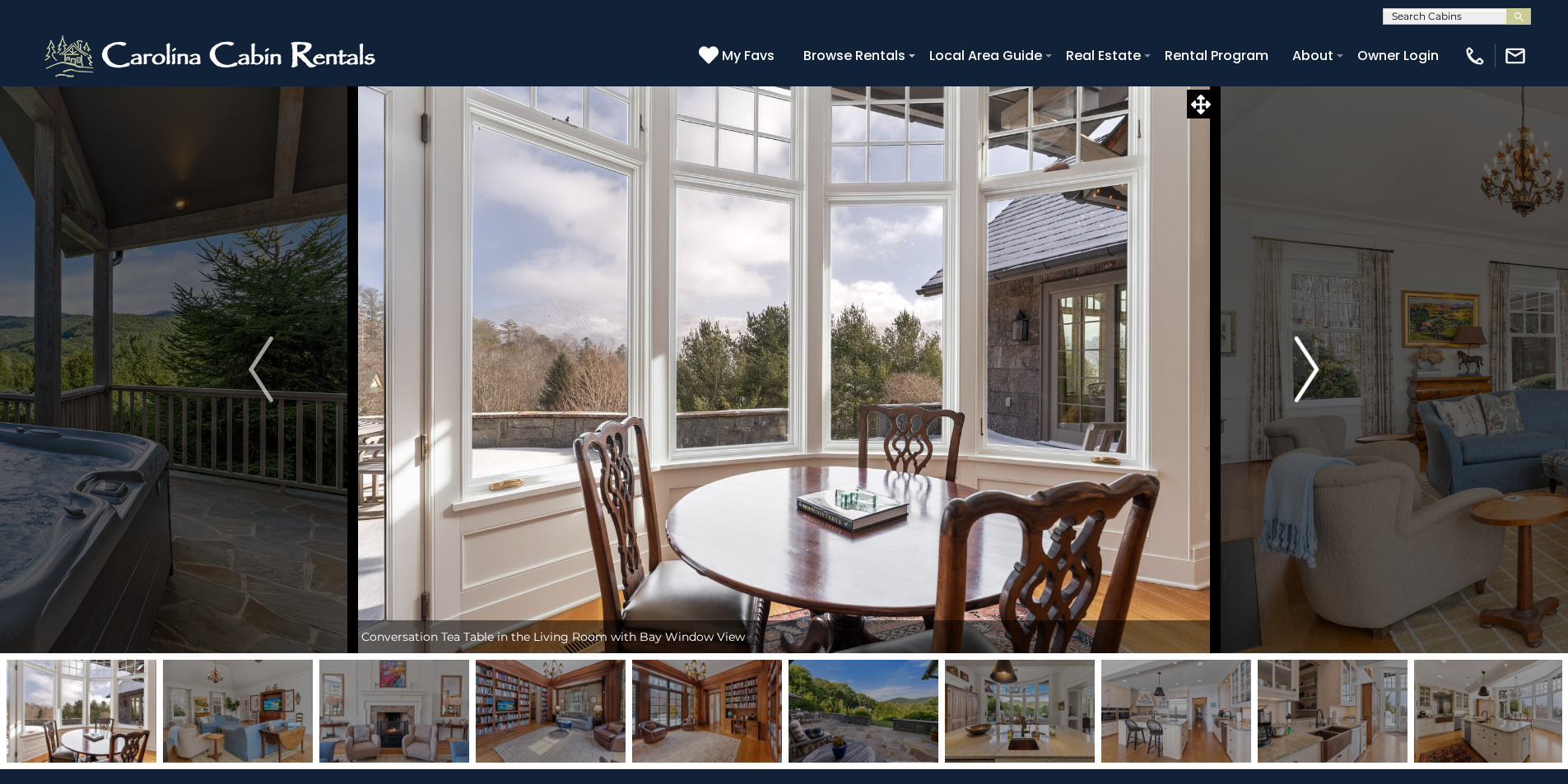
click at [1302, 371] on img "Next" at bounding box center [1307, 369] width 24 height 66
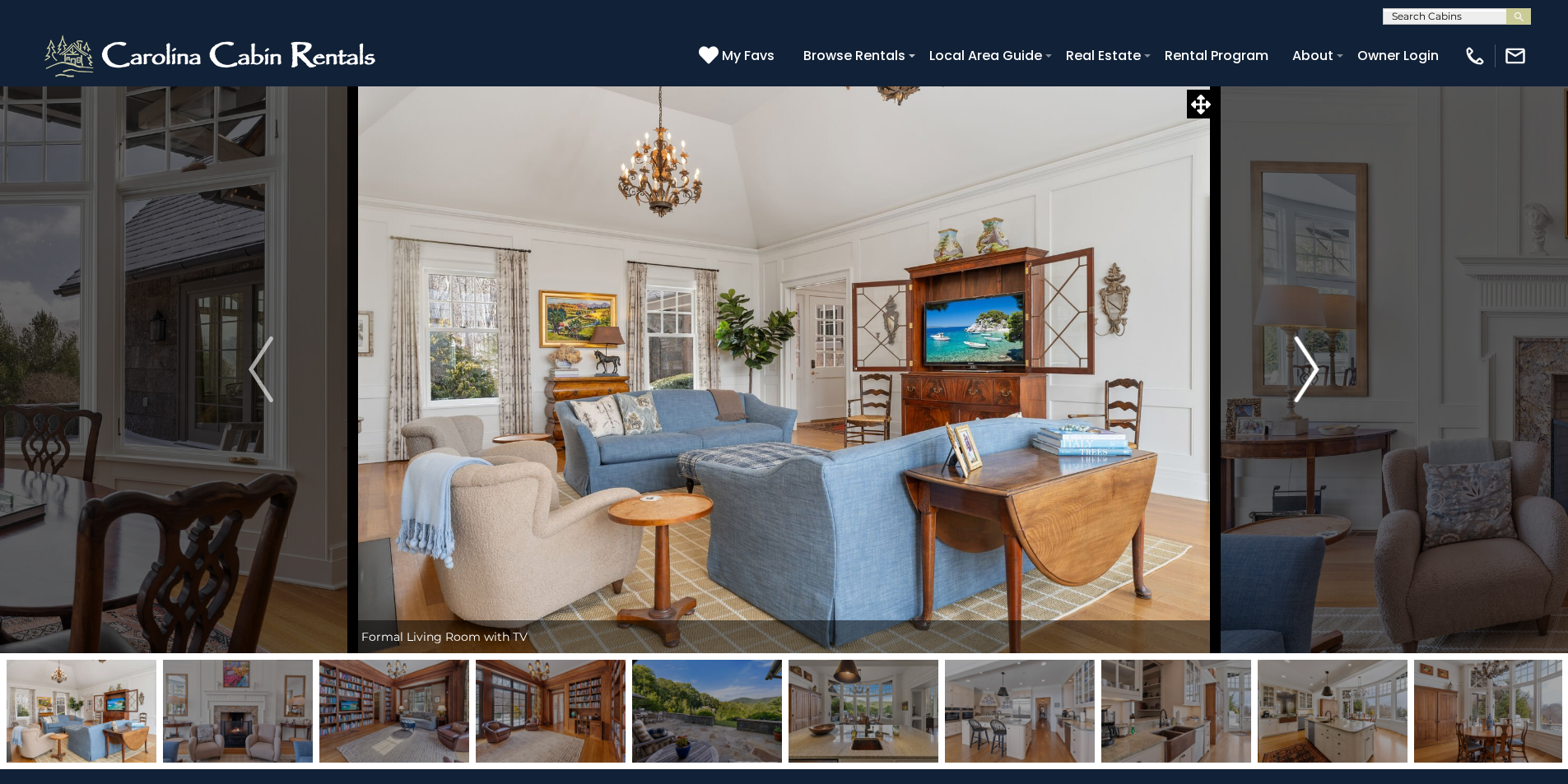
click at [1304, 371] on img "Next" at bounding box center [1307, 369] width 24 height 66
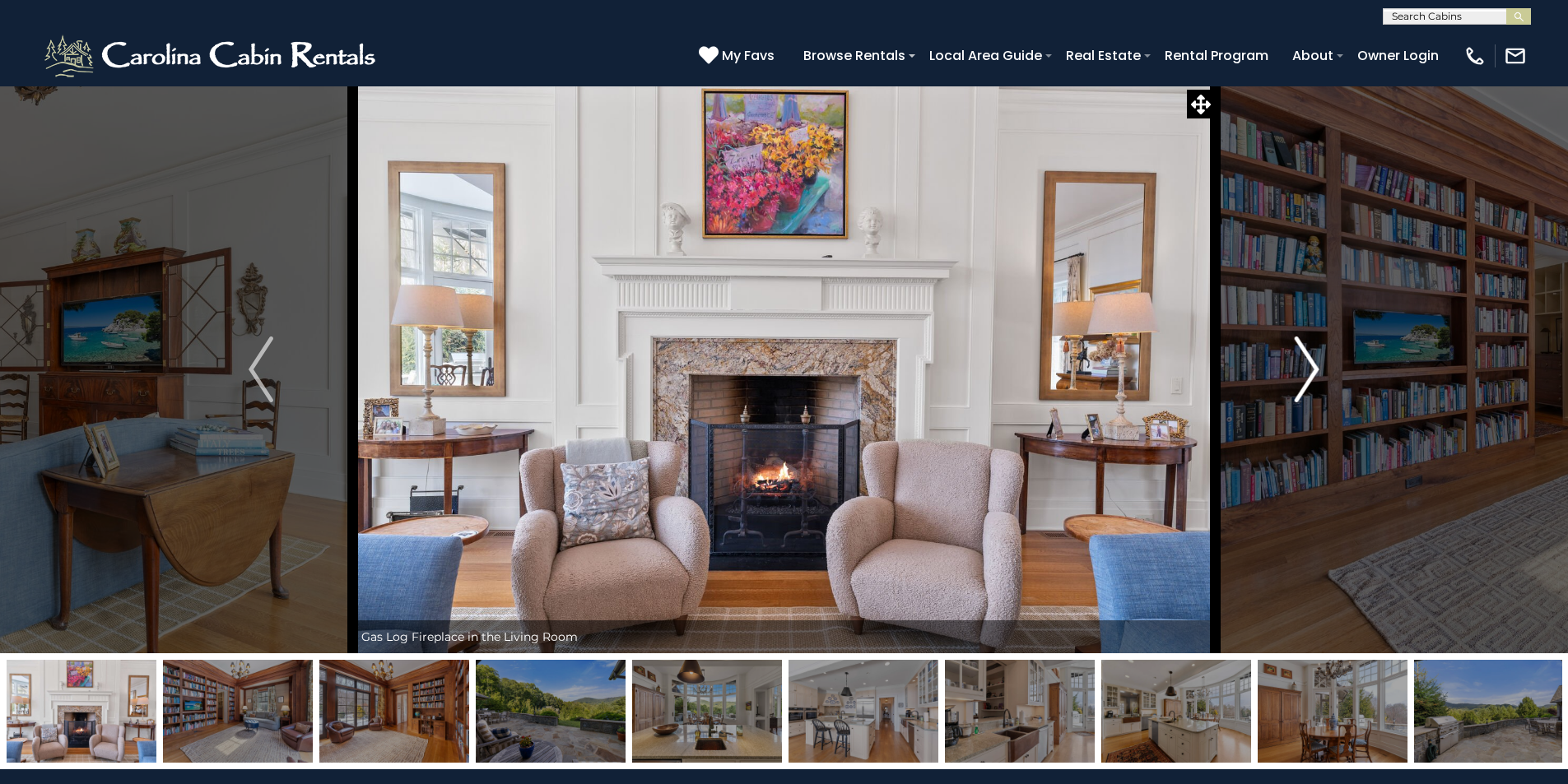
click at [1309, 371] on img "Next" at bounding box center [1307, 369] width 24 height 66
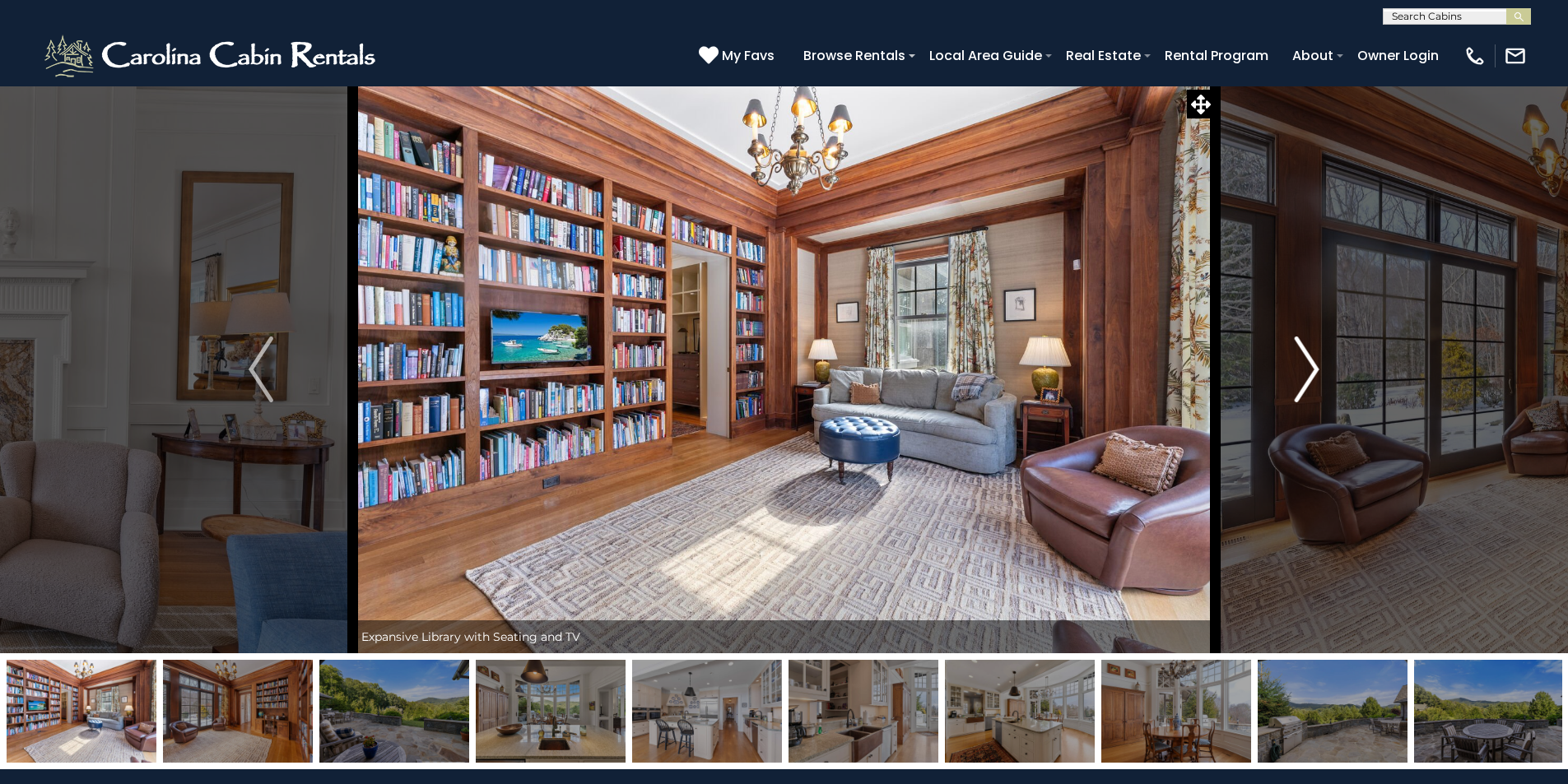
click at [1309, 371] on img "Next" at bounding box center [1307, 369] width 24 height 66
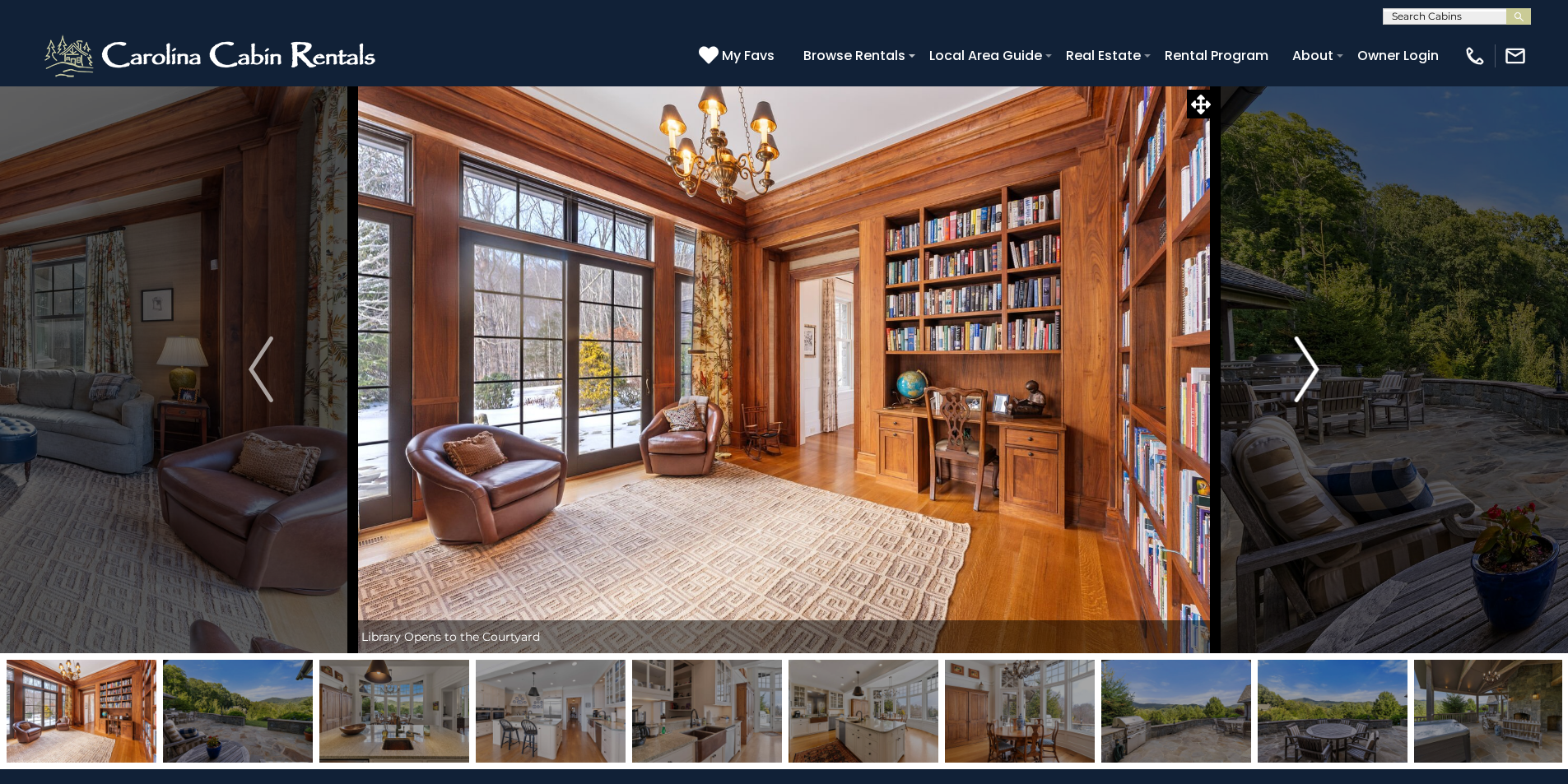
click at [1309, 371] on img "Next" at bounding box center [1307, 369] width 24 height 66
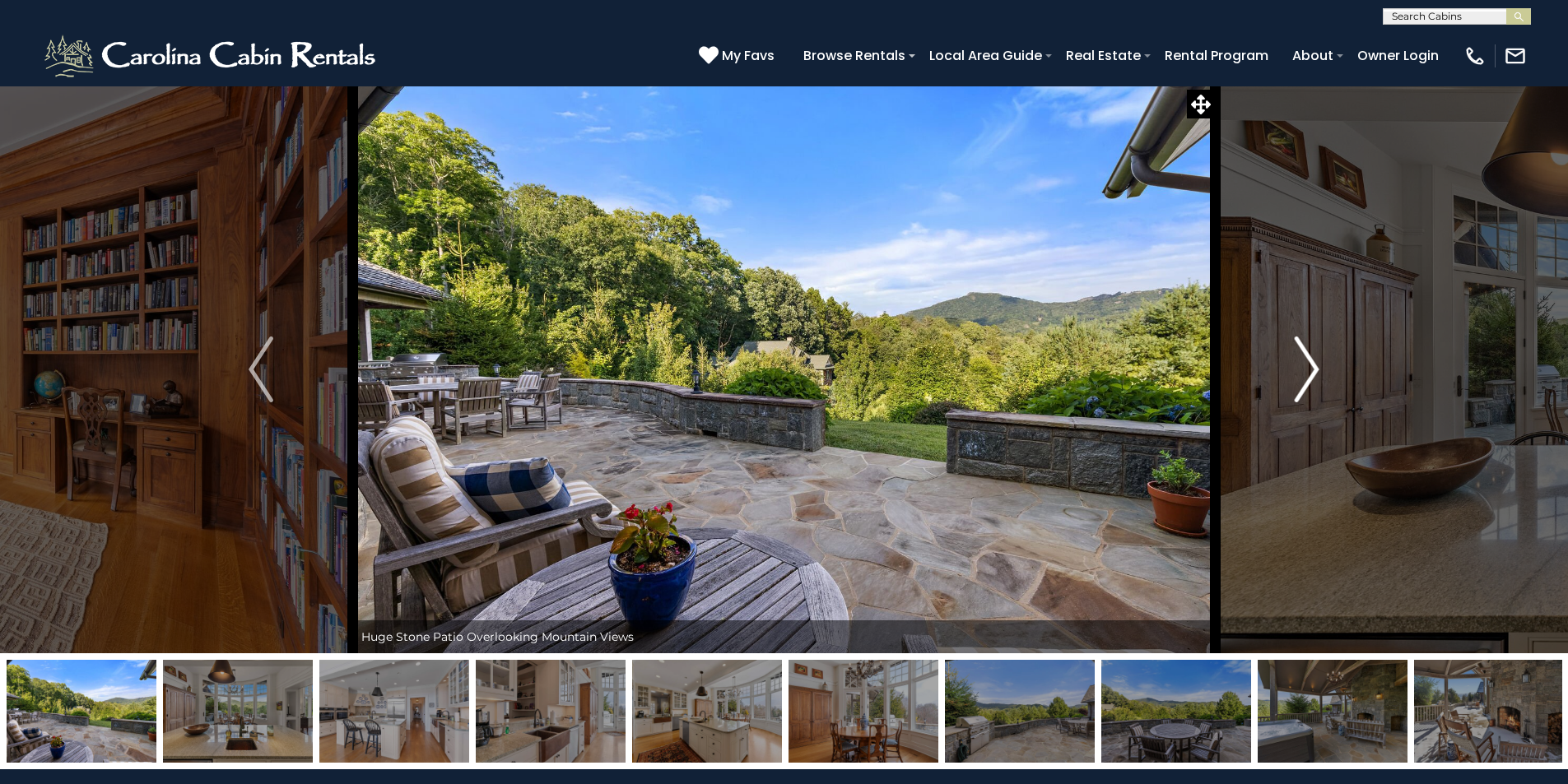
click at [1309, 371] on img "Next" at bounding box center [1307, 369] width 24 height 66
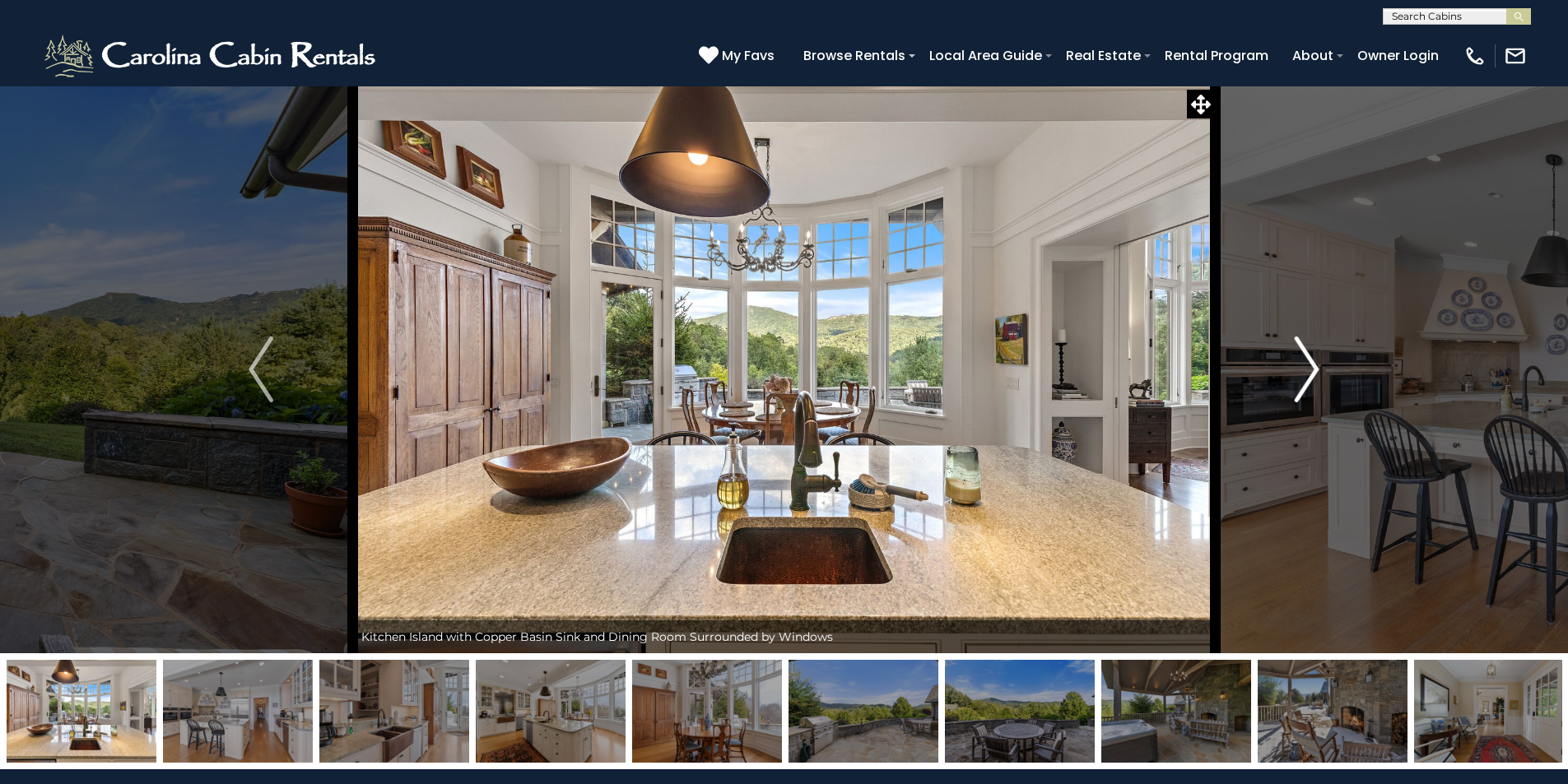
click at [1309, 371] on img "Next" at bounding box center [1307, 369] width 24 height 66
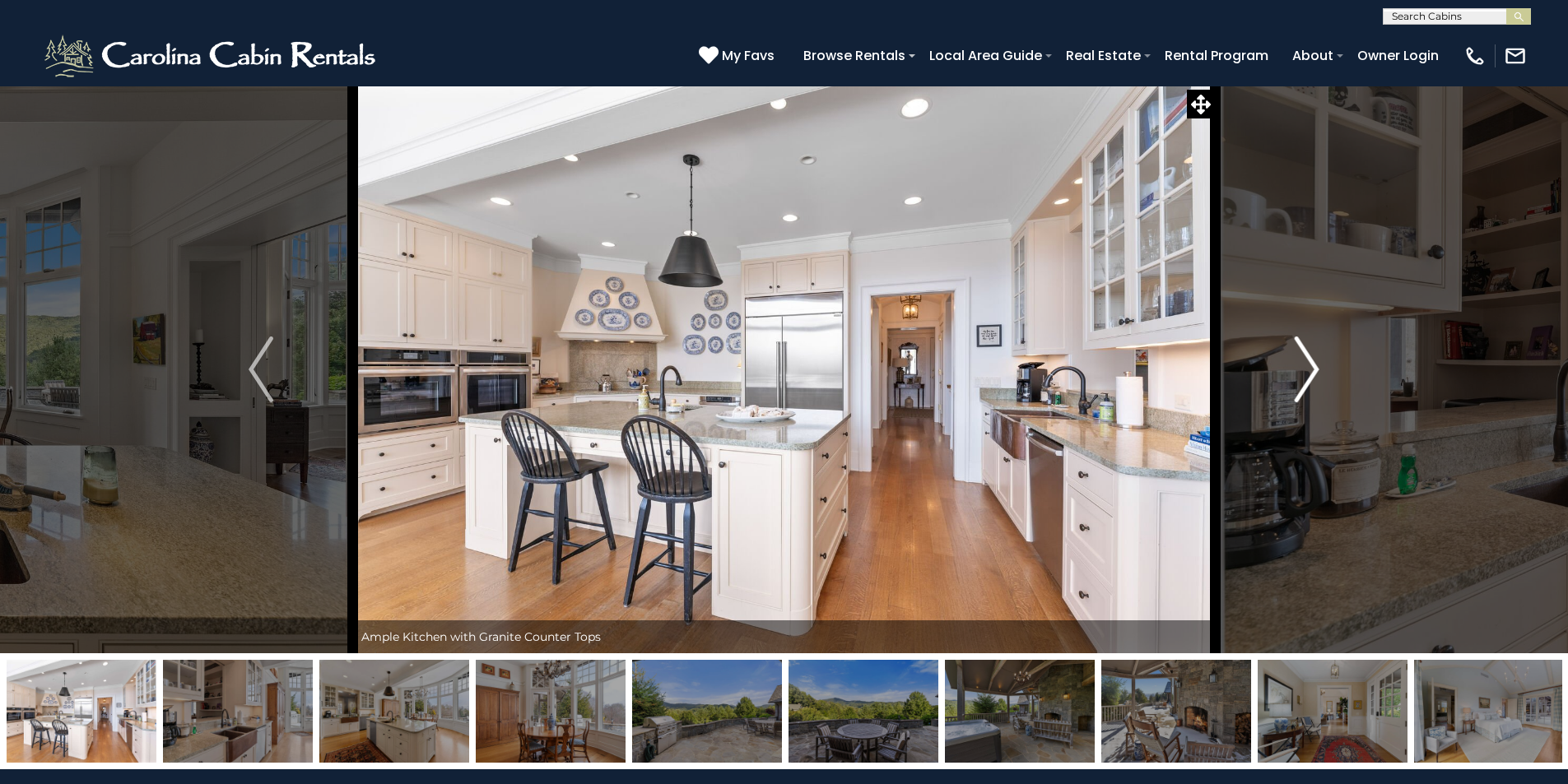
click at [1309, 371] on img "Next" at bounding box center [1307, 369] width 24 height 66
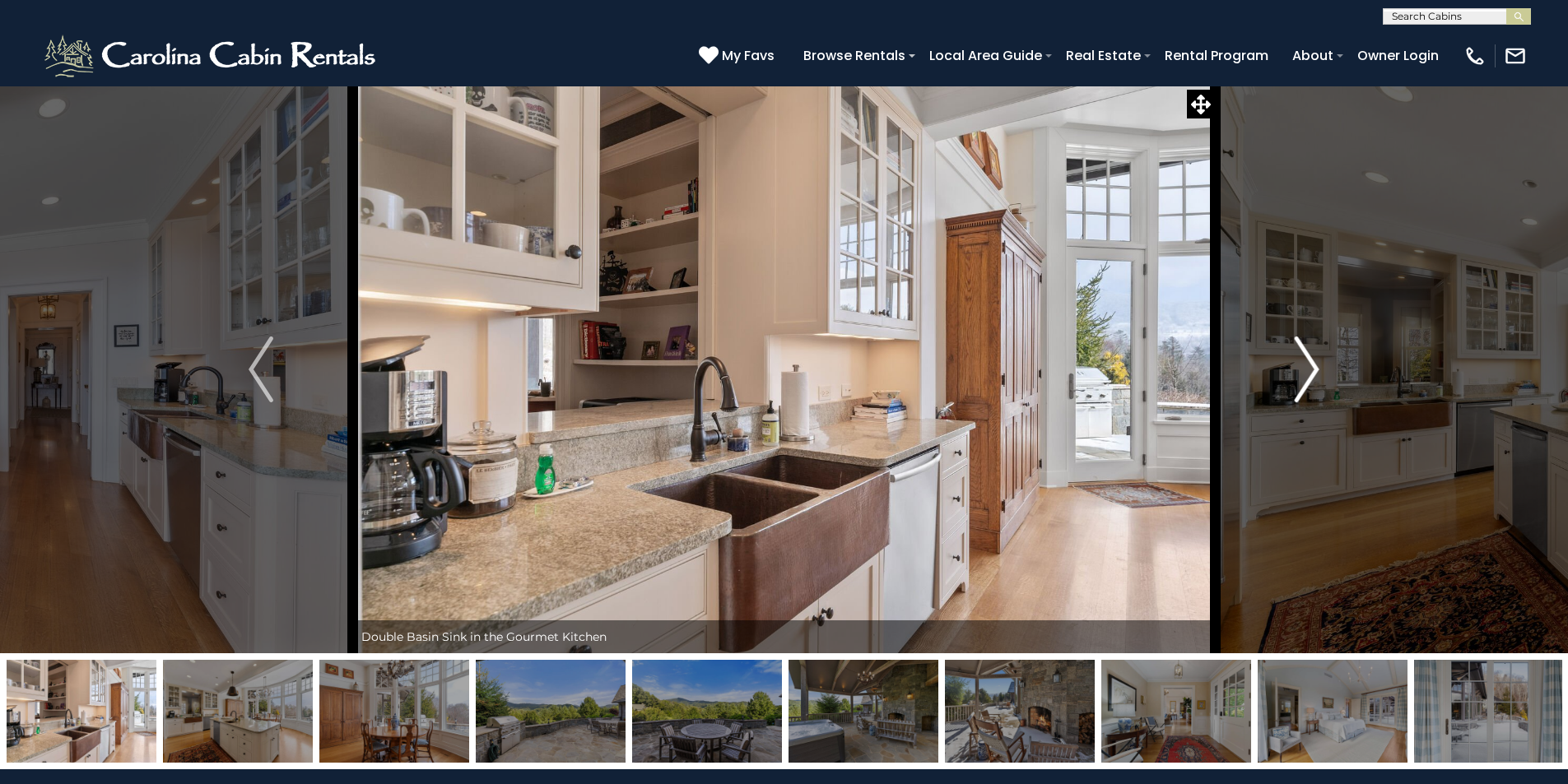
click at [1309, 371] on img "Next" at bounding box center [1307, 369] width 24 height 66
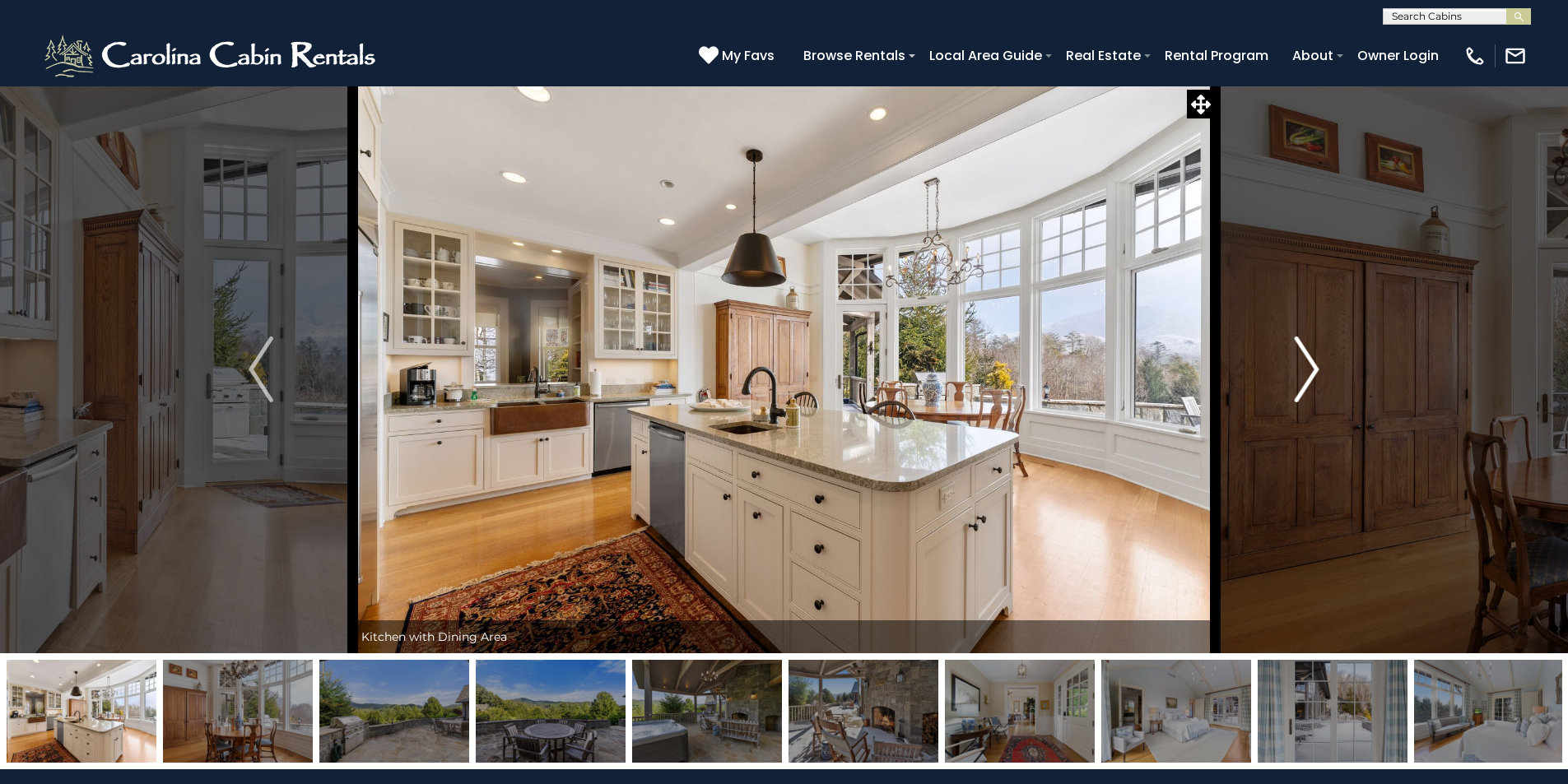
click at [1309, 371] on img "Next" at bounding box center [1307, 369] width 24 height 66
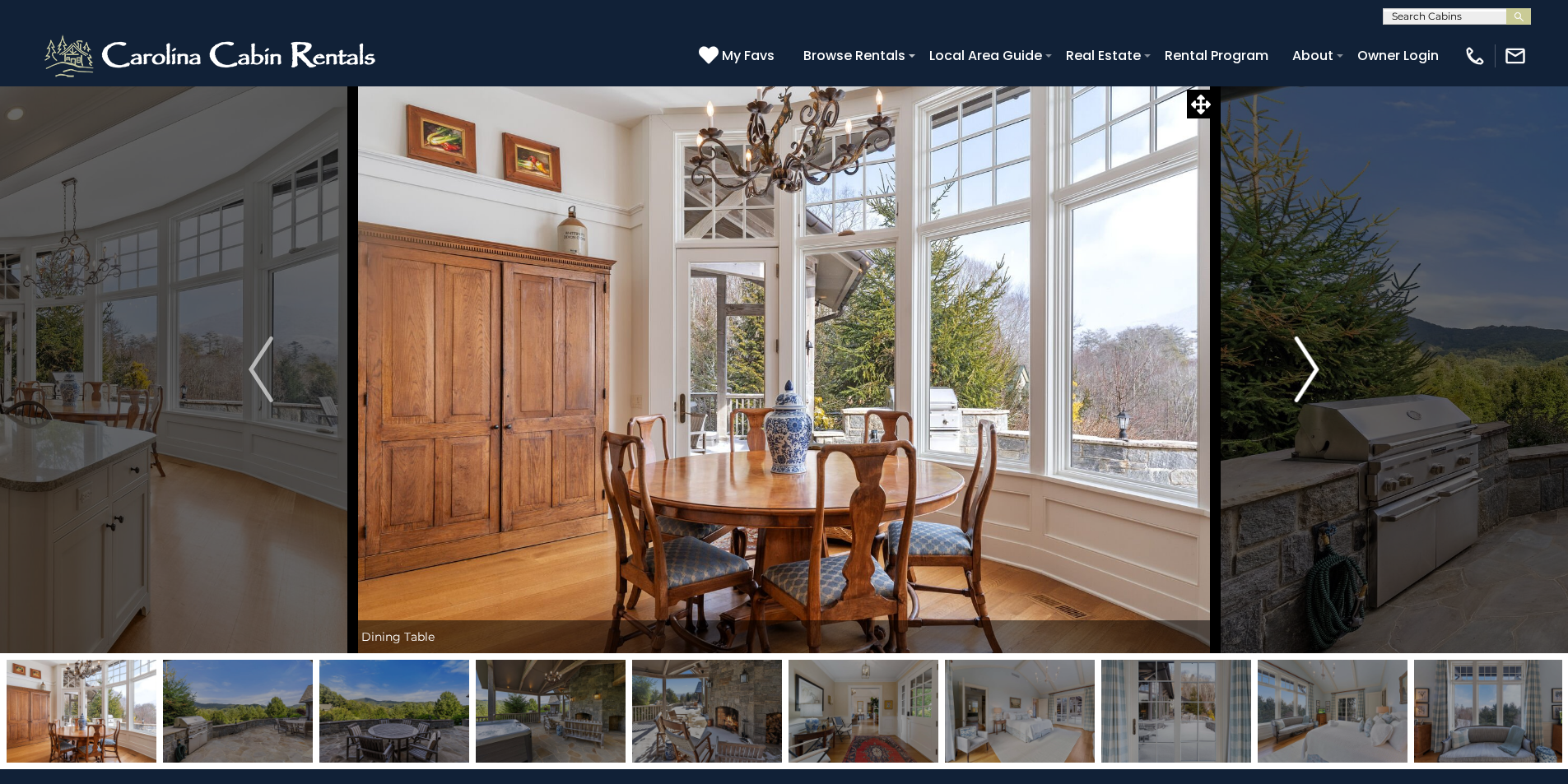
click at [1309, 371] on img "Next" at bounding box center [1307, 369] width 24 height 66
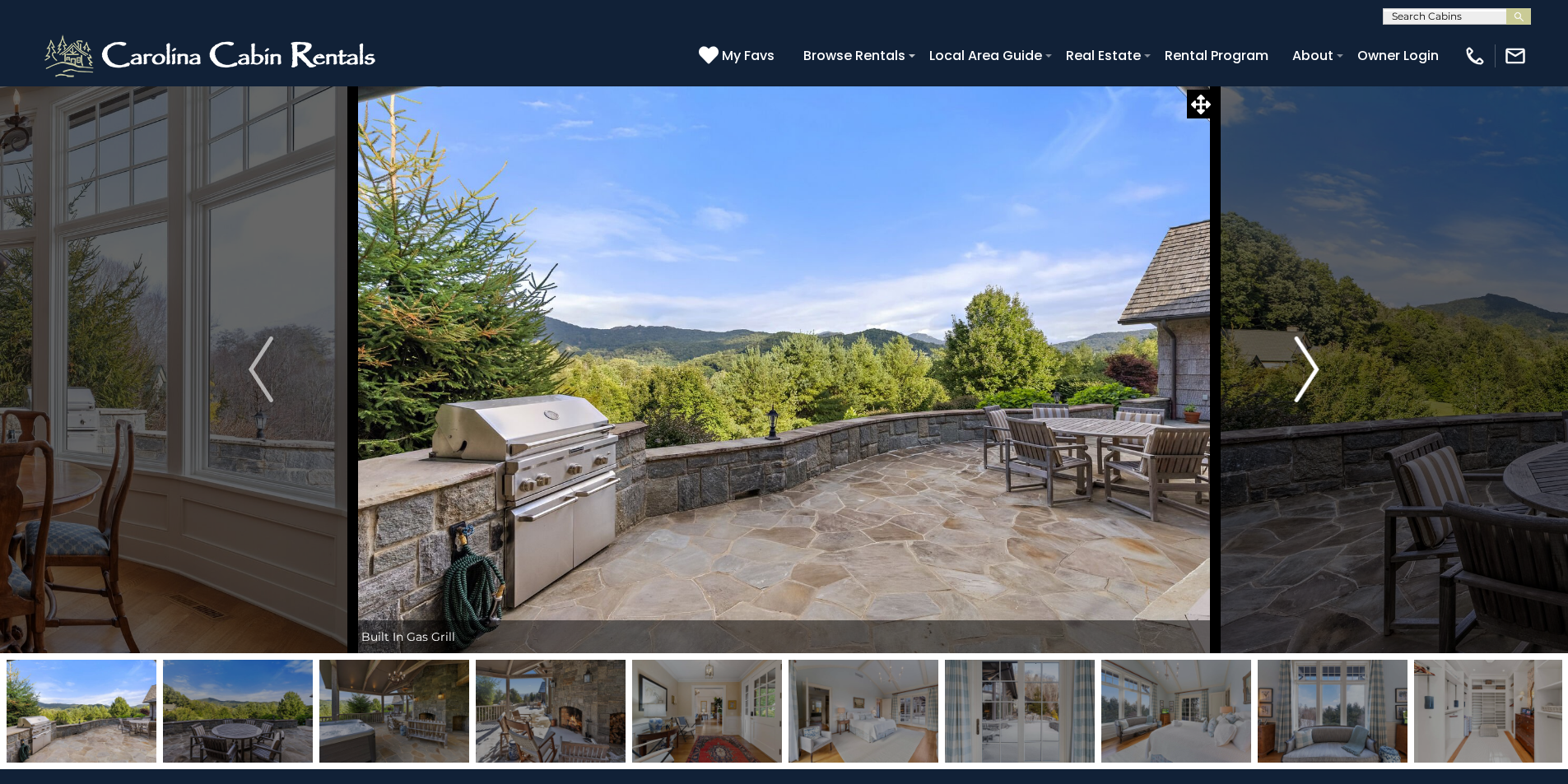
click at [1309, 371] on img "Next" at bounding box center [1307, 369] width 24 height 66
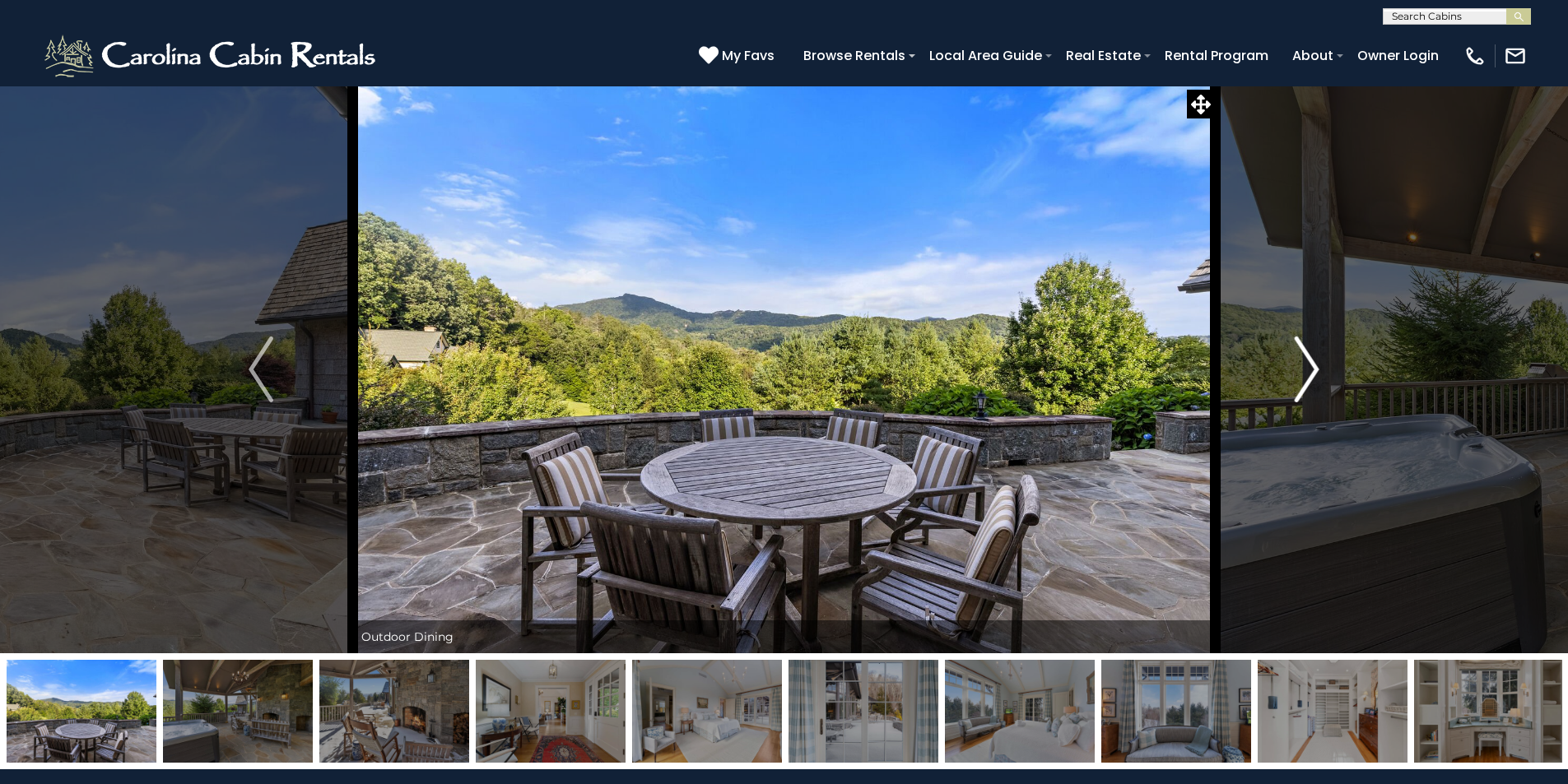
click at [1309, 371] on img "Next" at bounding box center [1307, 369] width 24 height 66
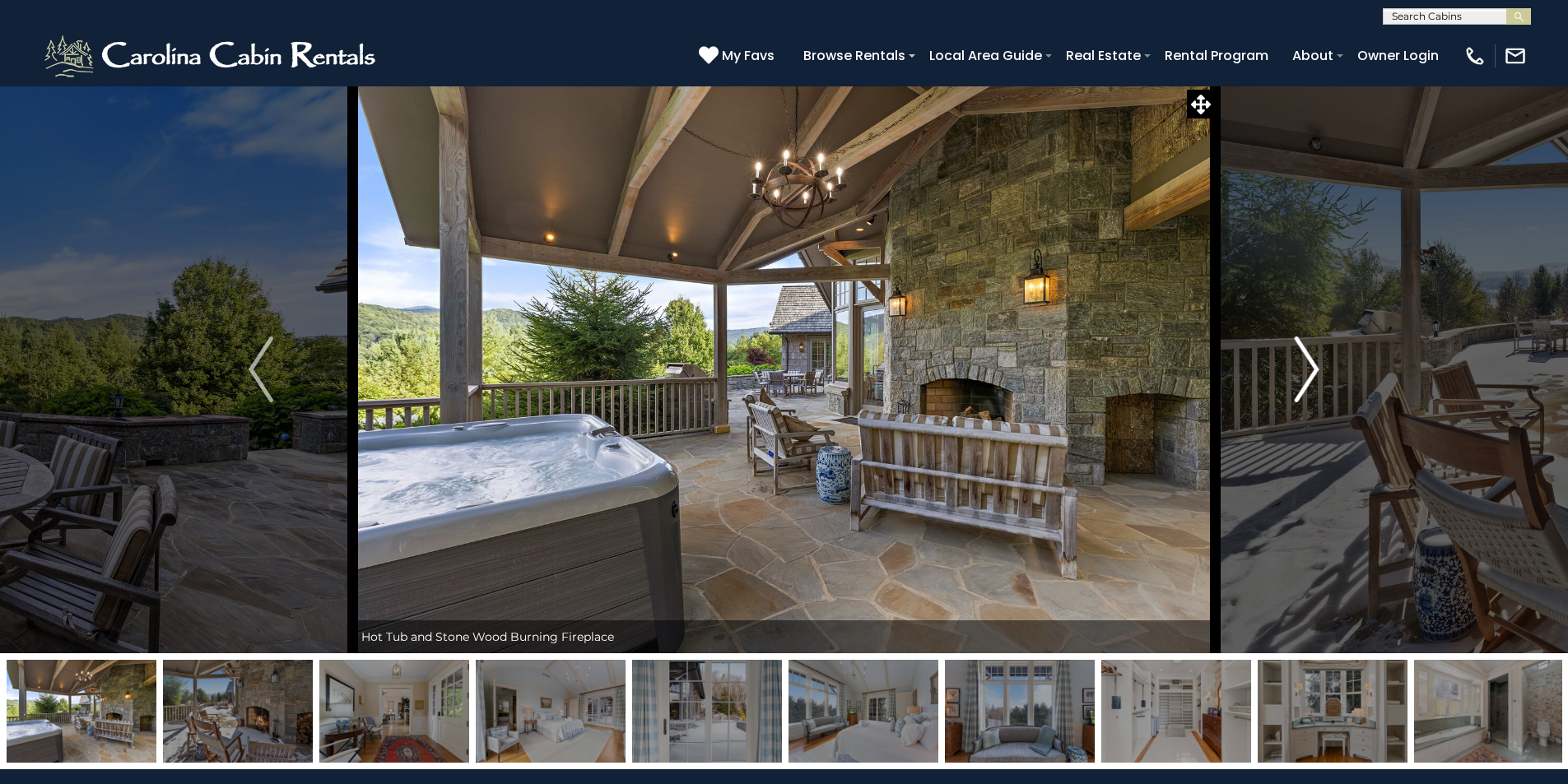
click at [1309, 371] on img "Next" at bounding box center [1307, 369] width 24 height 66
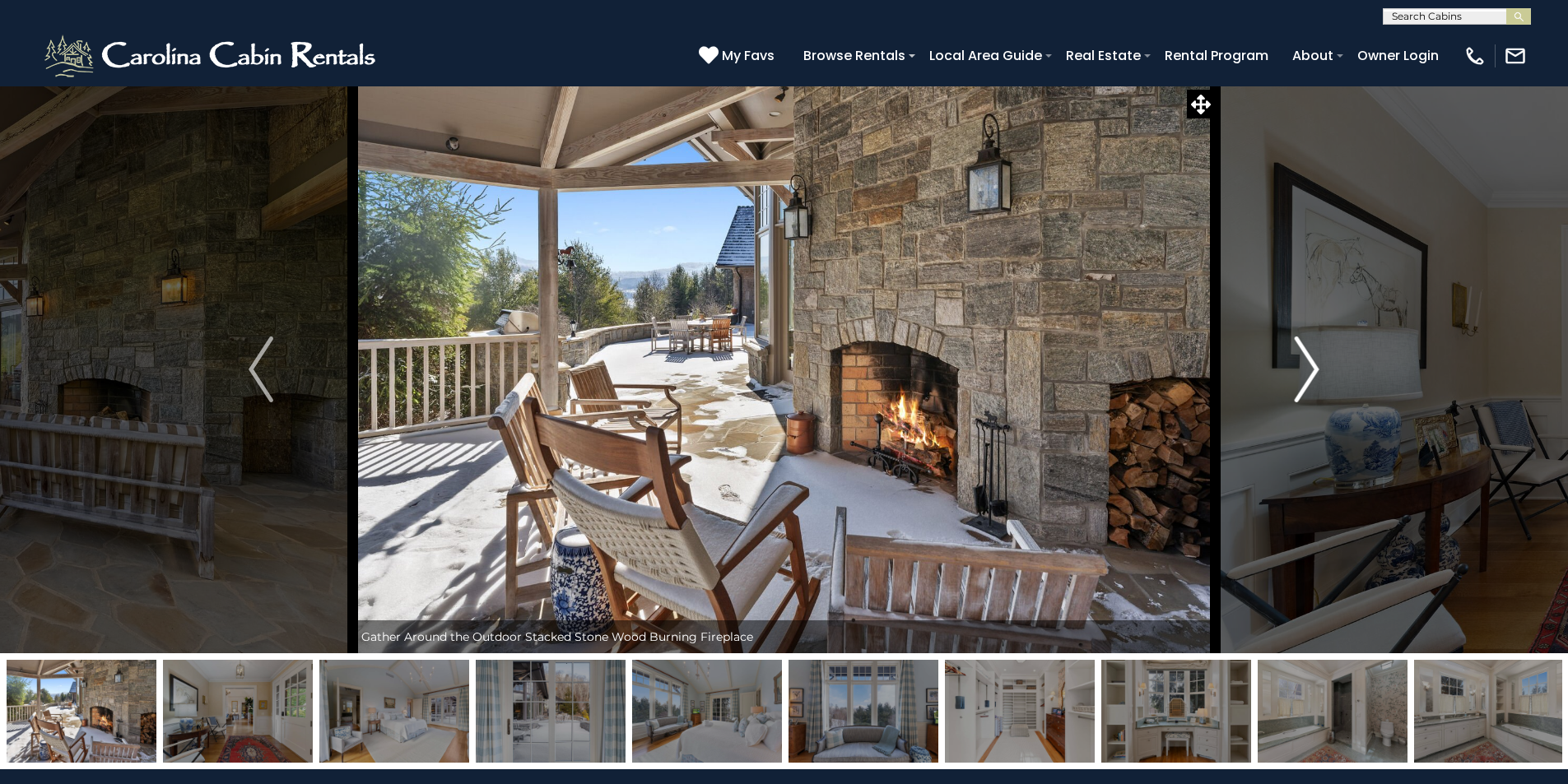
click at [1309, 371] on img "Next" at bounding box center [1307, 369] width 24 height 66
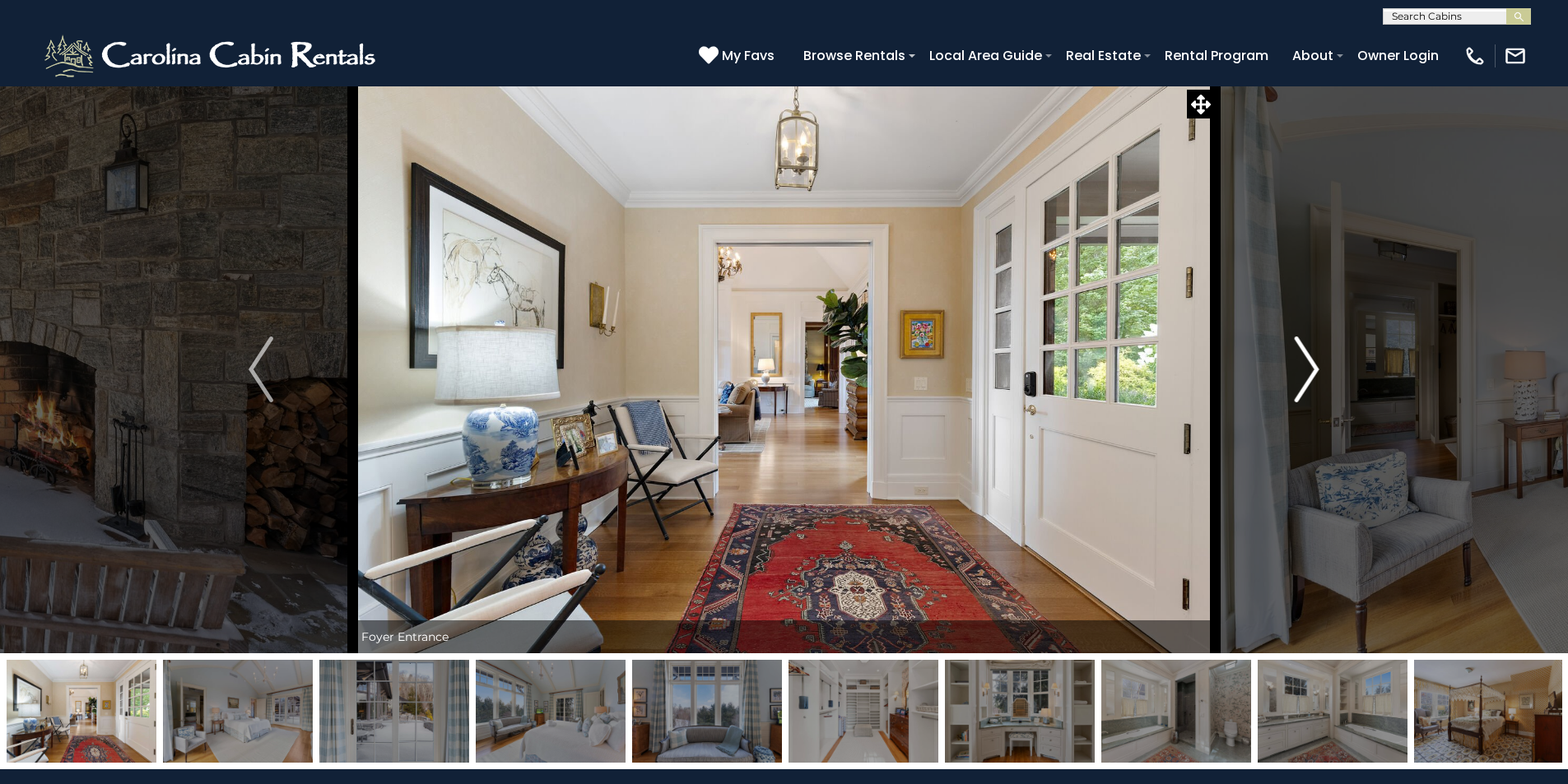
click at [1309, 371] on img "Next" at bounding box center [1307, 369] width 24 height 66
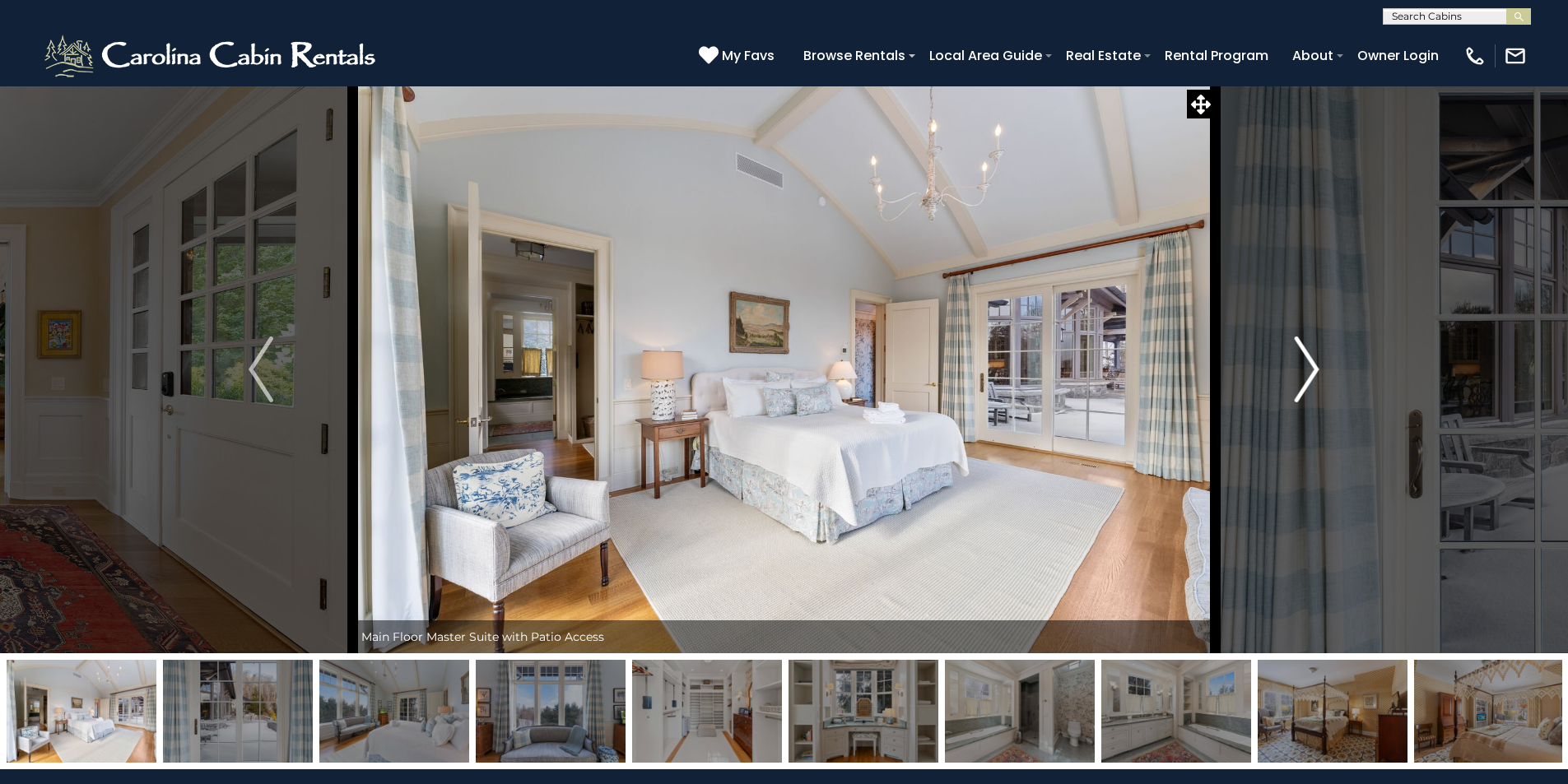
click at [1309, 371] on img "Next" at bounding box center [1307, 369] width 24 height 66
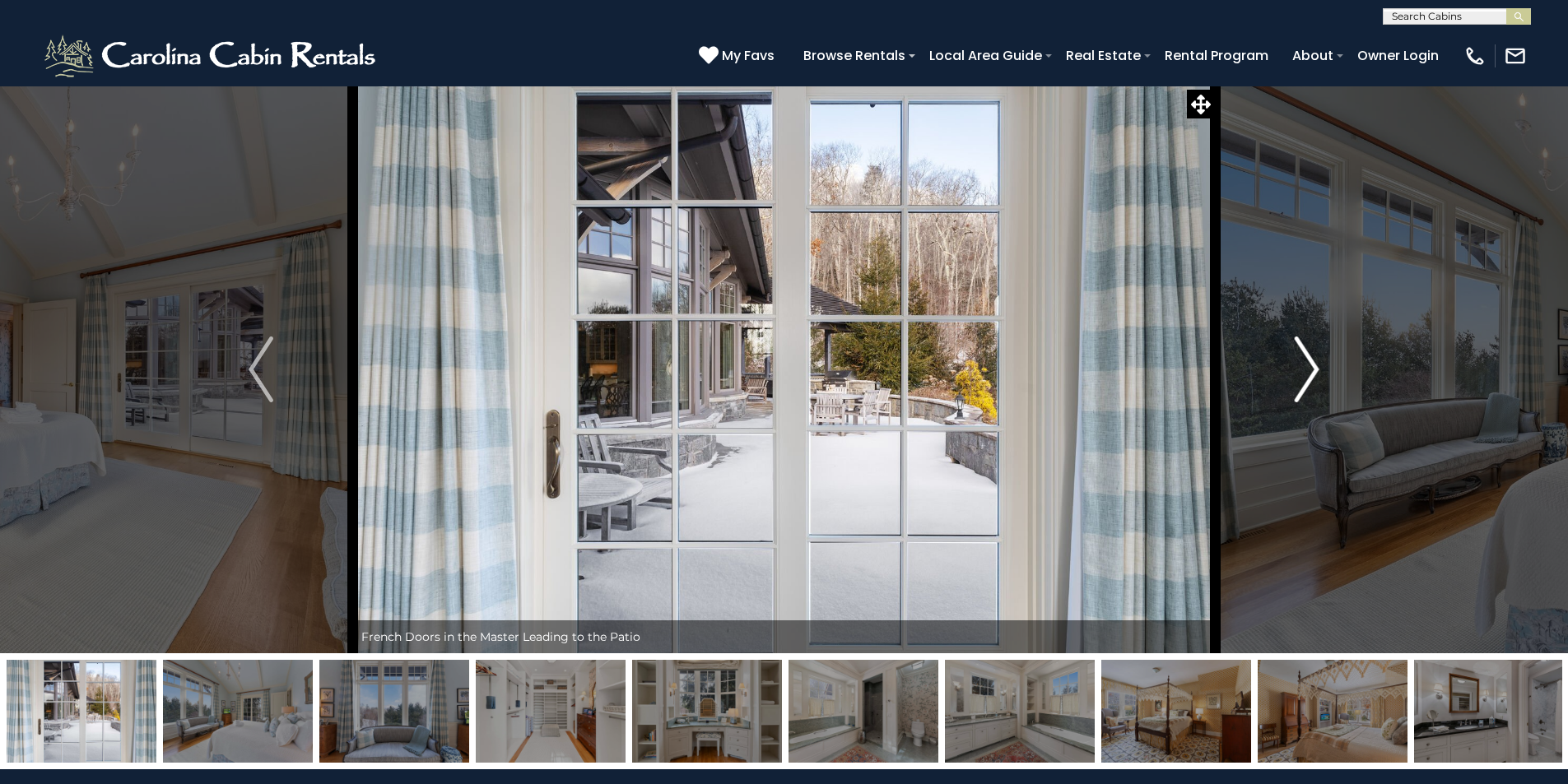
click at [1309, 371] on img "Next" at bounding box center [1307, 369] width 24 height 66
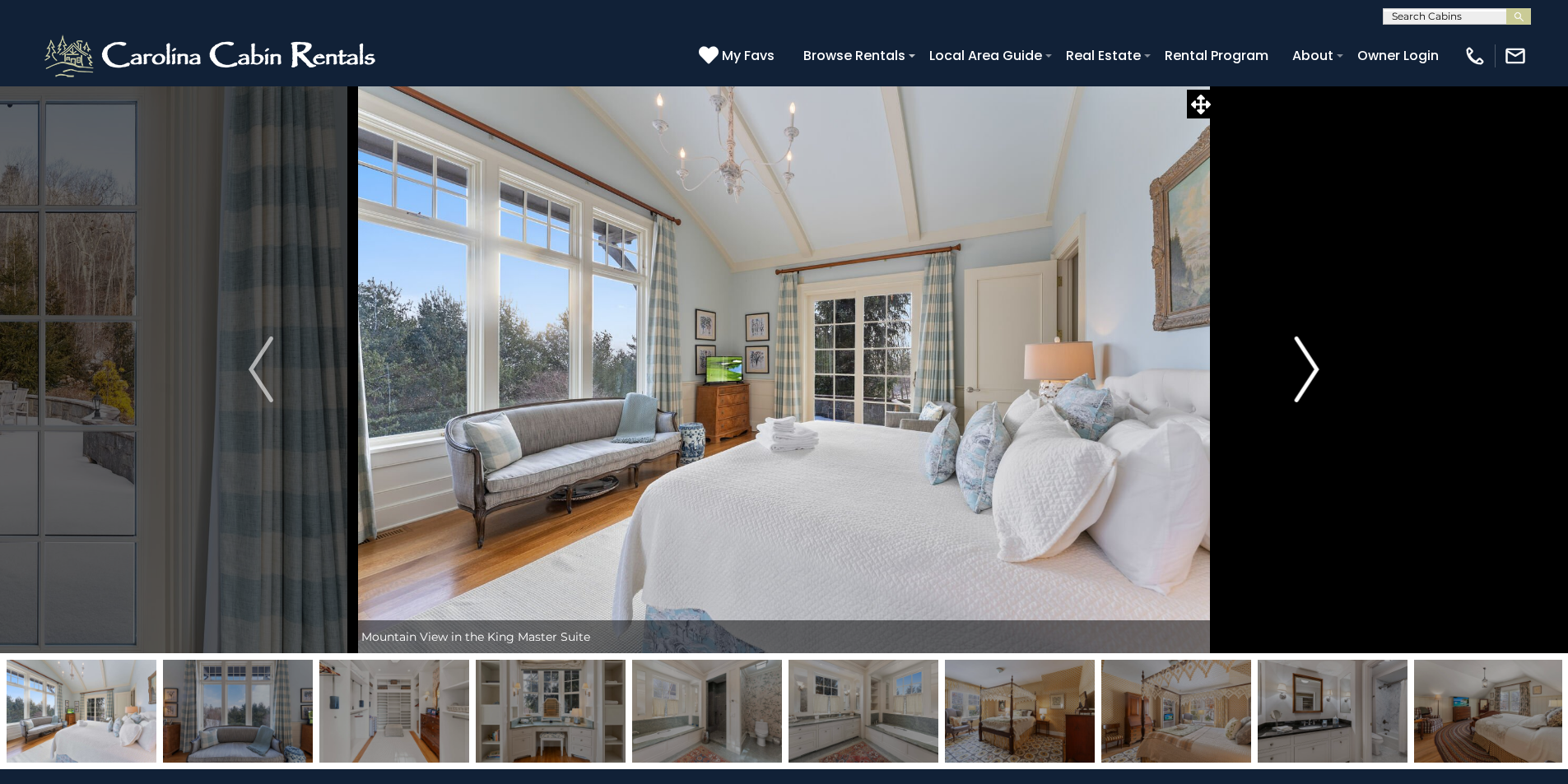
click at [1309, 371] on img "Next" at bounding box center [1307, 369] width 24 height 66
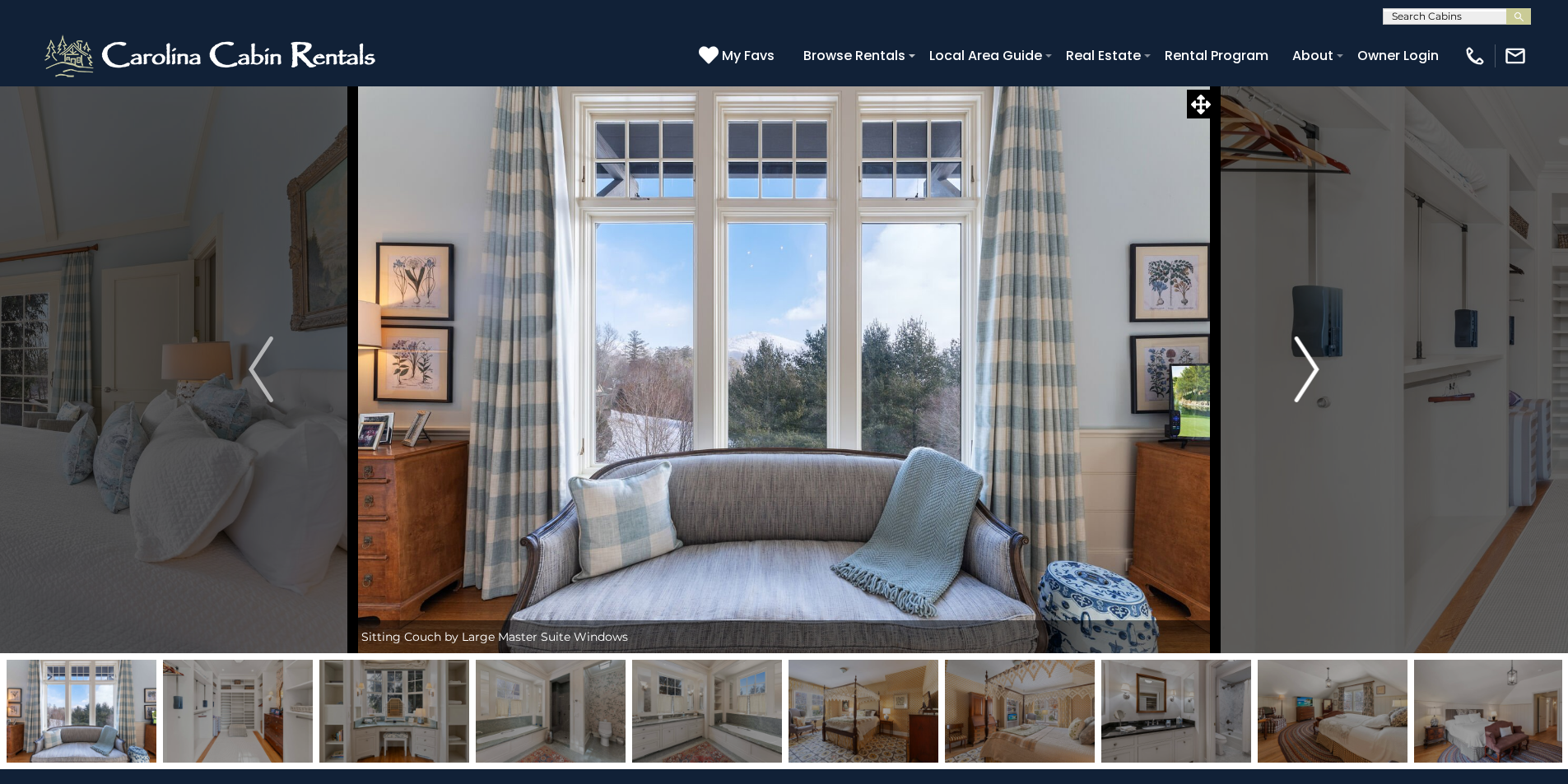
click at [1309, 371] on img "Next" at bounding box center [1307, 369] width 24 height 66
